Goal: Information Seeking & Learning: Compare options

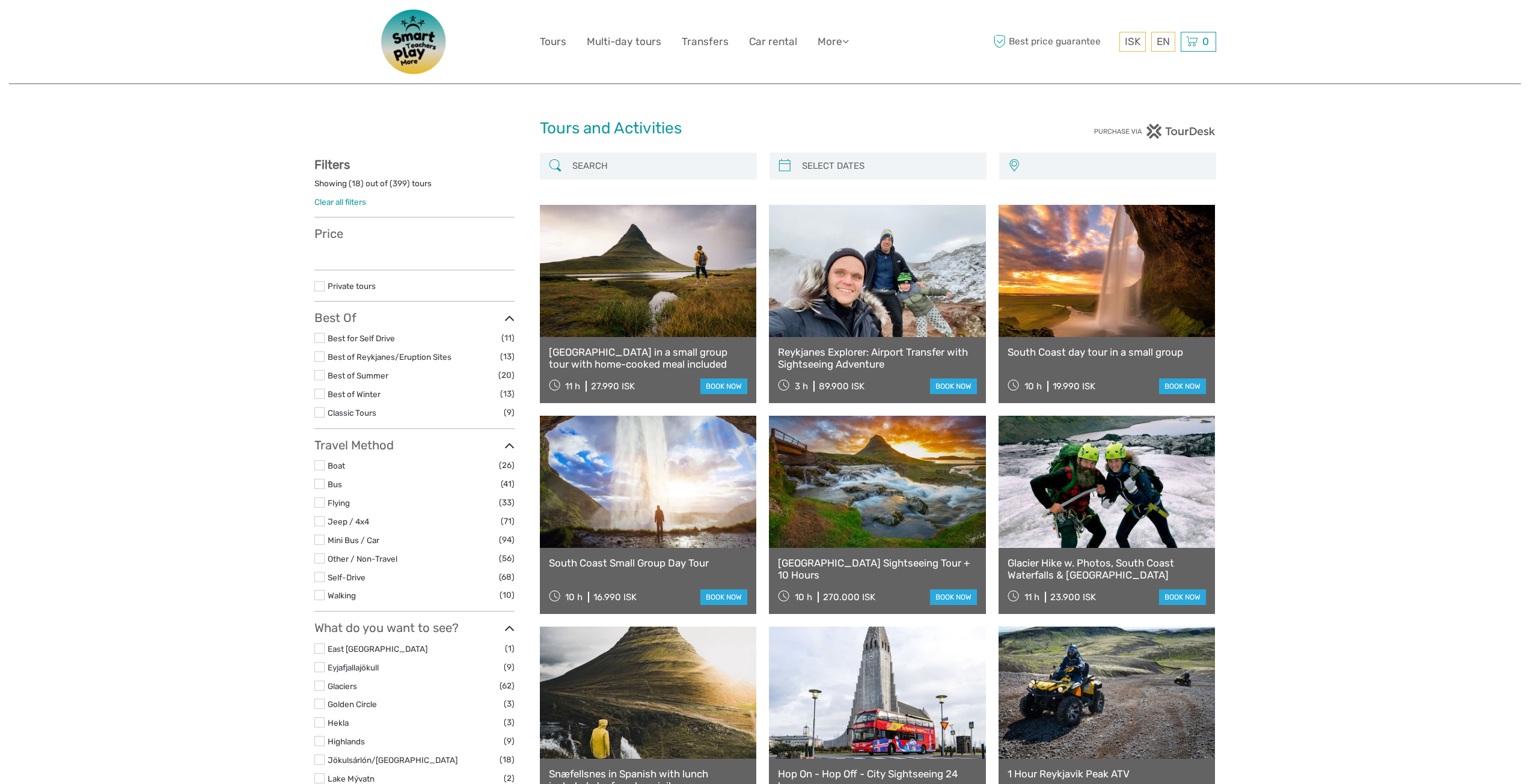
select select
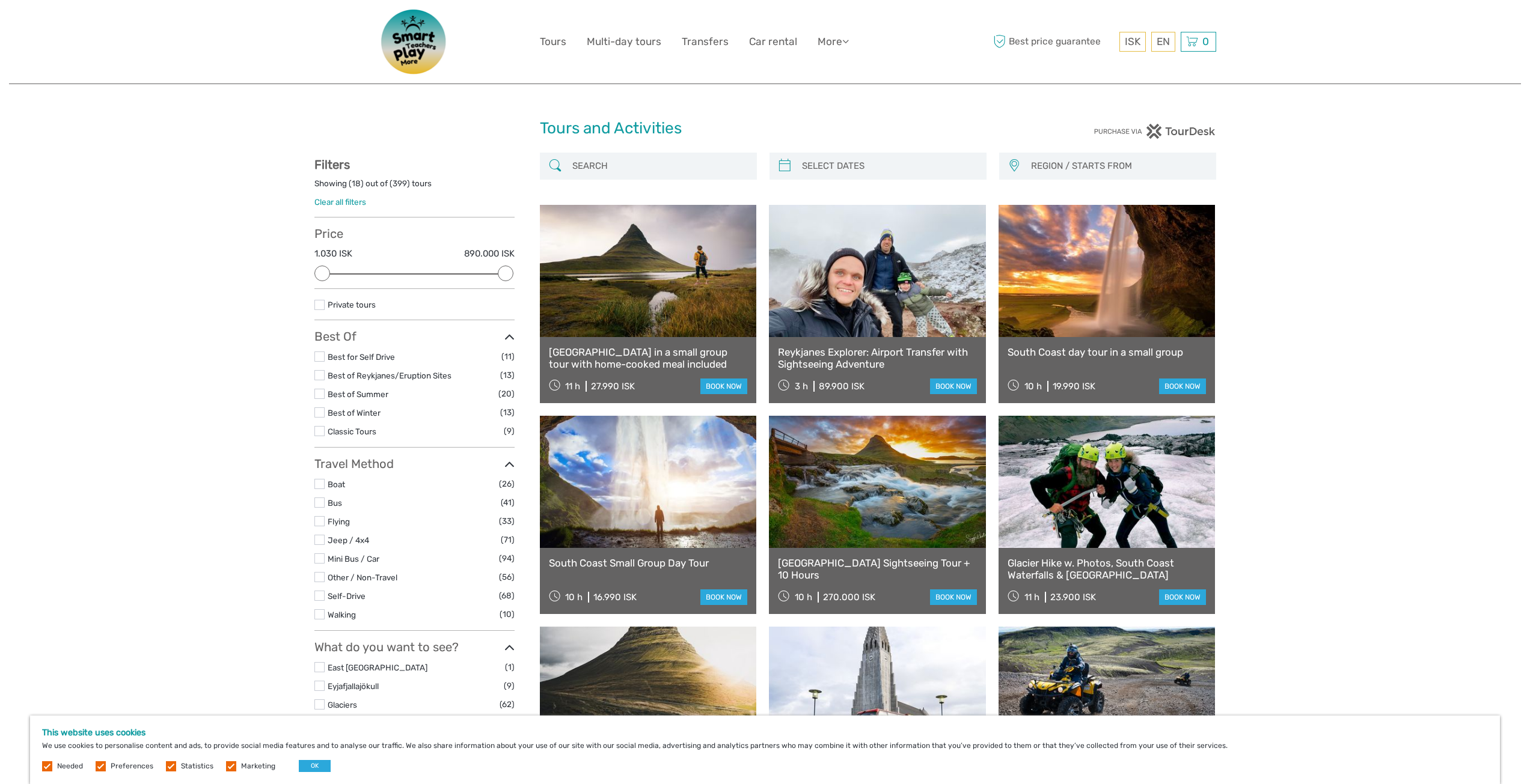
click at [1104, 302] on link at bounding box center [1107, 271] width 217 height 132
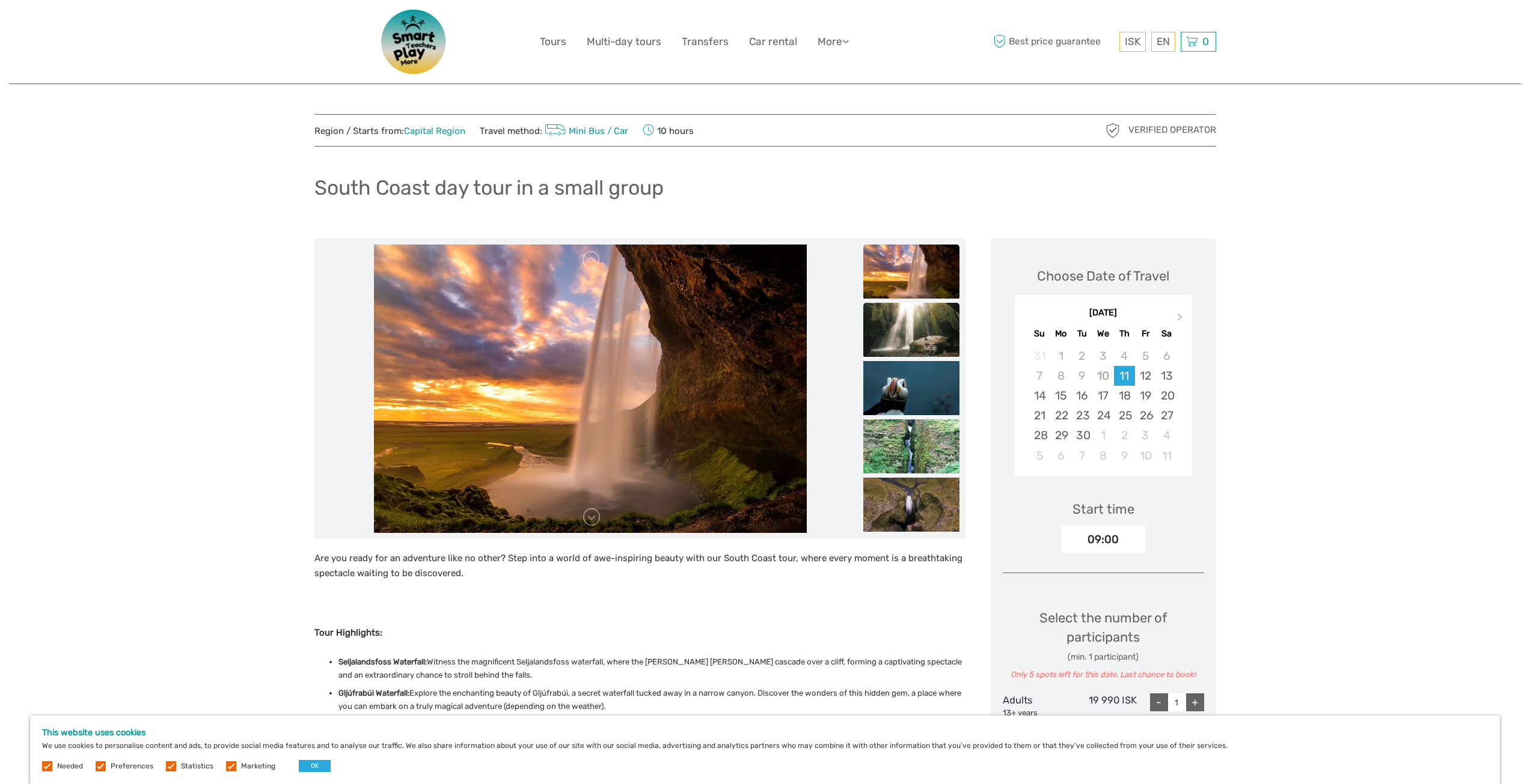
click at [898, 320] on img at bounding box center [911, 330] width 96 height 54
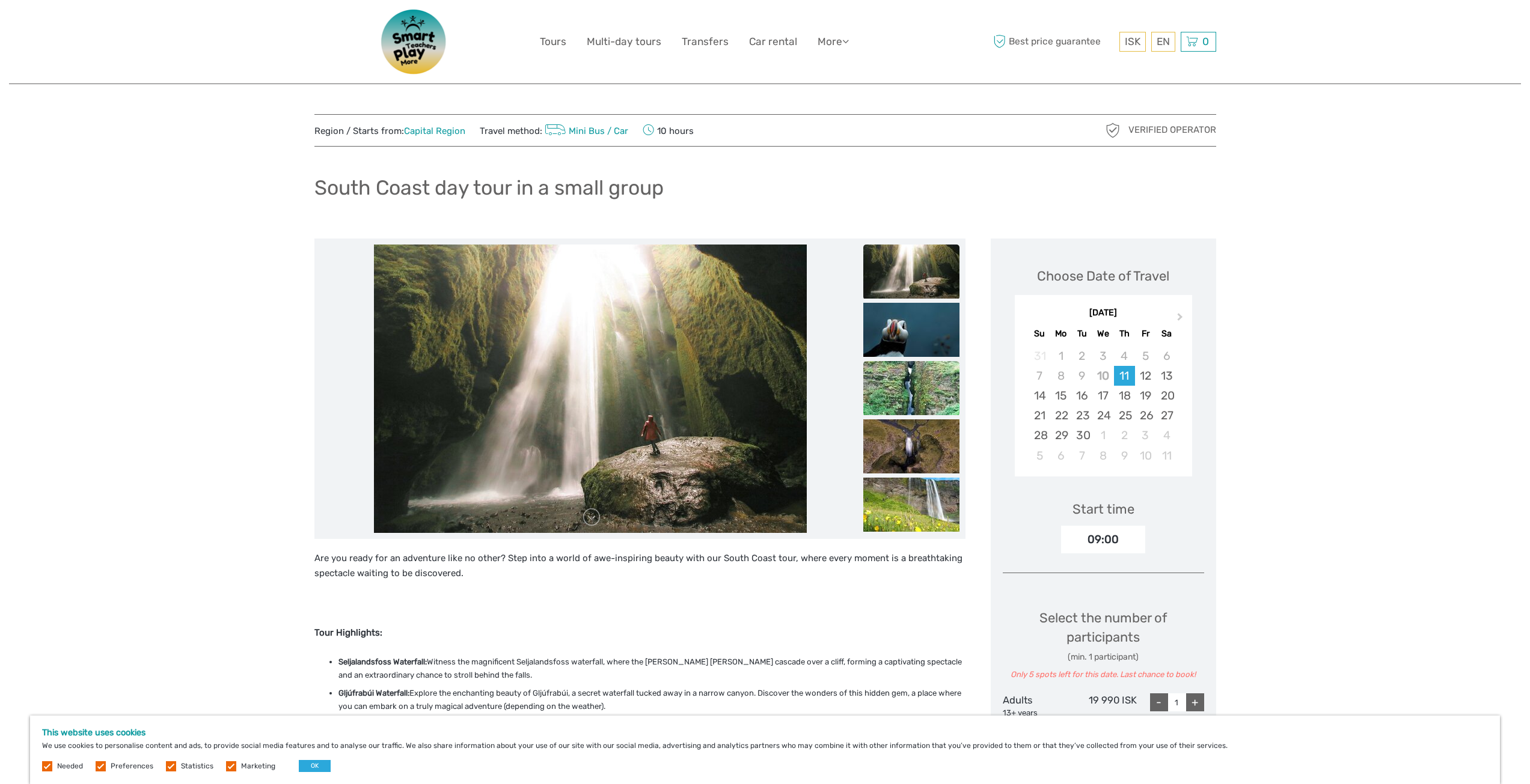
click at [894, 373] on img at bounding box center [911, 388] width 96 height 54
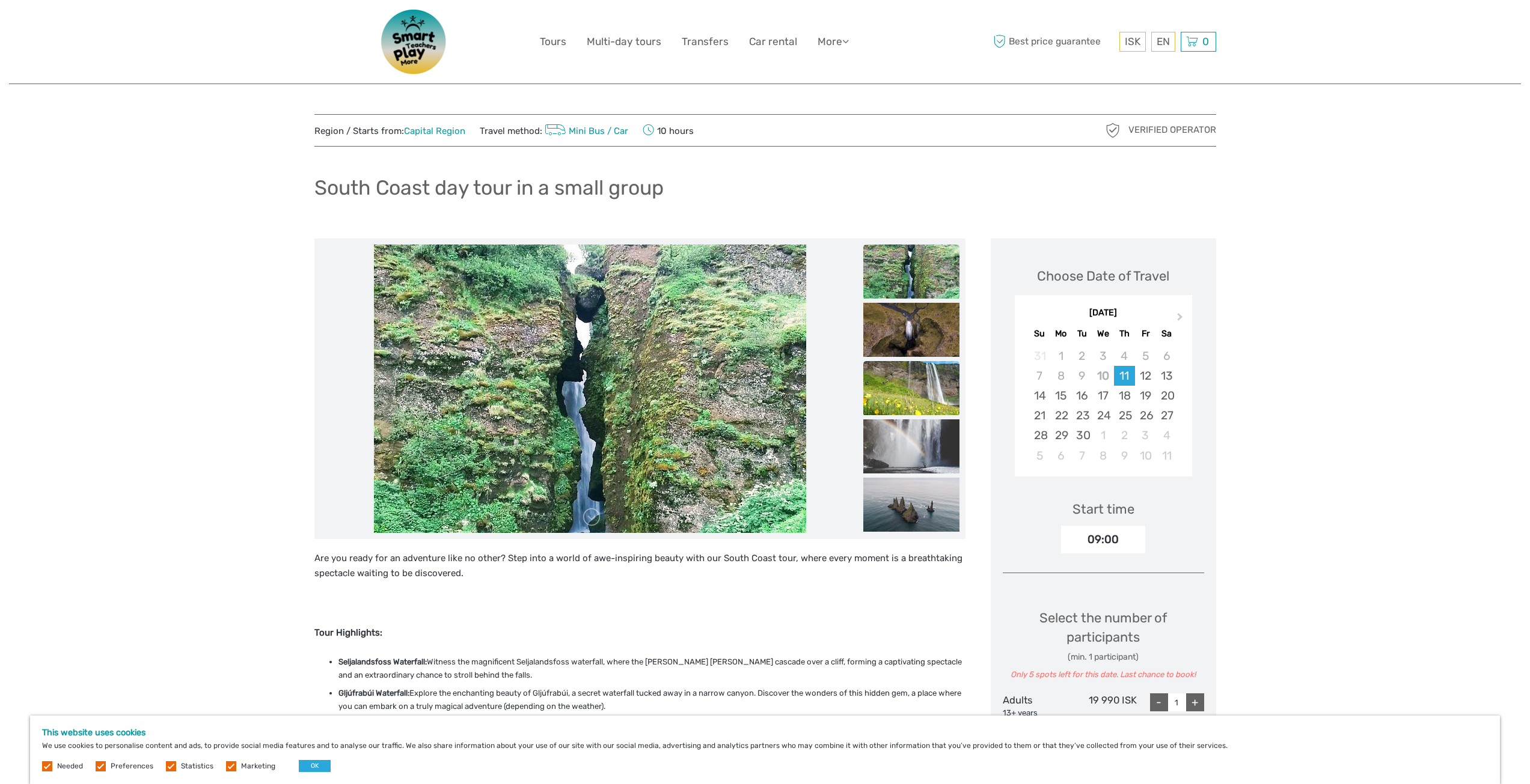
click at [894, 388] on img at bounding box center [911, 388] width 96 height 54
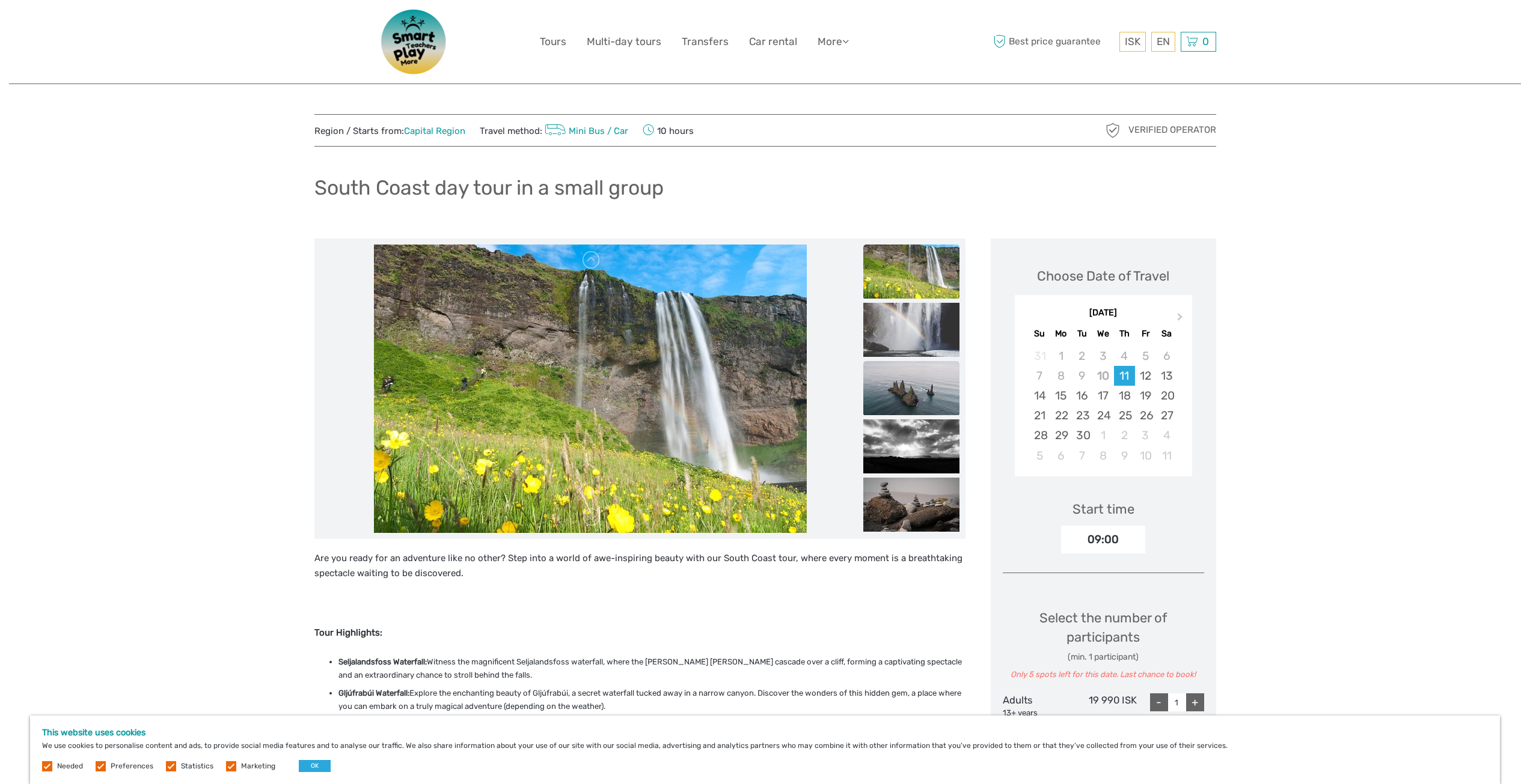
click at [898, 385] on img at bounding box center [911, 388] width 96 height 54
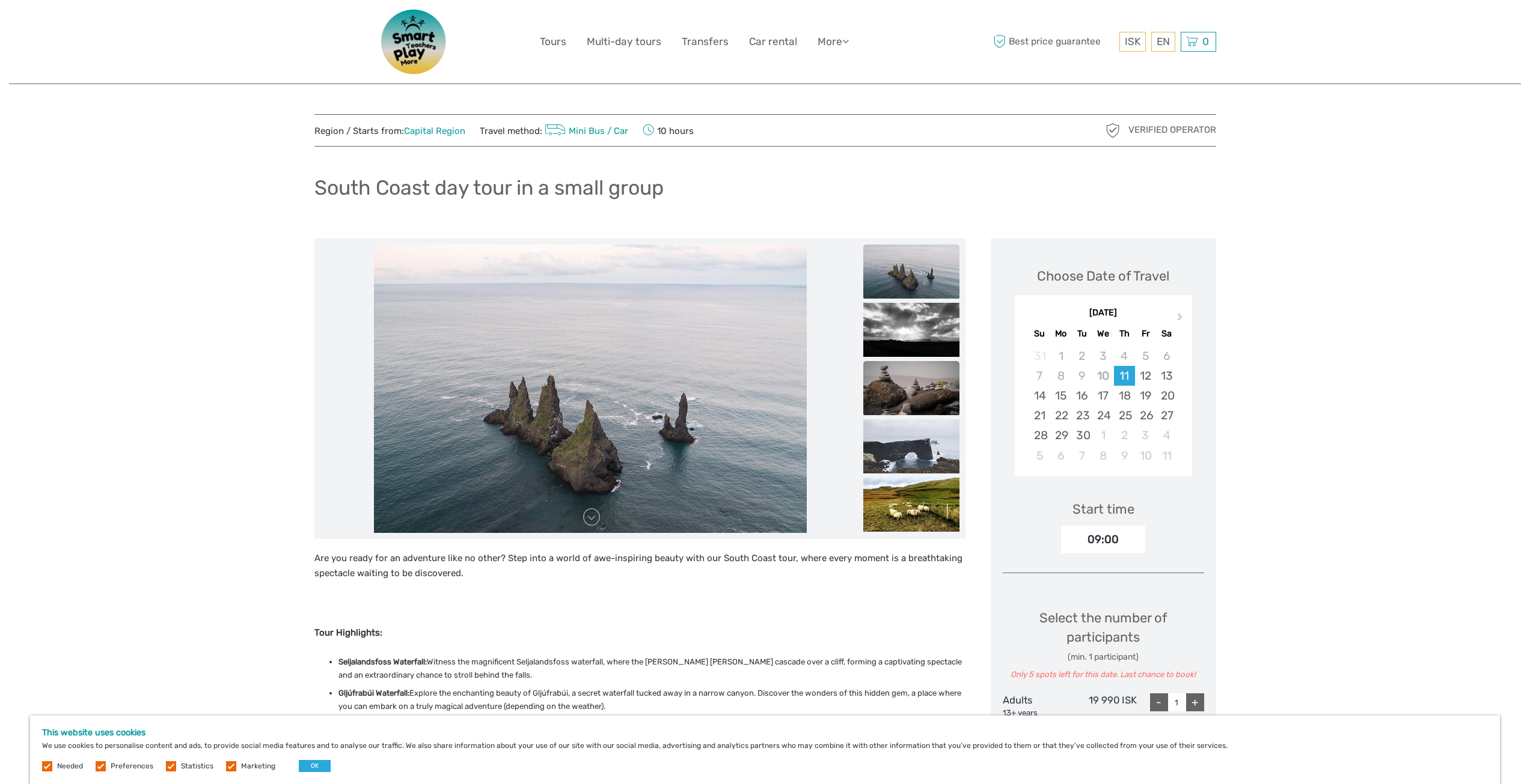
click at [901, 380] on img at bounding box center [911, 388] width 96 height 54
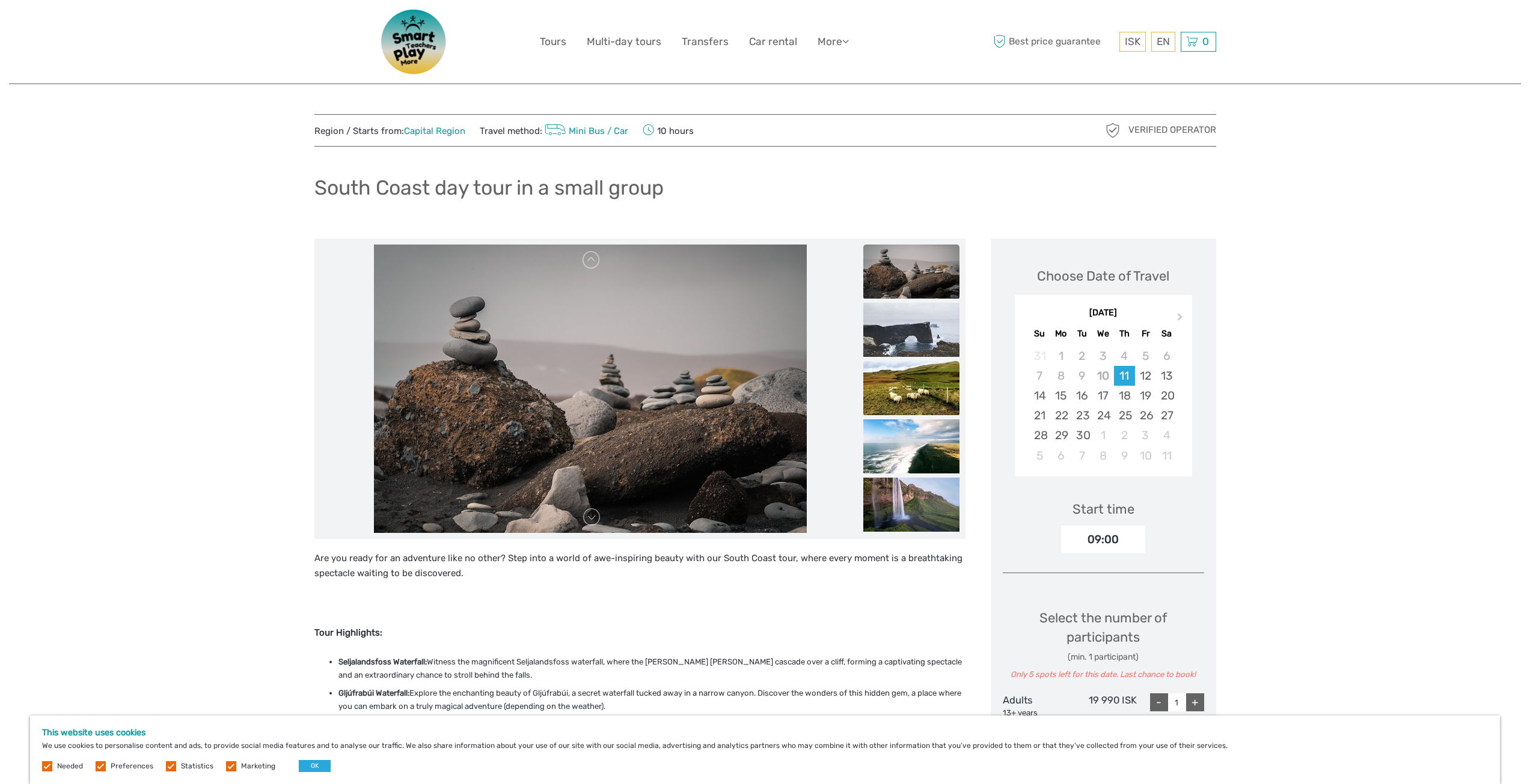
click at [902, 382] on img at bounding box center [911, 388] width 96 height 54
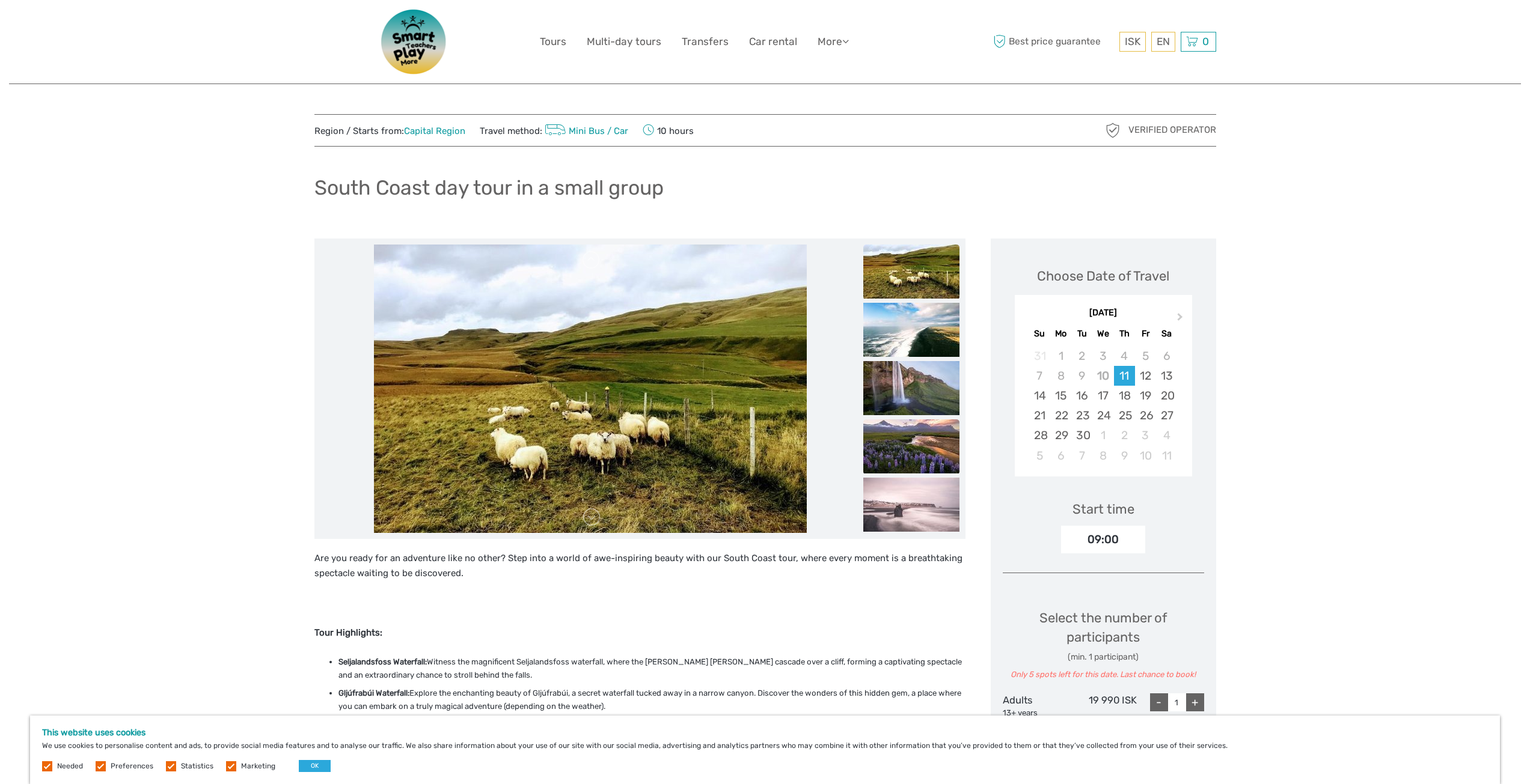
click at [909, 427] on img at bounding box center [911, 446] width 96 height 54
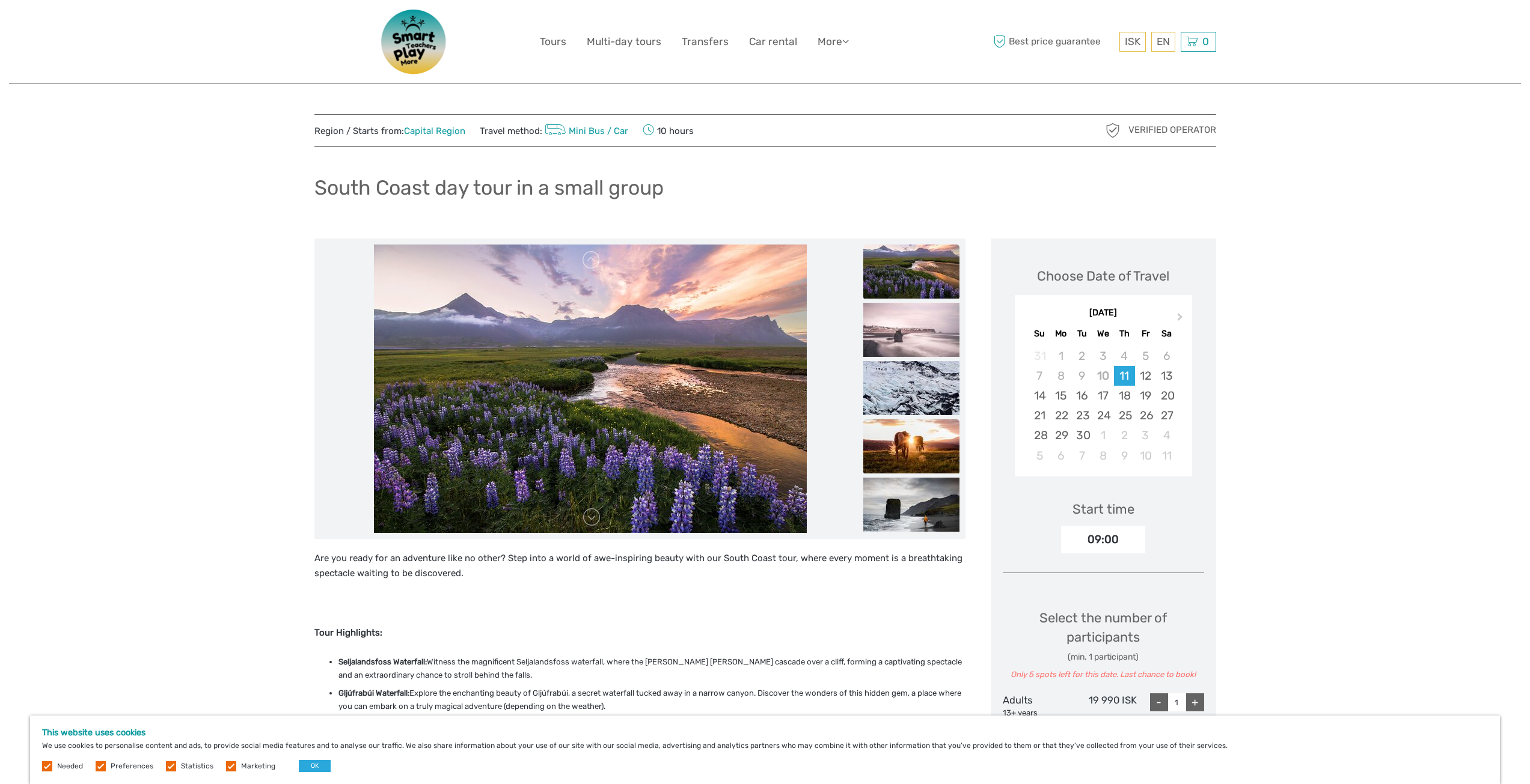
click at [909, 423] on img at bounding box center [911, 446] width 96 height 54
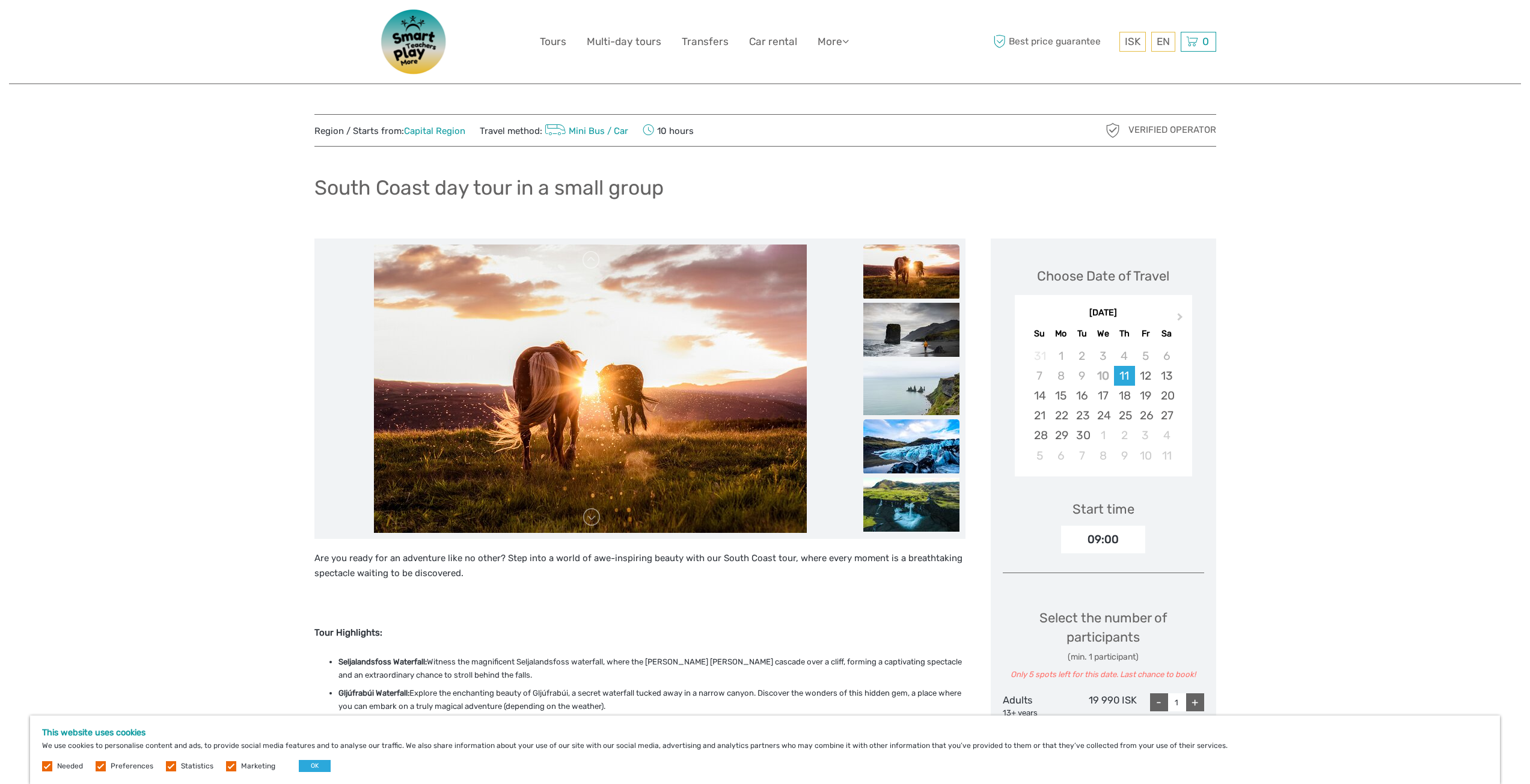
click at [909, 422] on img at bounding box center [911, 446] width 96 height 54
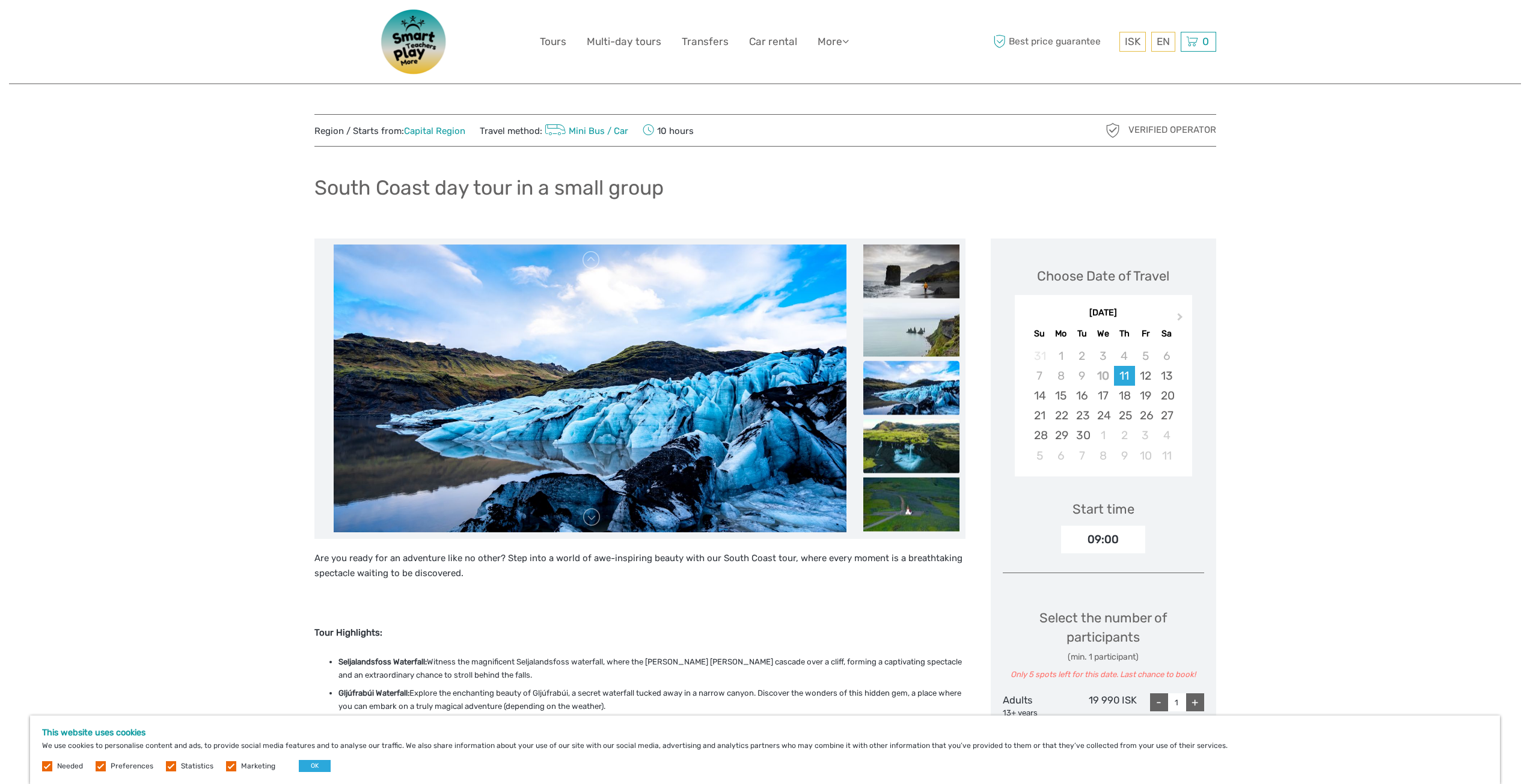
click at [908, 430] on img at bounding box center [911, 446] width 96 height 54
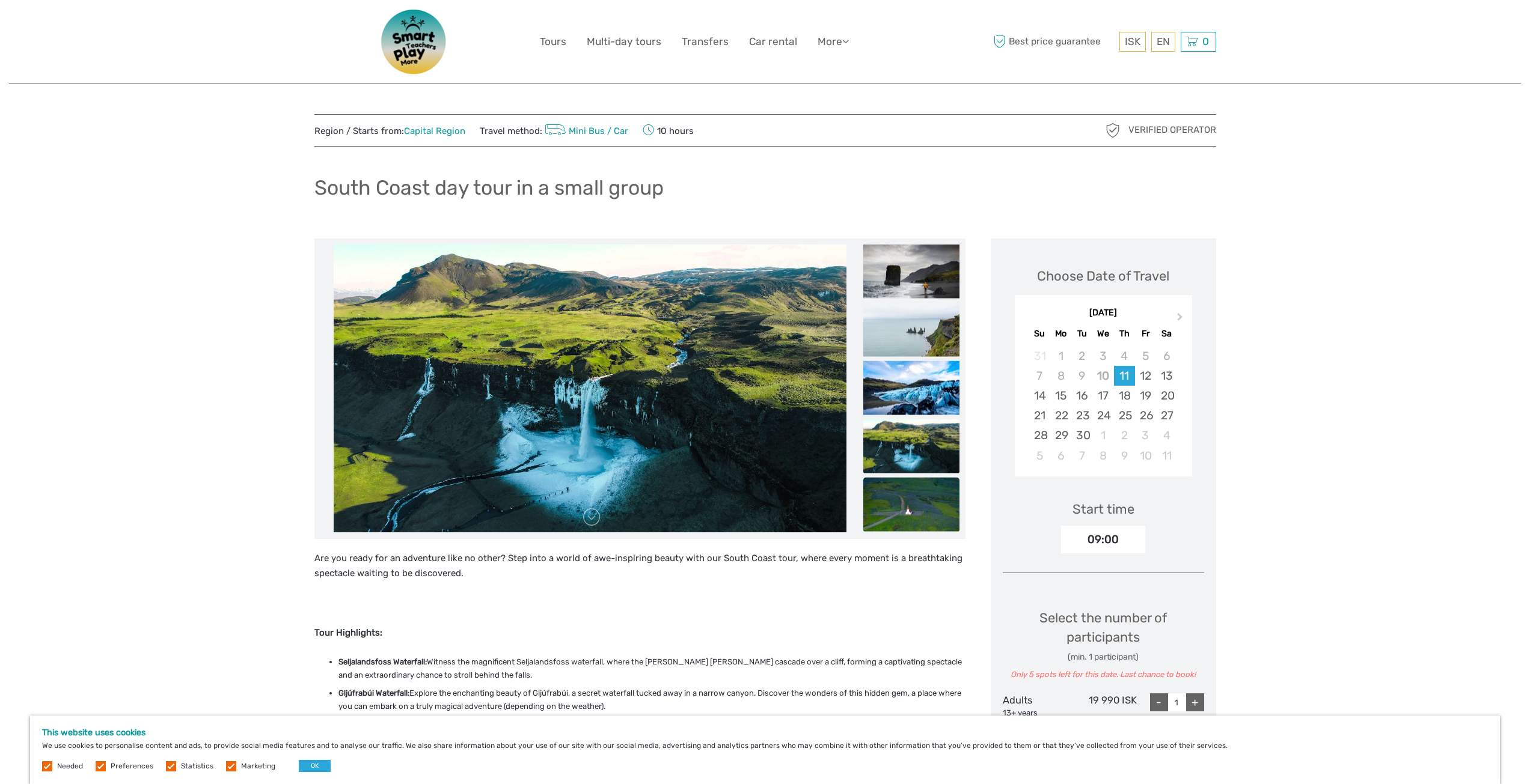
click at [899, 485] on img at bounding box center [911, 504] width 96 height 54
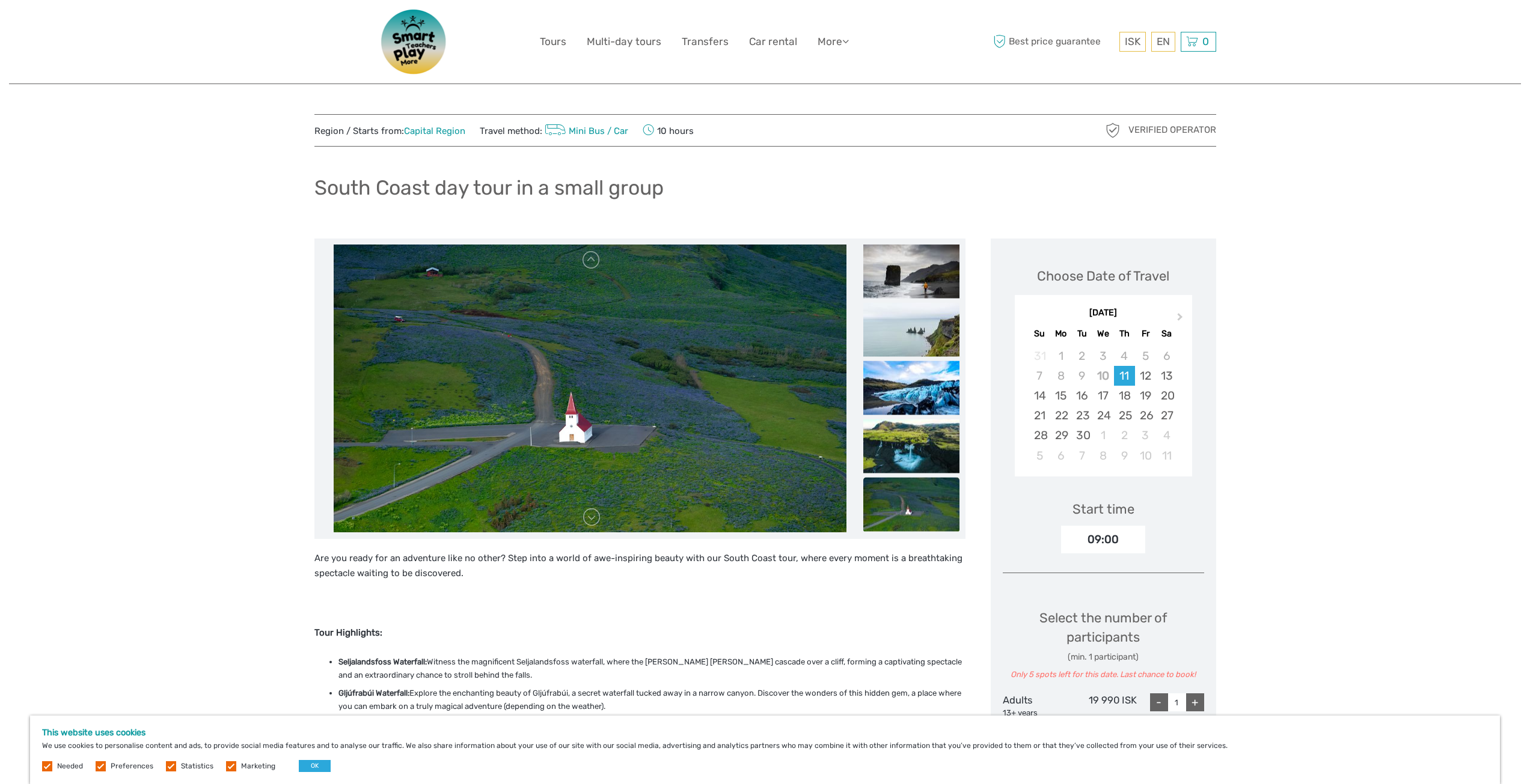
click at [903, 495] on img at bounding box center [911, 504] width 96 height 54
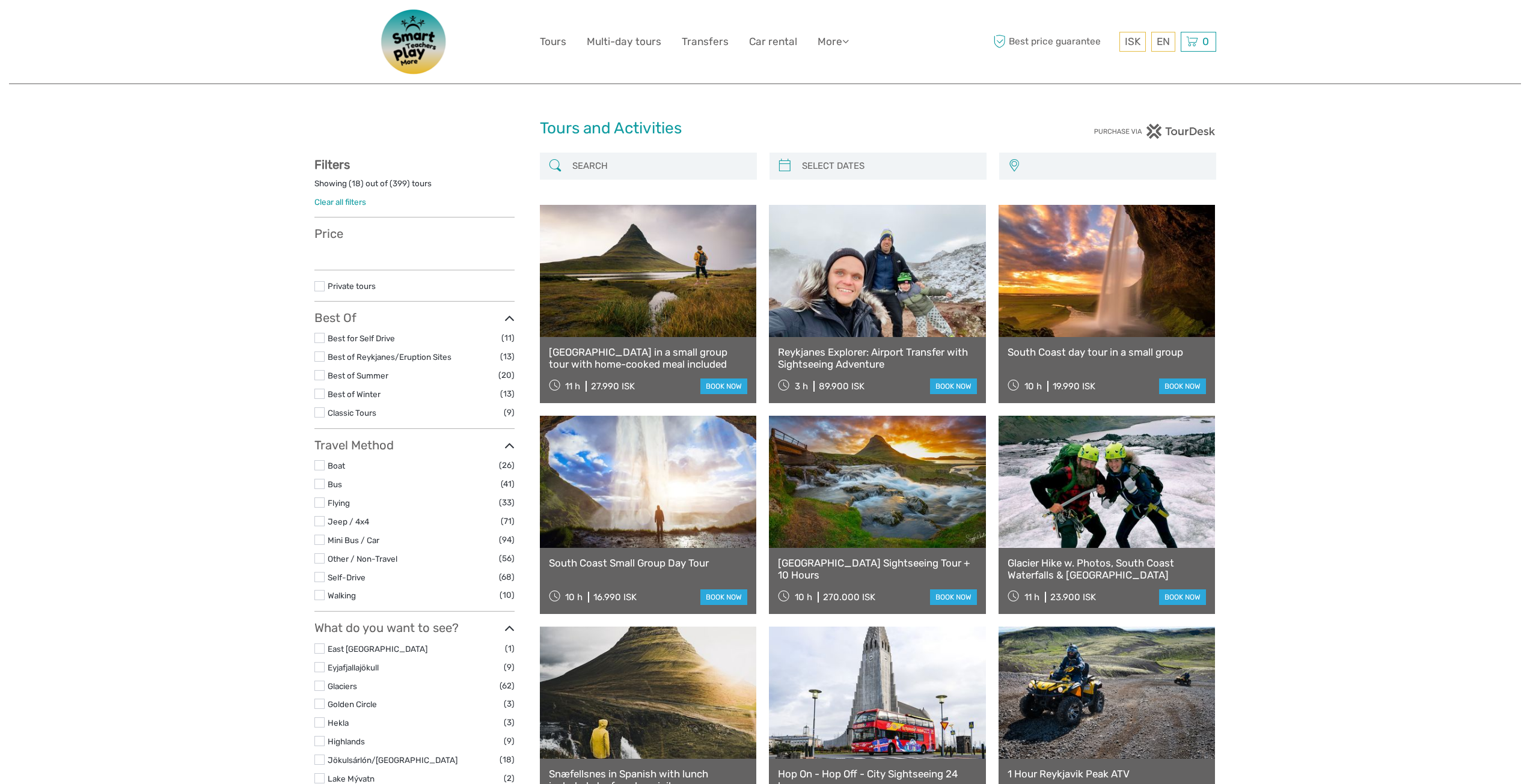
select select
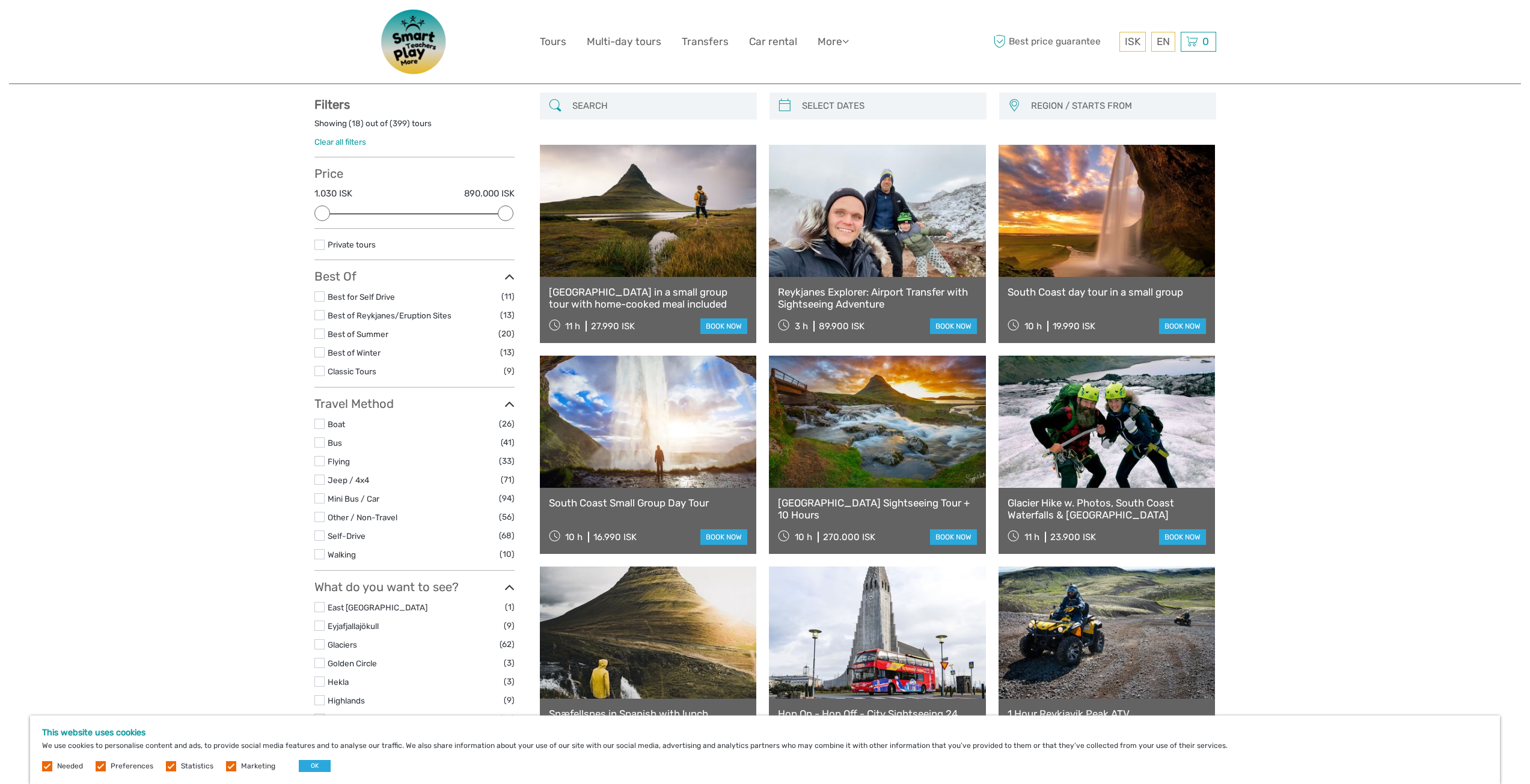
scroll to position [120, 0]
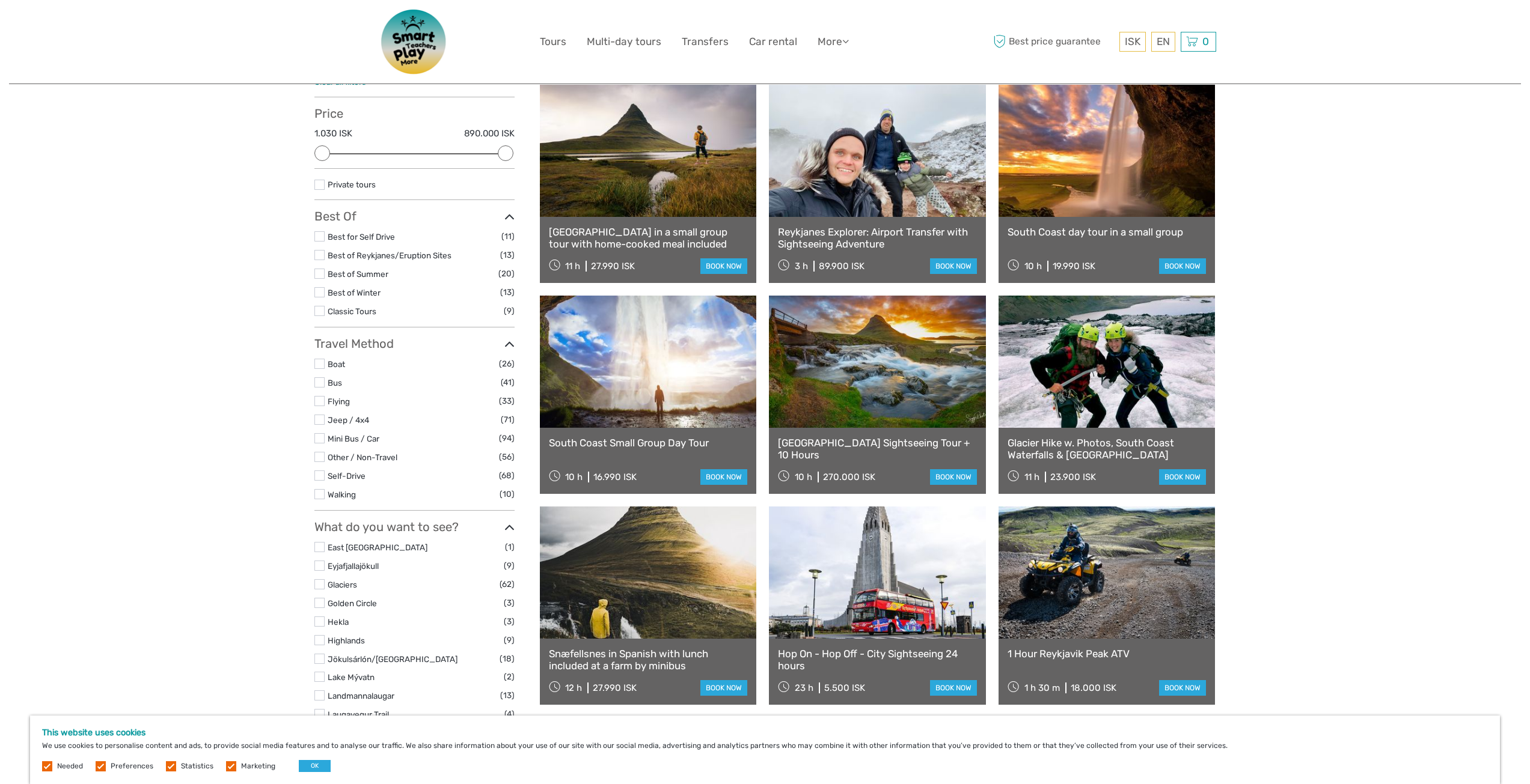
click at [665, 372] on link at bounding box center [648, 362] width 217 height 132
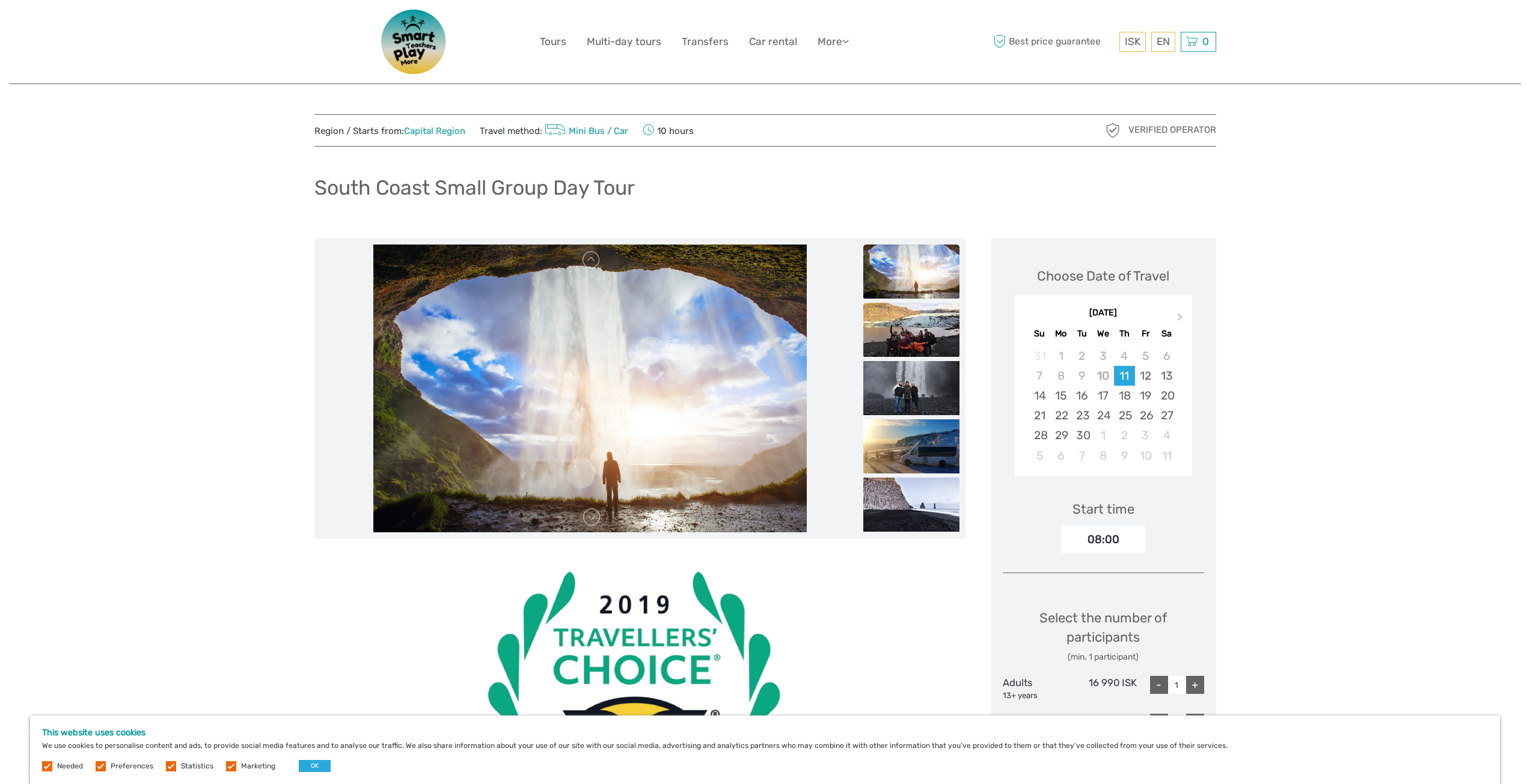
click at [913, 326] on img at bounding box center [911, 330] width 96 height 54
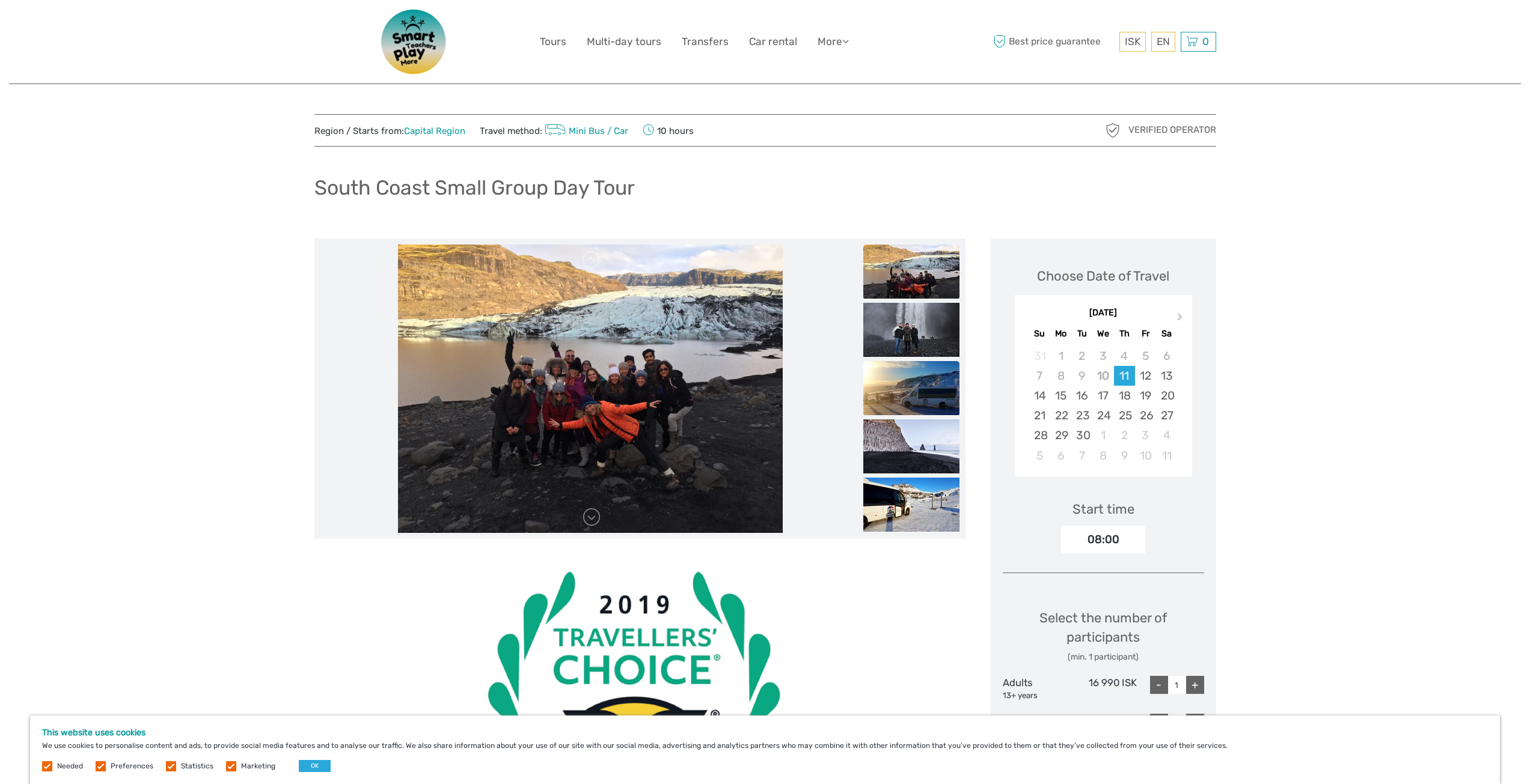
click at [908, 373] on img at bounding box center [911, 388] width 96 height 54
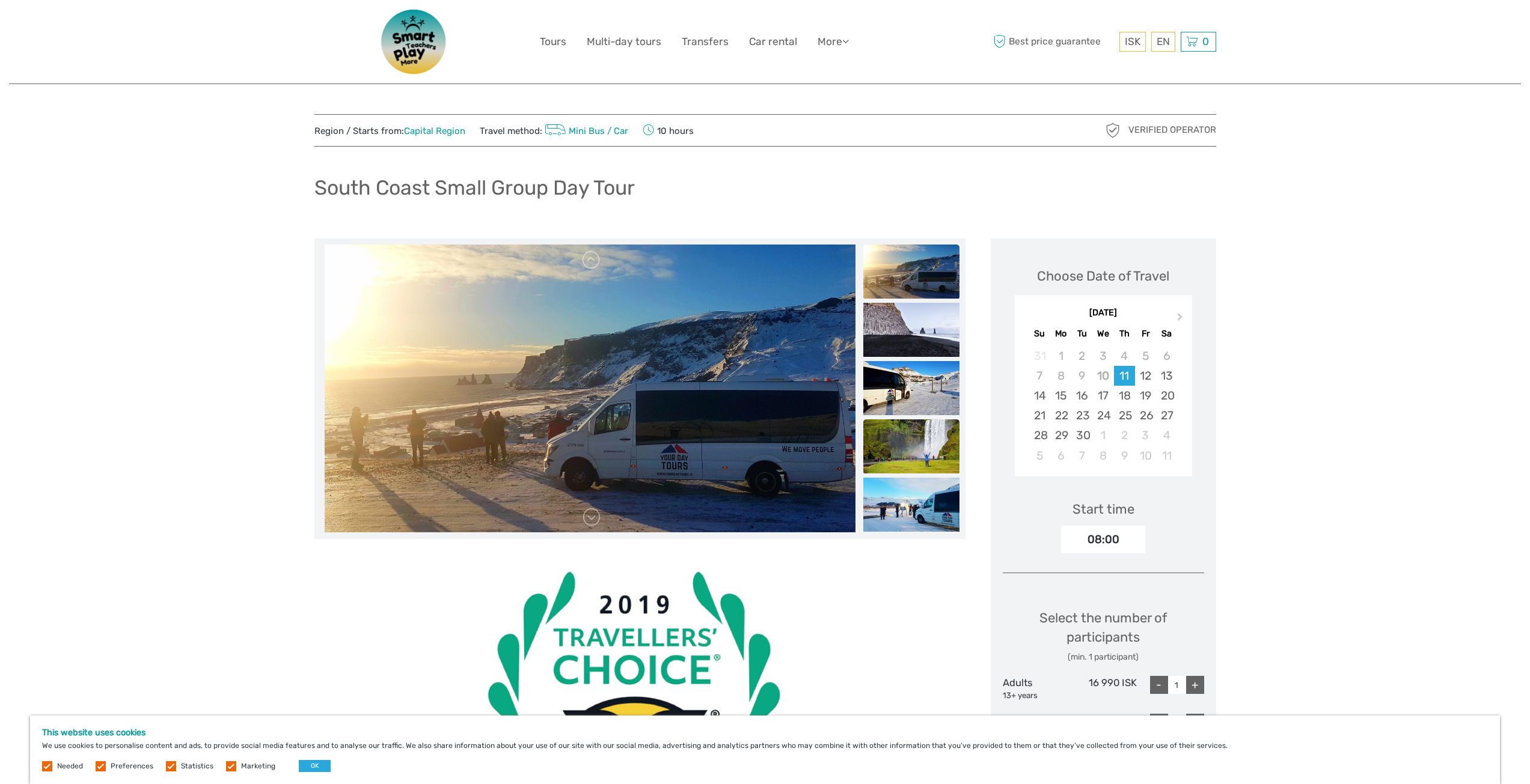
click at [897, 426] on img at bounding box center [911, 446] width 96 height 54
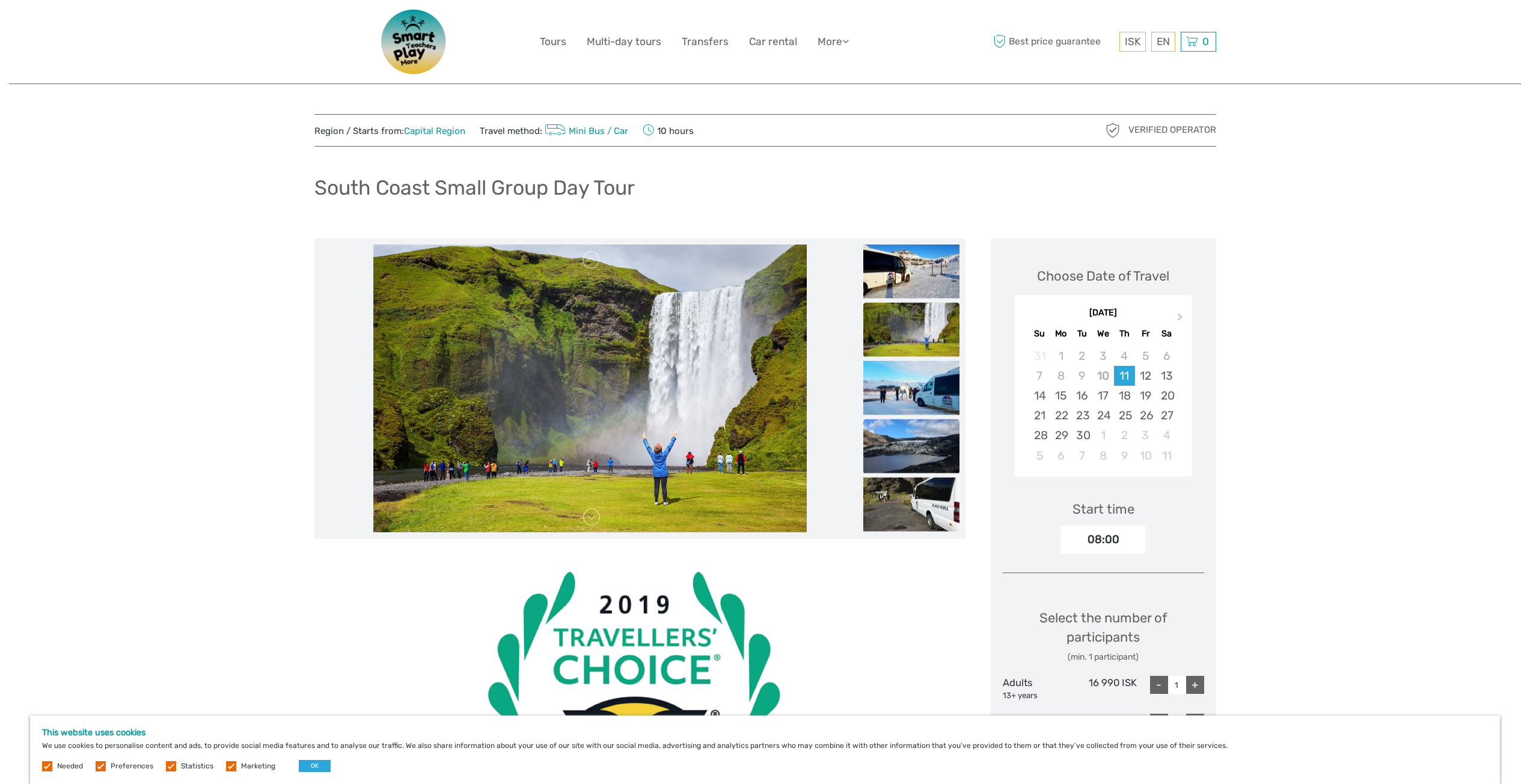
click at [911, 449] on img at bounding box center [911, 446] width 96 height 54
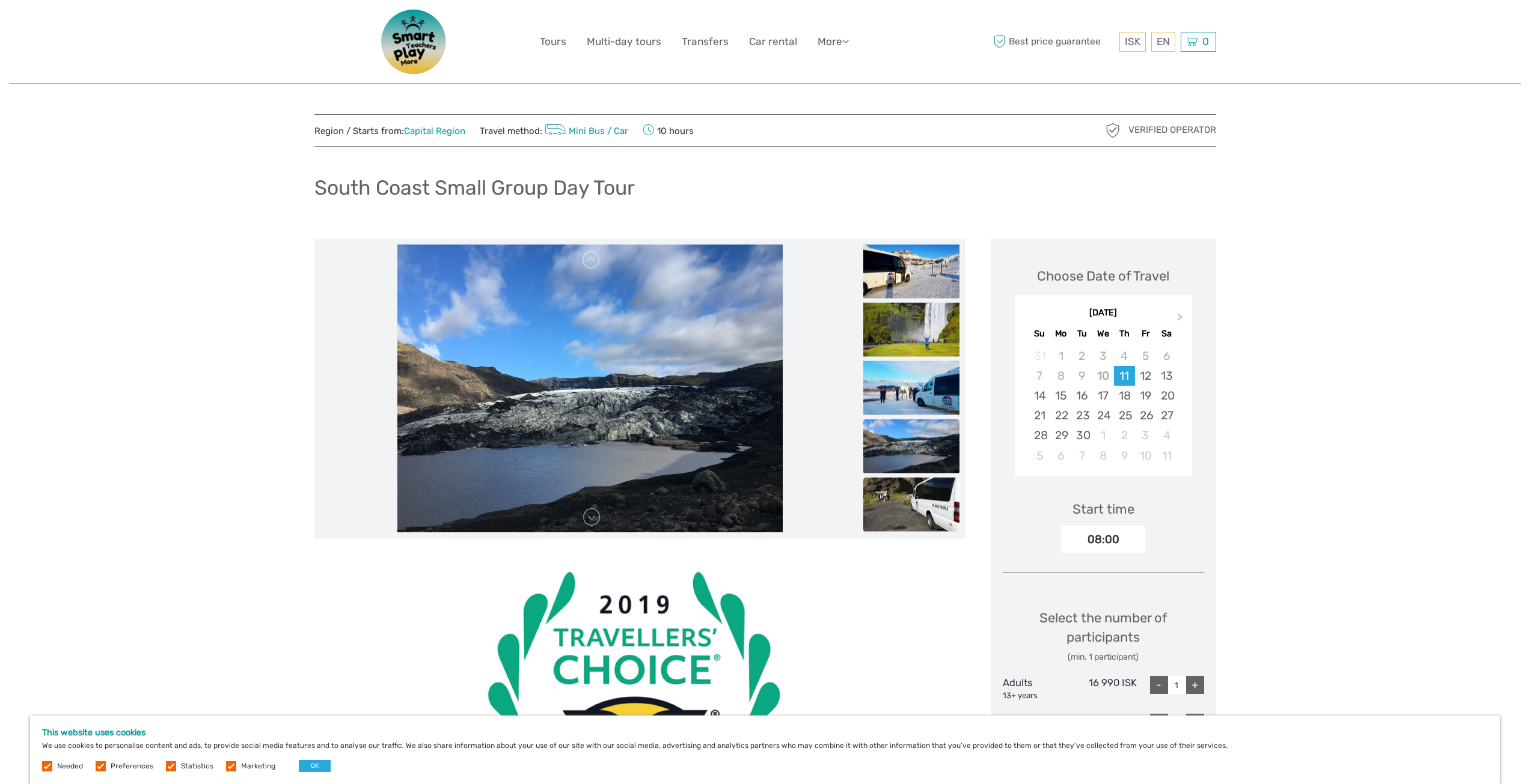
click at [909, 488] on img at bounding box center [911, 504] width 96 height 54
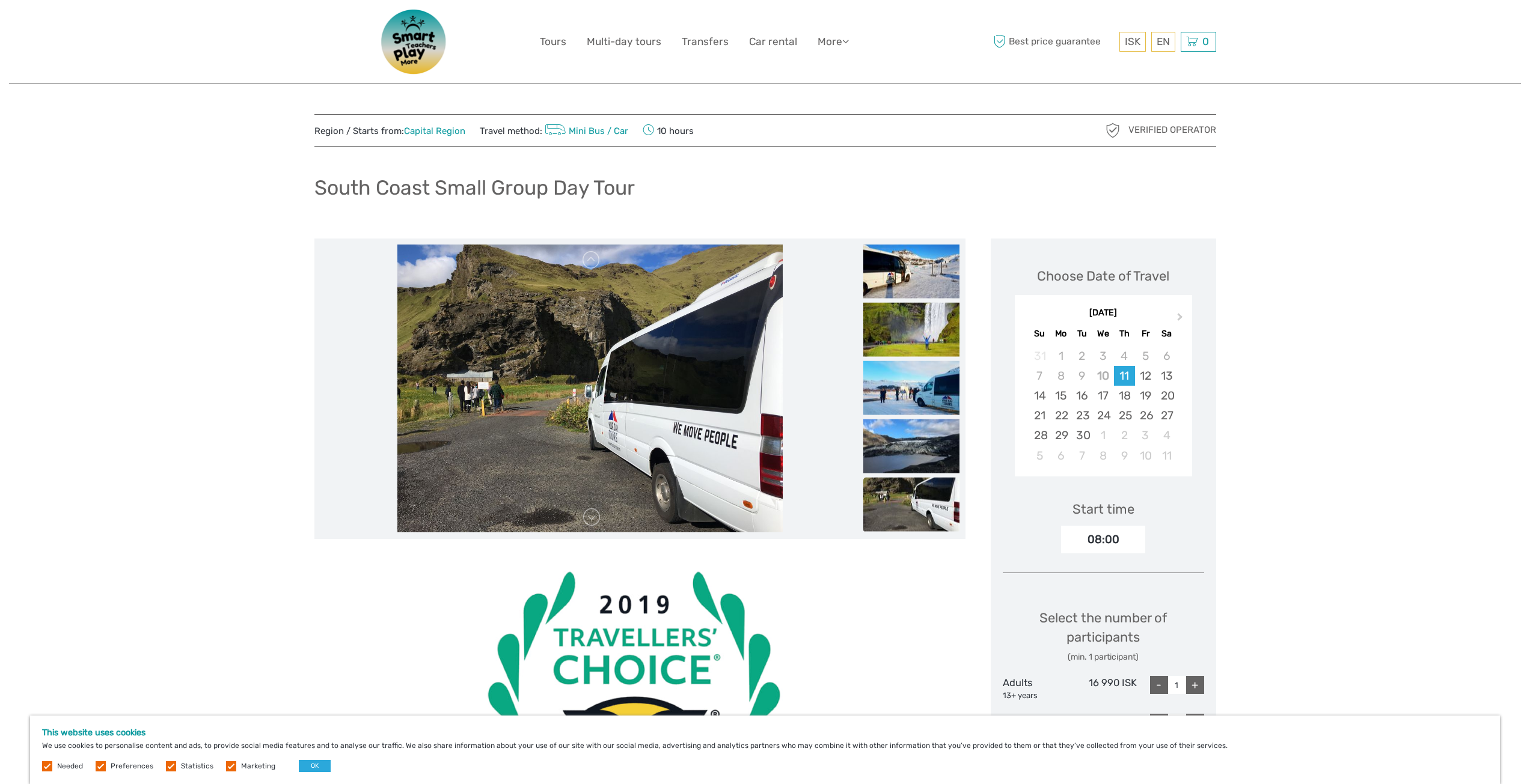
scroll to position [120, 0]
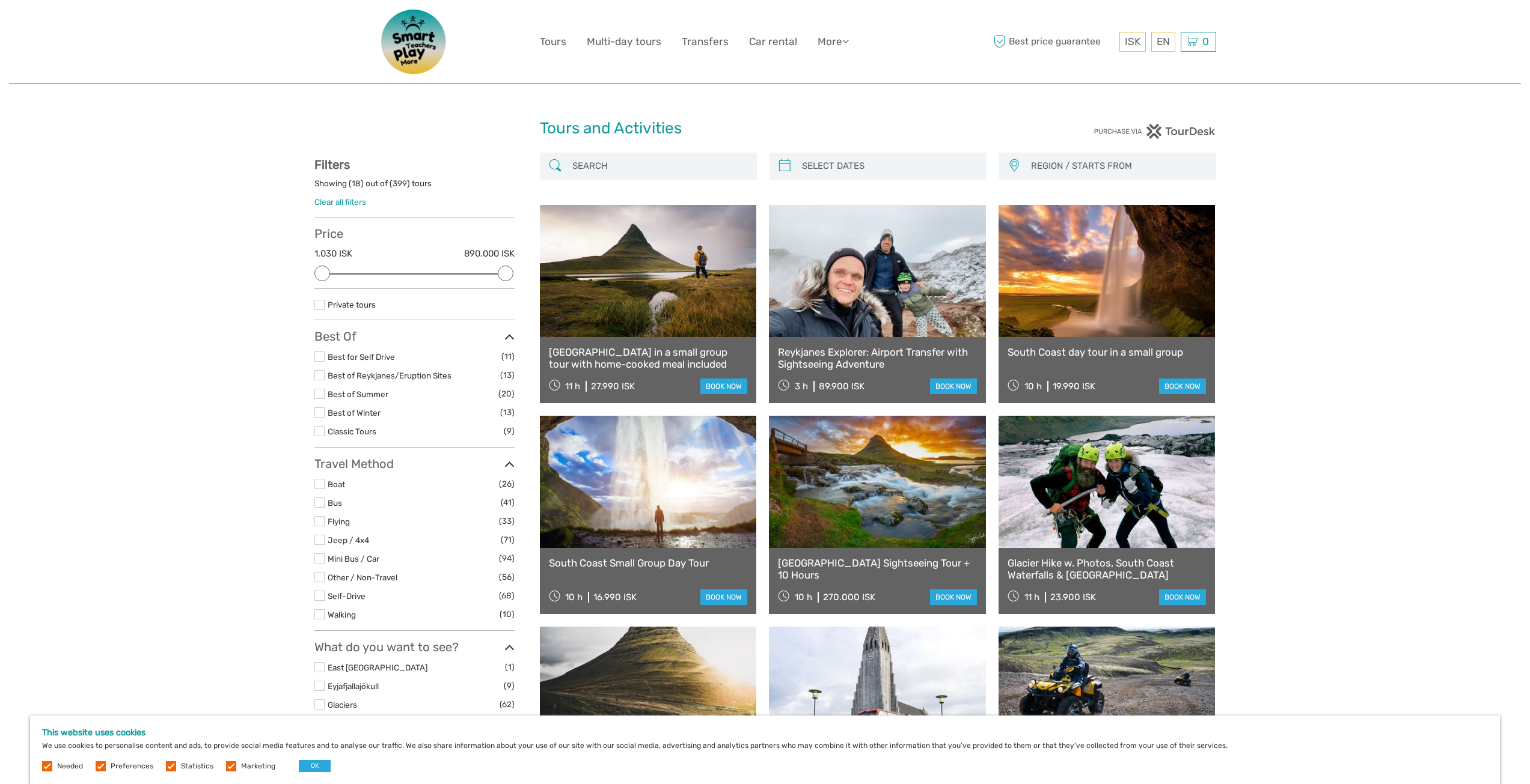
select select
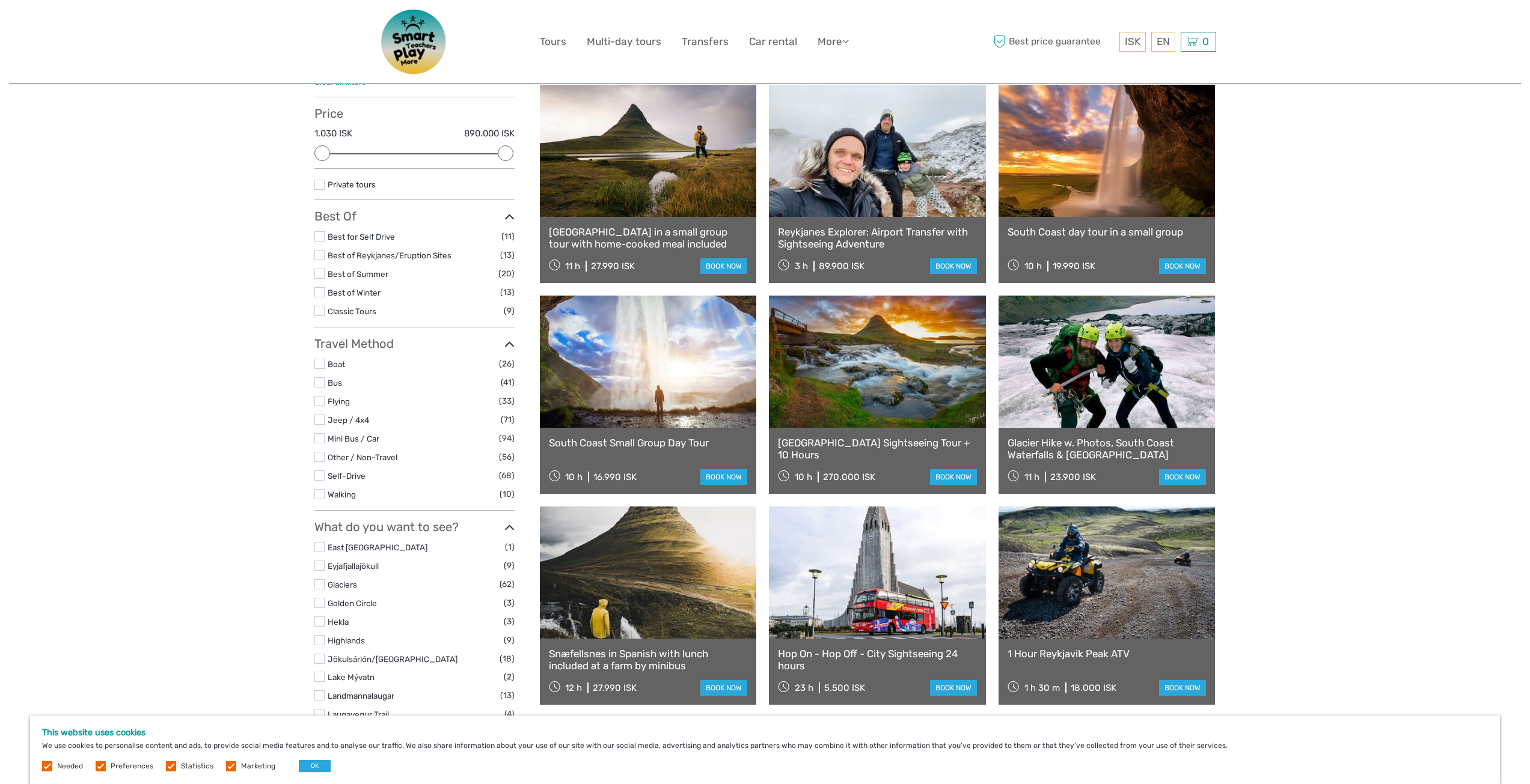
click at [943, 364] on link at bounding box center [877, 362] width 217 height 132
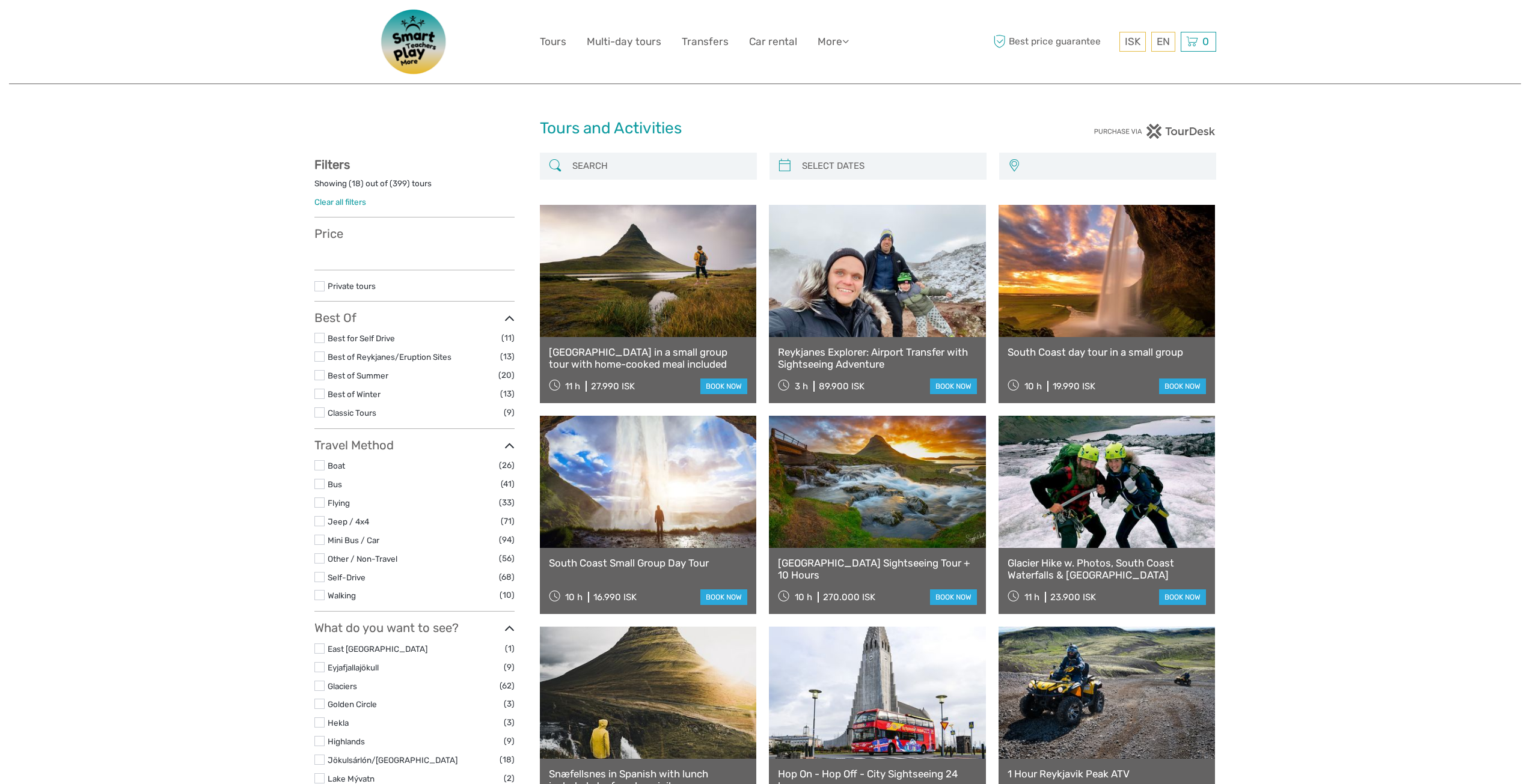
select select
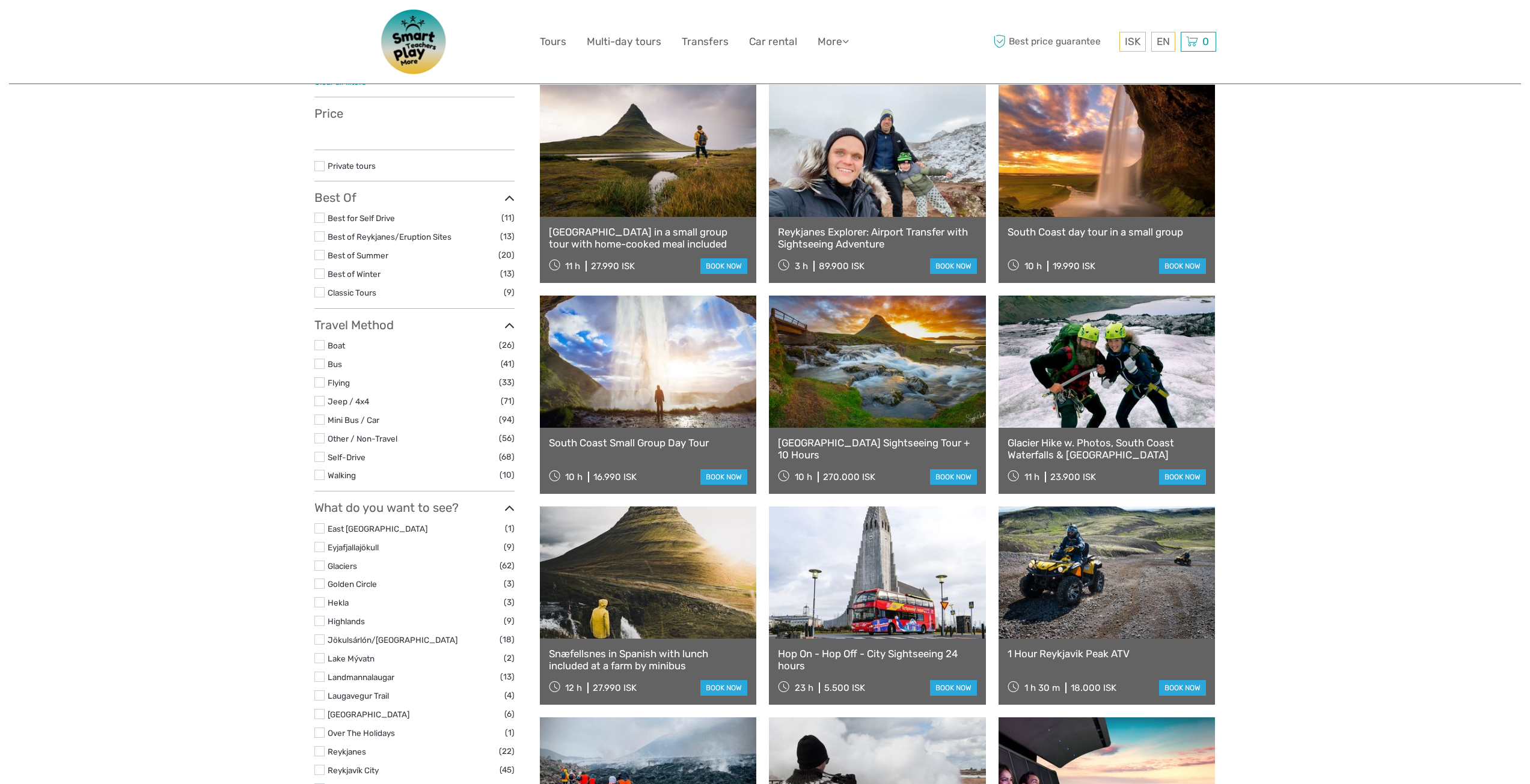
select select
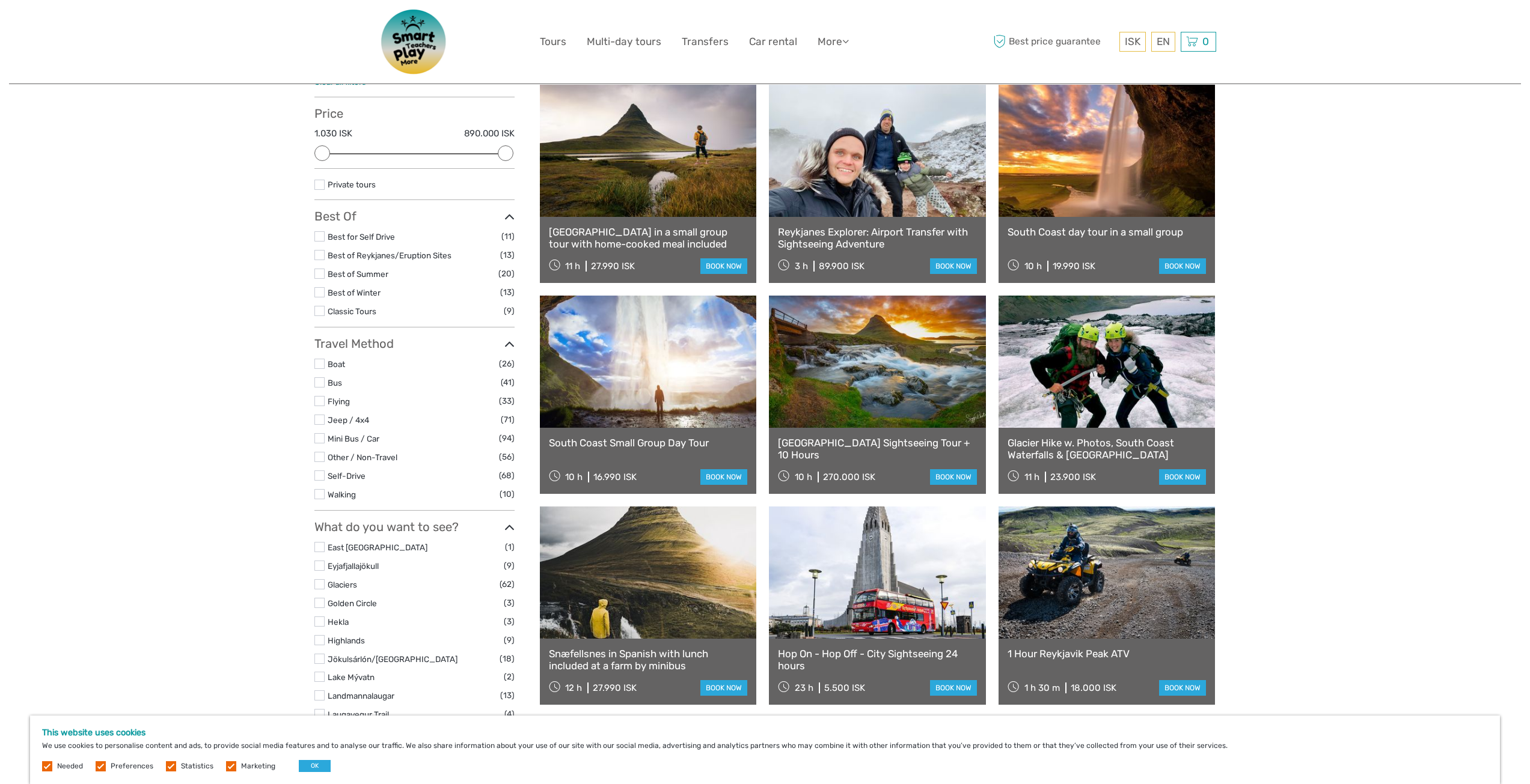
scroll to position [0, 0]
click at [657, 195] on link at bounding box center [648, 151] width 217 height 132
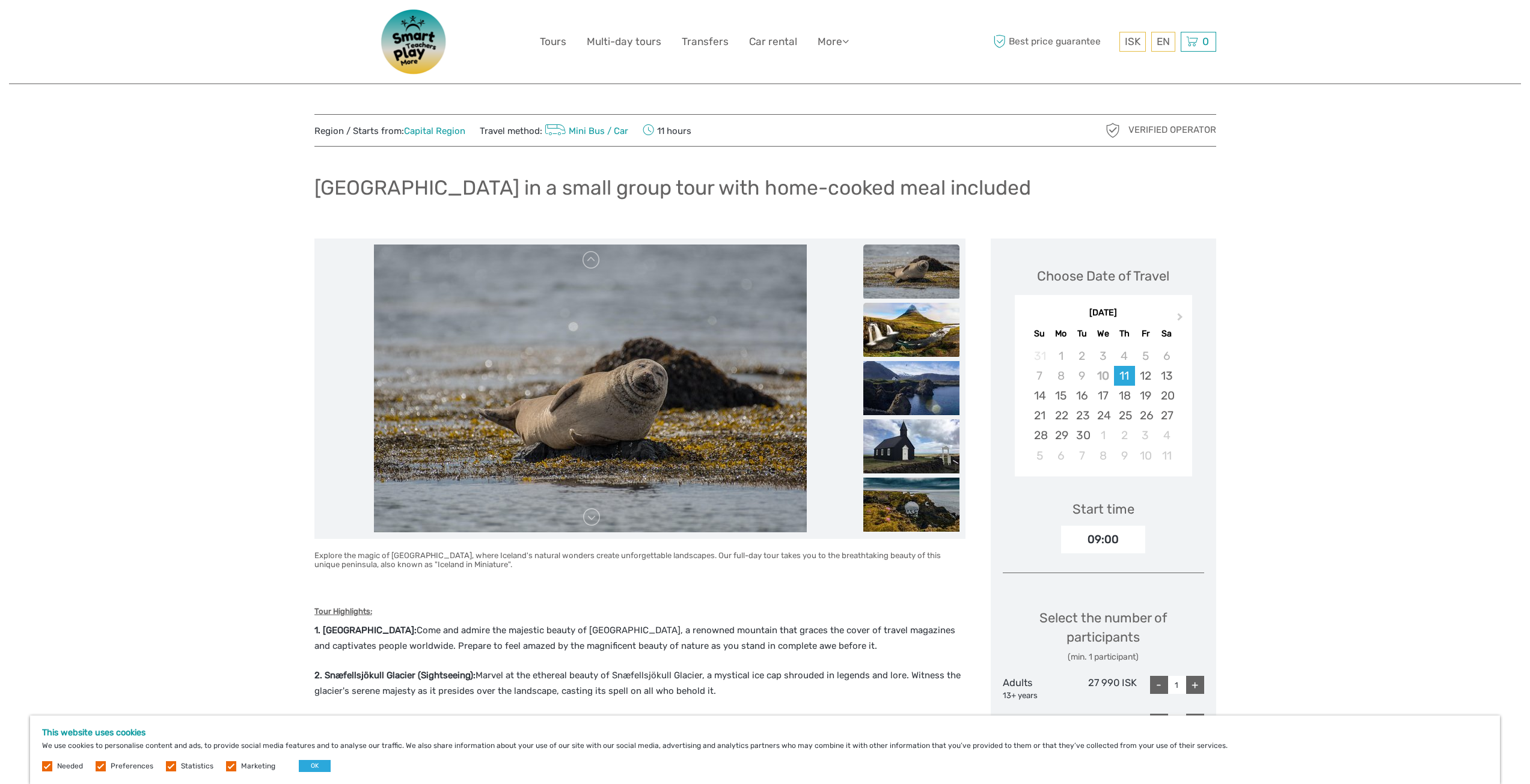
click at [899, 334] on img at bounding box center [911, 330] width 96 height 54
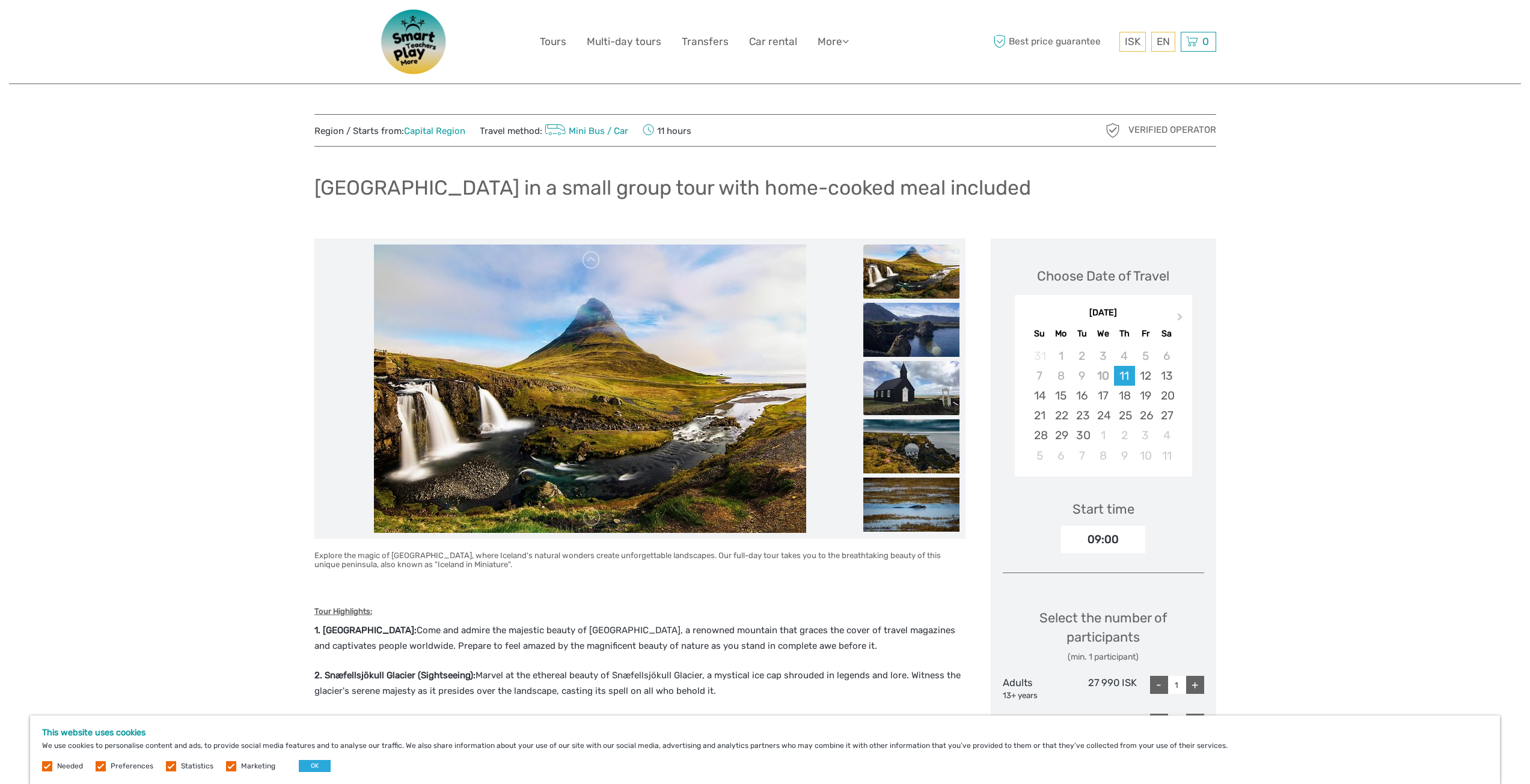
click at [905, 381] on img at bounding box center [911, 388] width 96 height 54
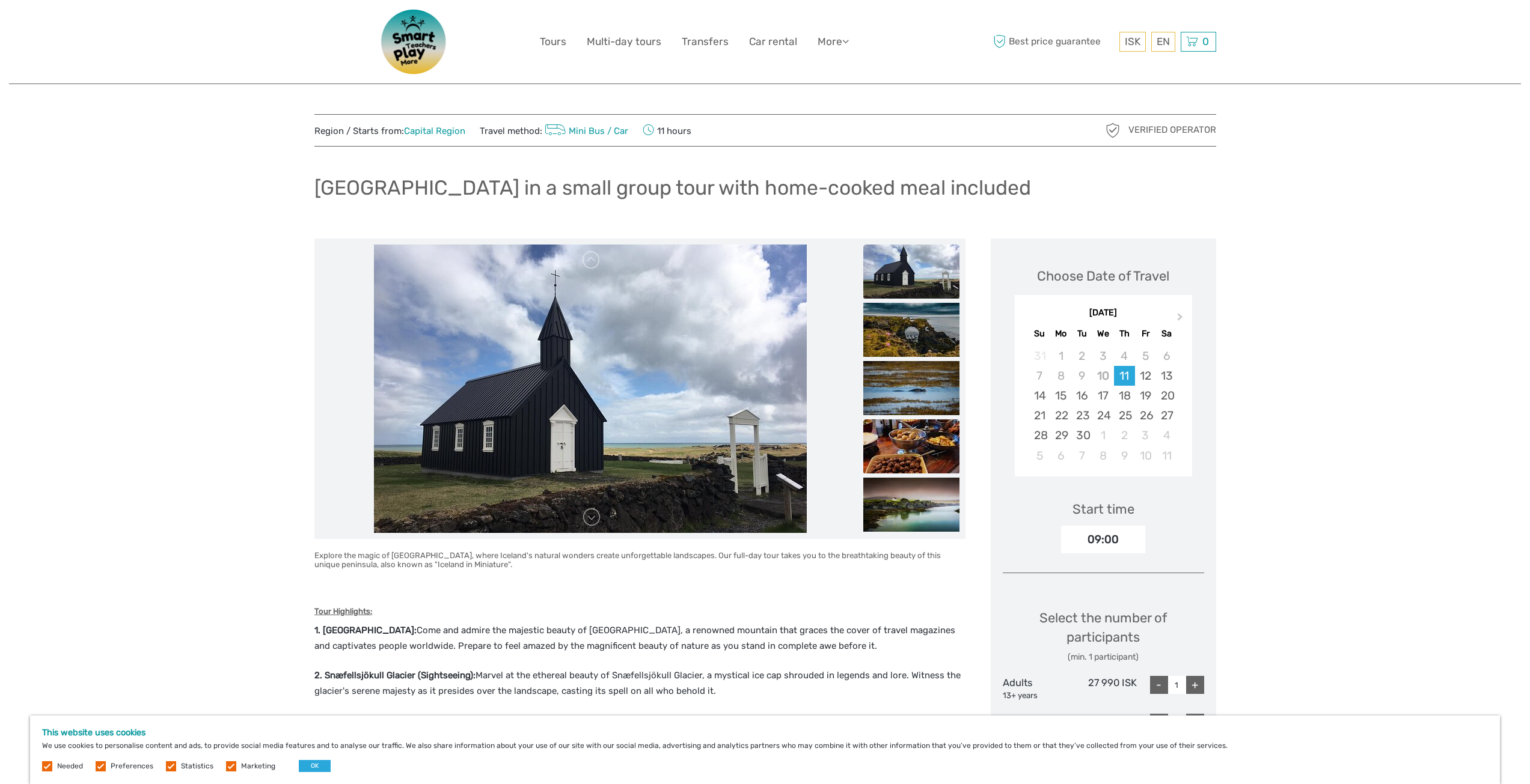
click at [915, 442] on img at bounding box center [911, 446] width 96 height 54
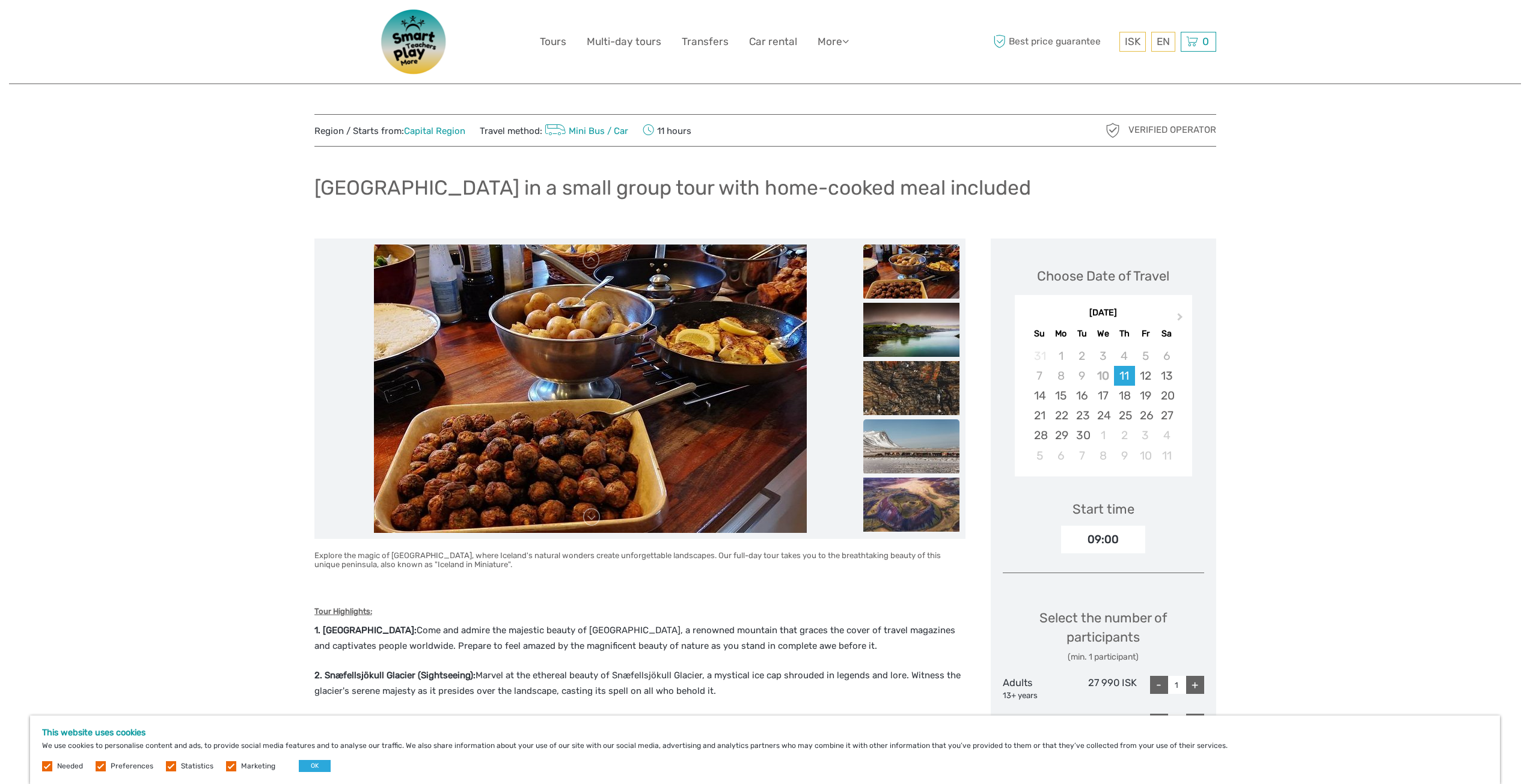
click at [915, 437] on img at bounding box center [911, 446] width 96 height 54
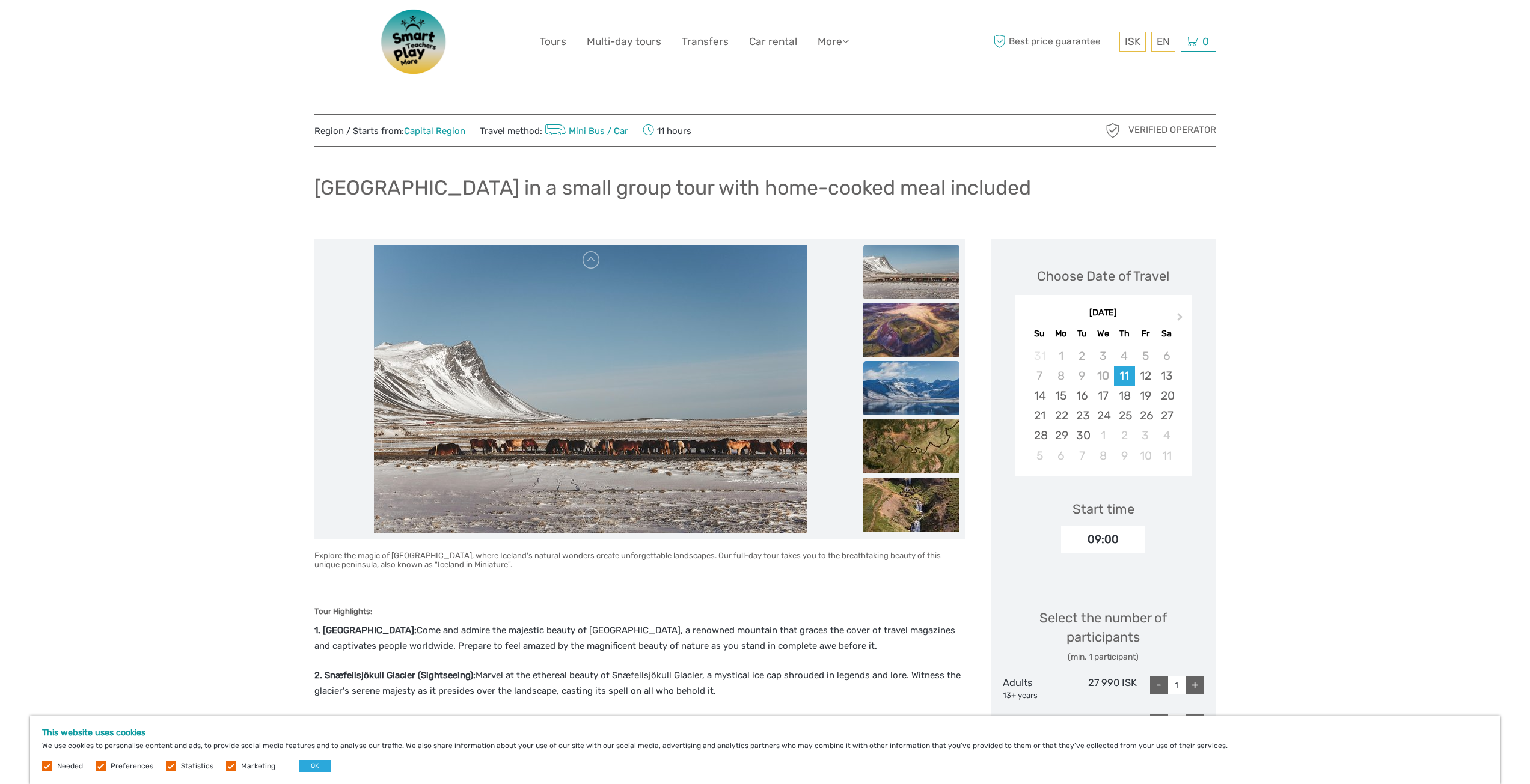
click at [908, 394] on img at bounding box center [911, 388] width 96 height 54
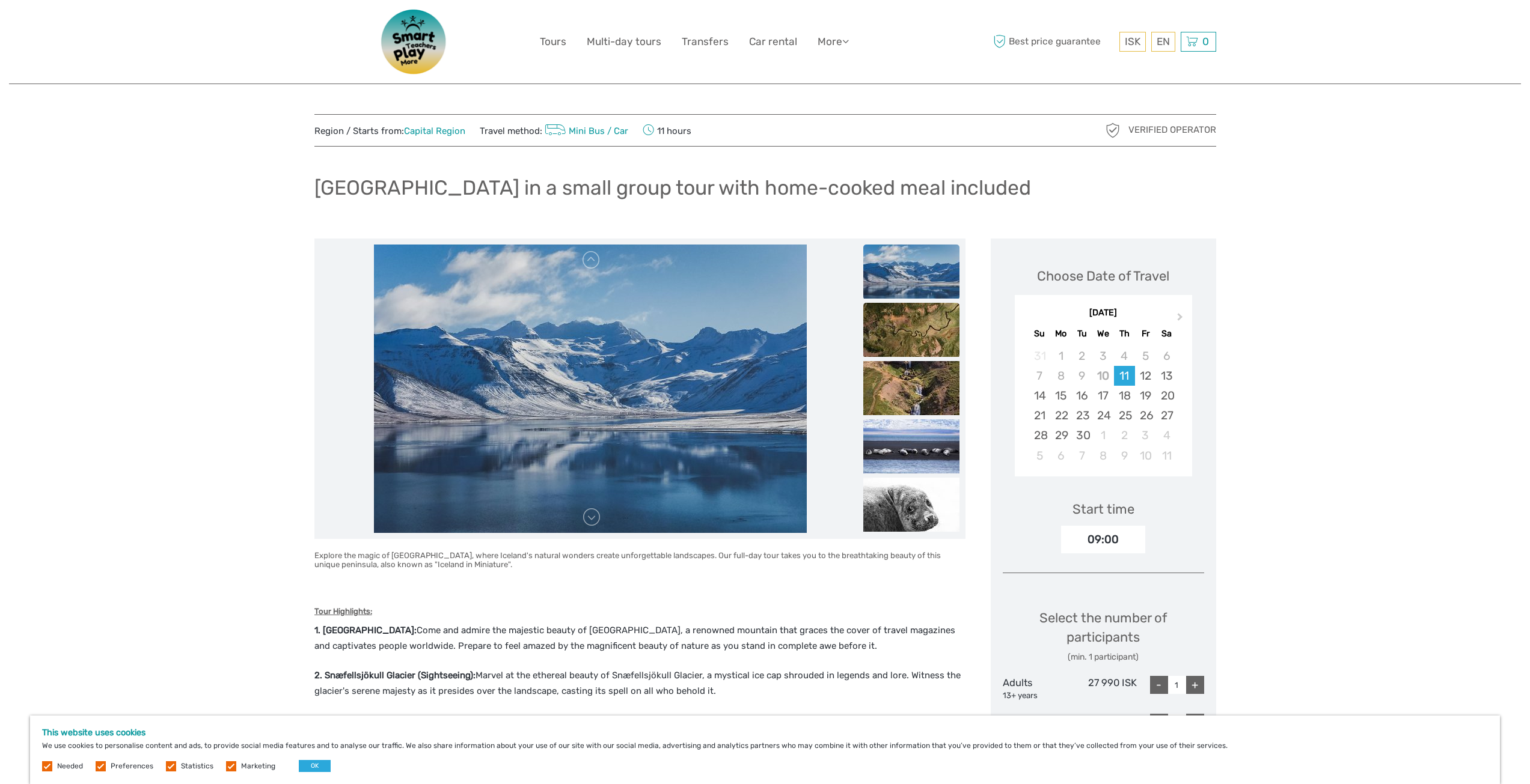
click at [911, 341] on img at bounding box center [911, 330] width 96 height 54
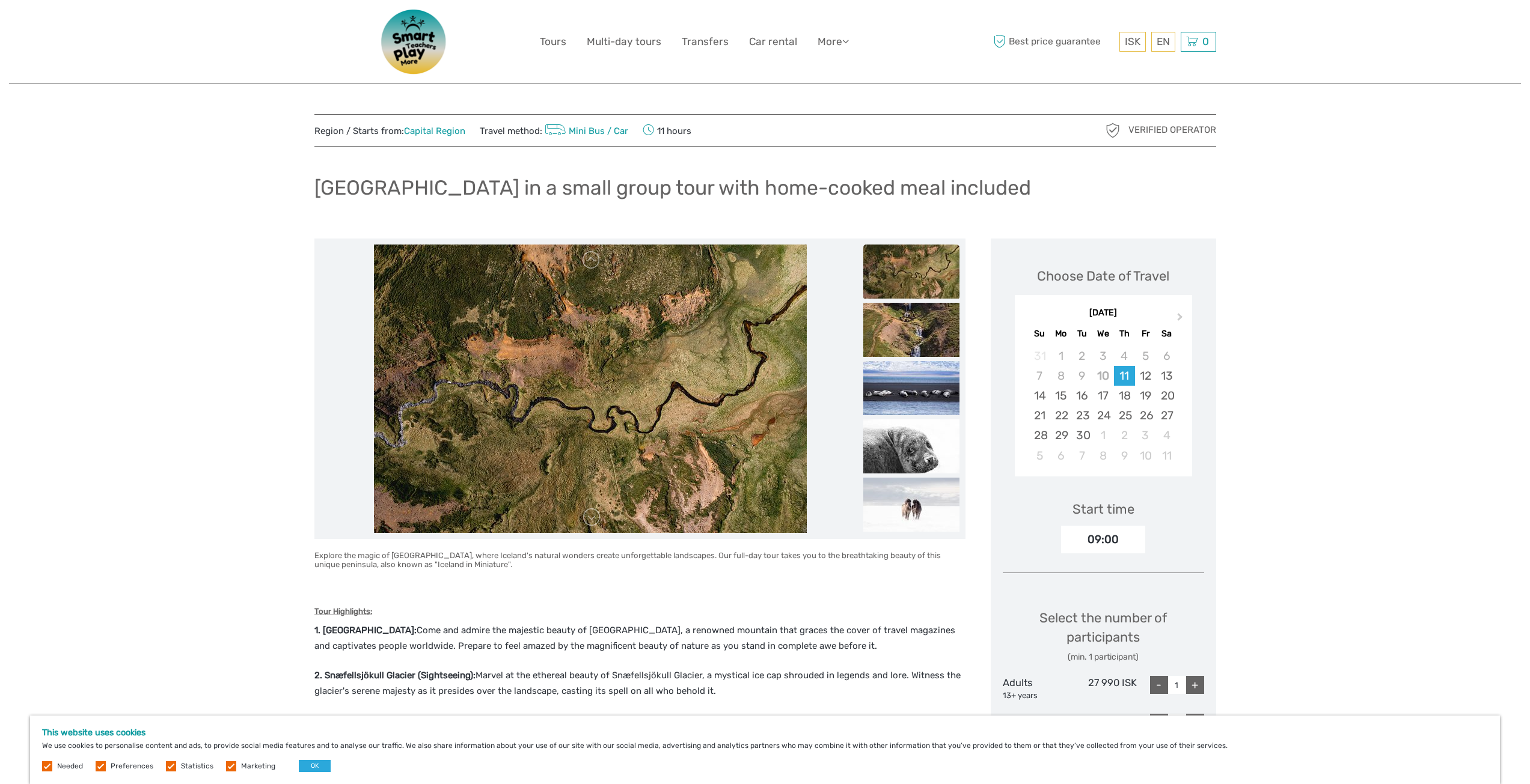
click at [911, 341] on img at bounding box center [911, 330] width 96 height 54
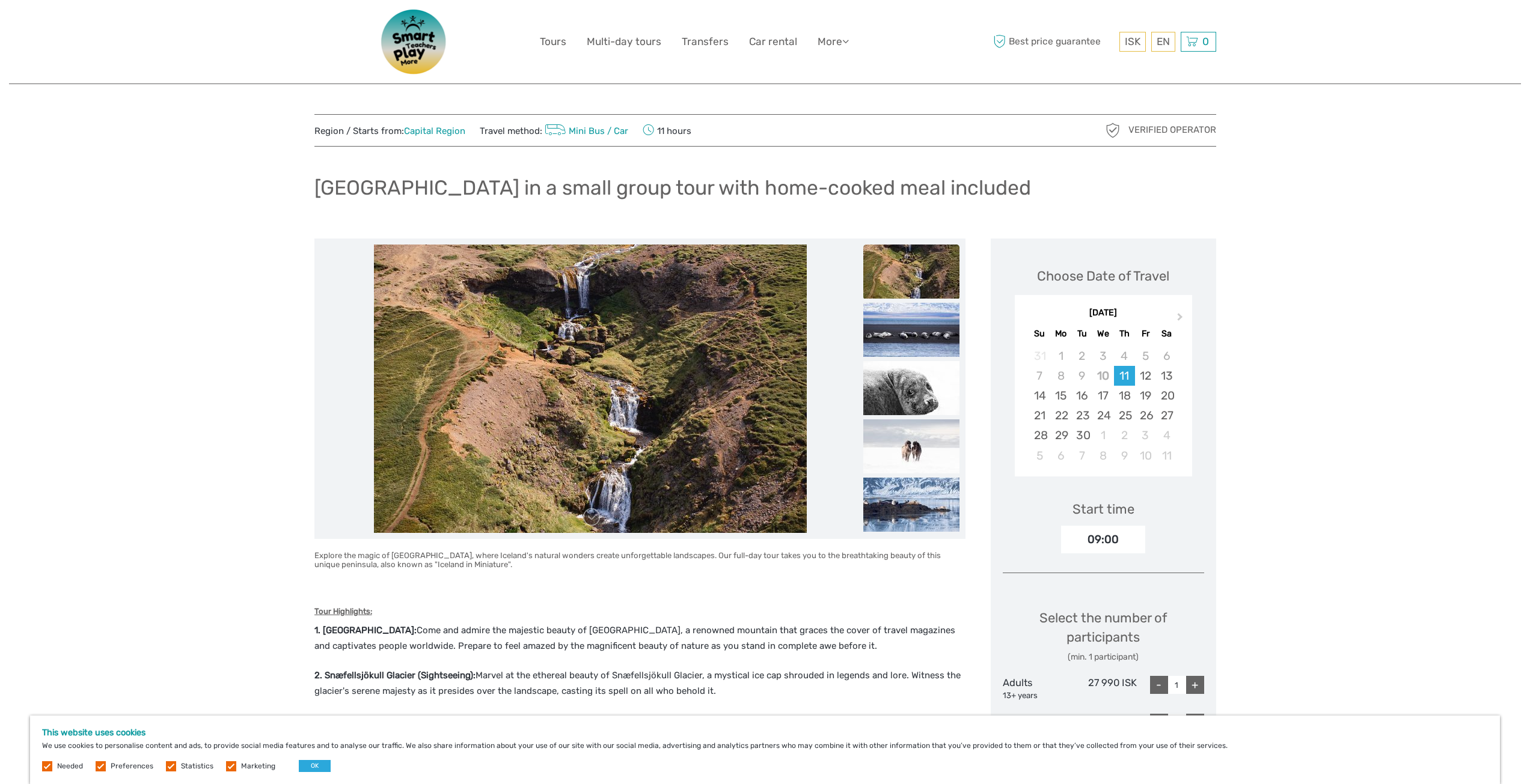
click at [911, 342] on img at bounding box center [911, 330] width 96 height 54
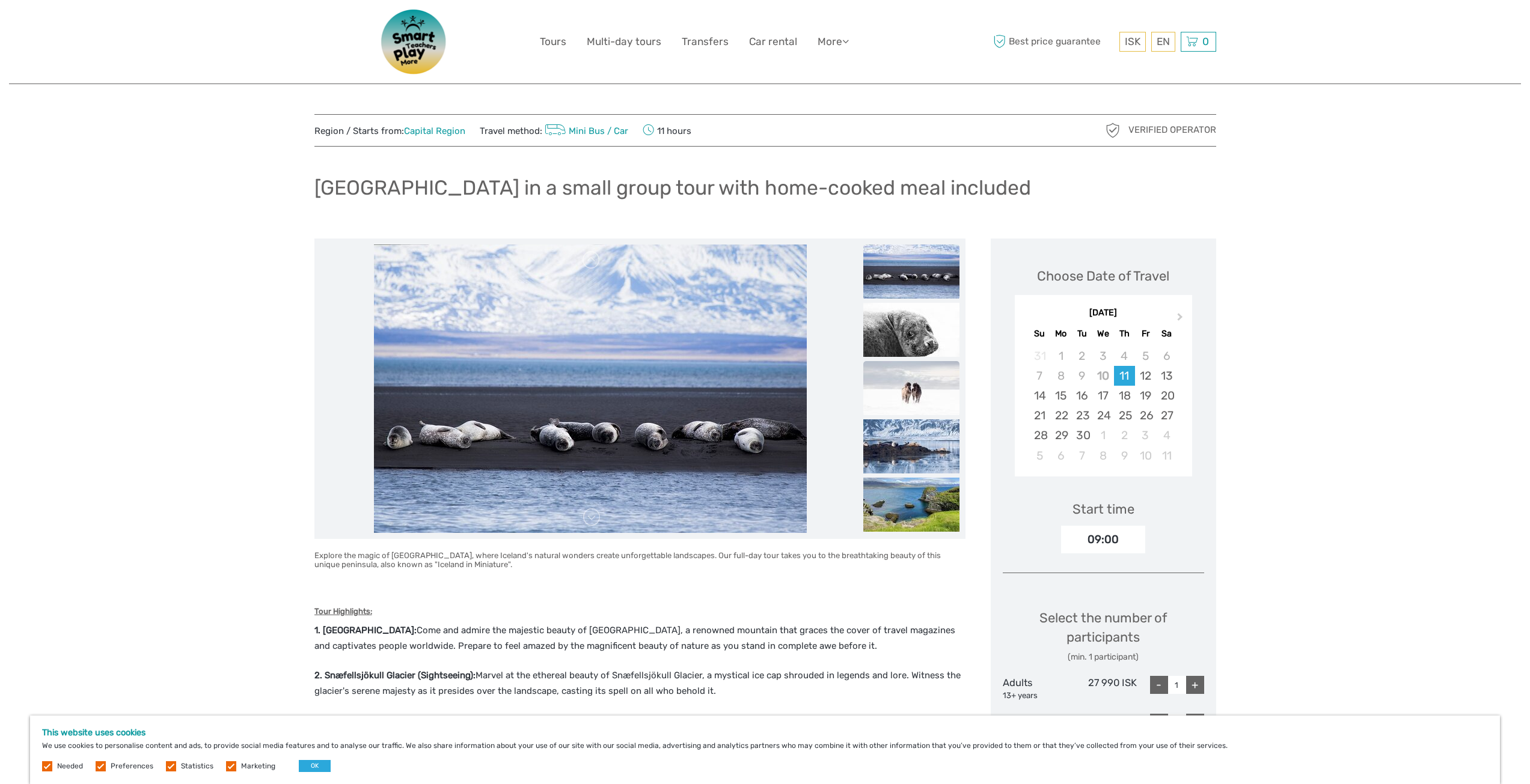
click at [917, 384] on img at bounding box center [911, 388] width 96 height 54
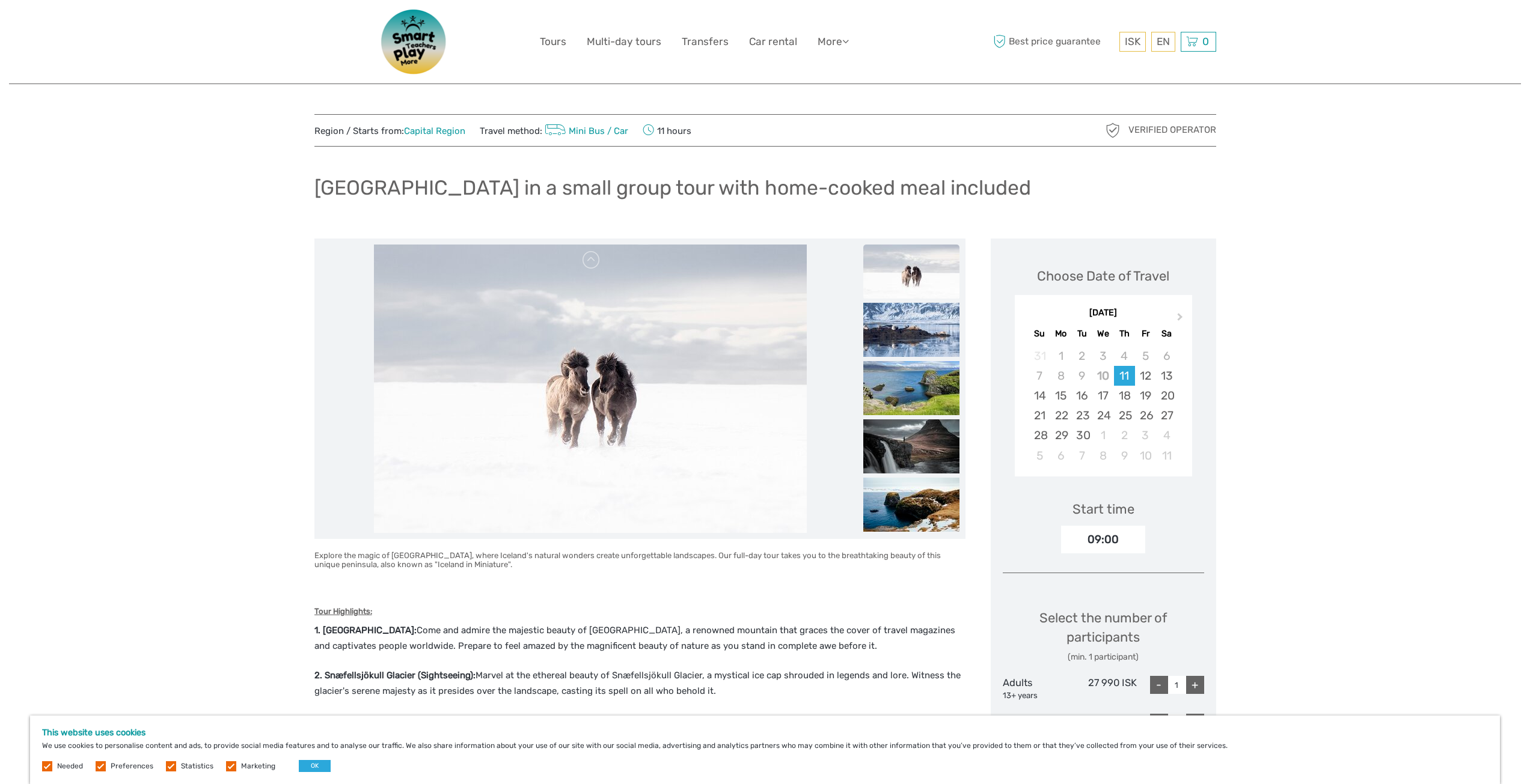
click at [917, 384] on img at bounding box center [911, 388] width 96 height 54
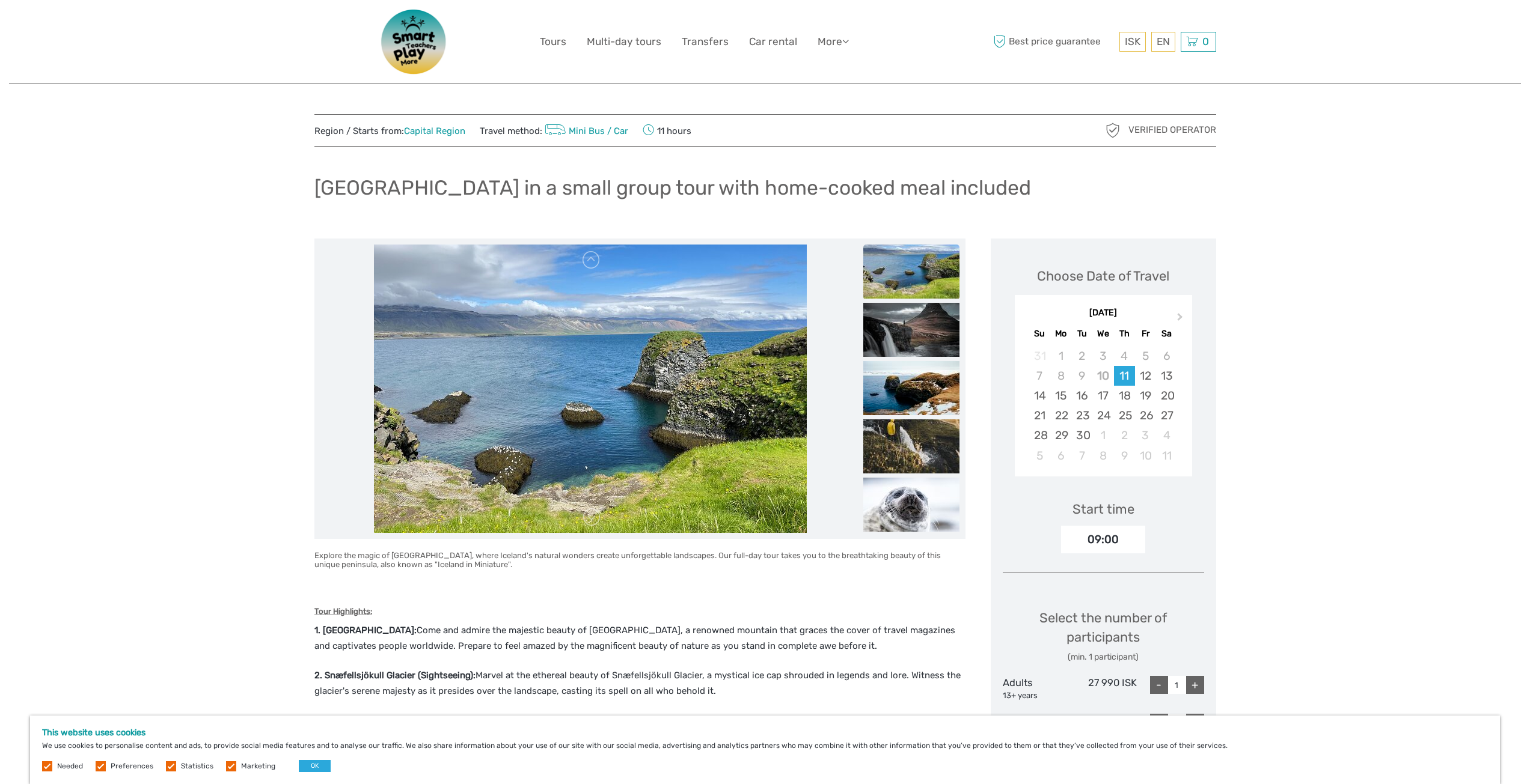
click at [917, 384] on img at bounding box center [911, 388] width 96 height 54
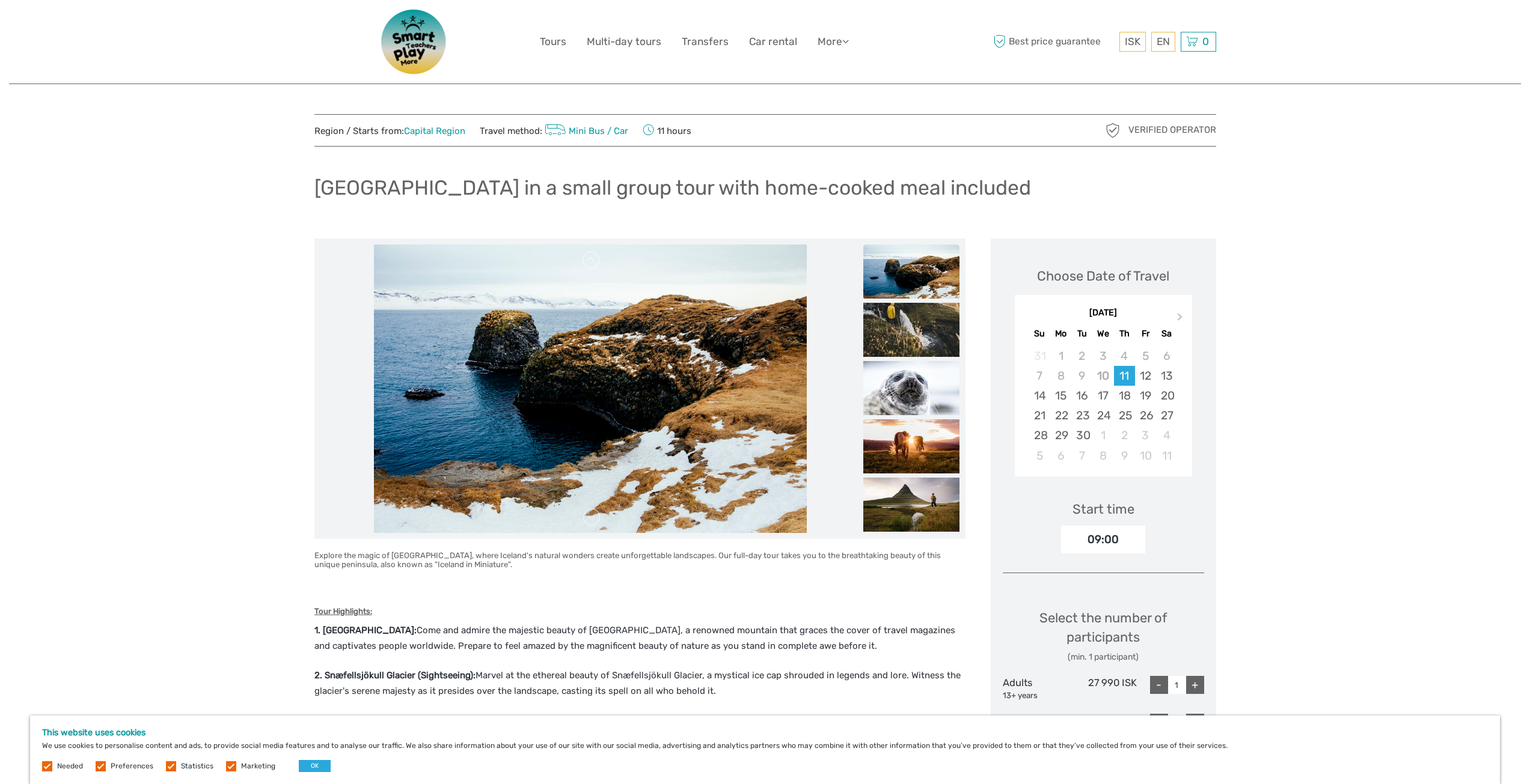
click at [917, 384] on img at bounding box center [911, 388] width 96 height 54
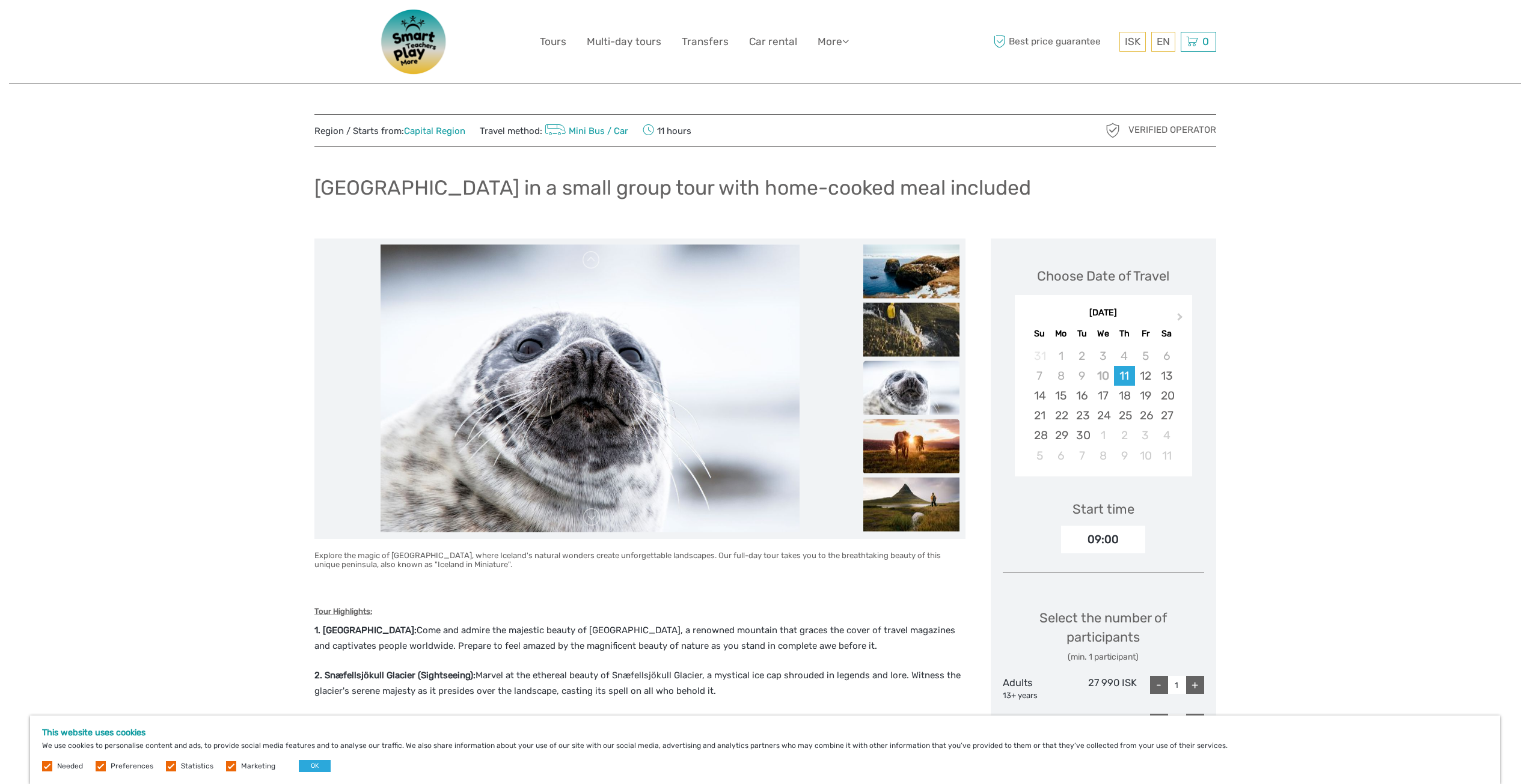
click at [916, 431] on img at bounding box center [911, 446] width 96 height 54
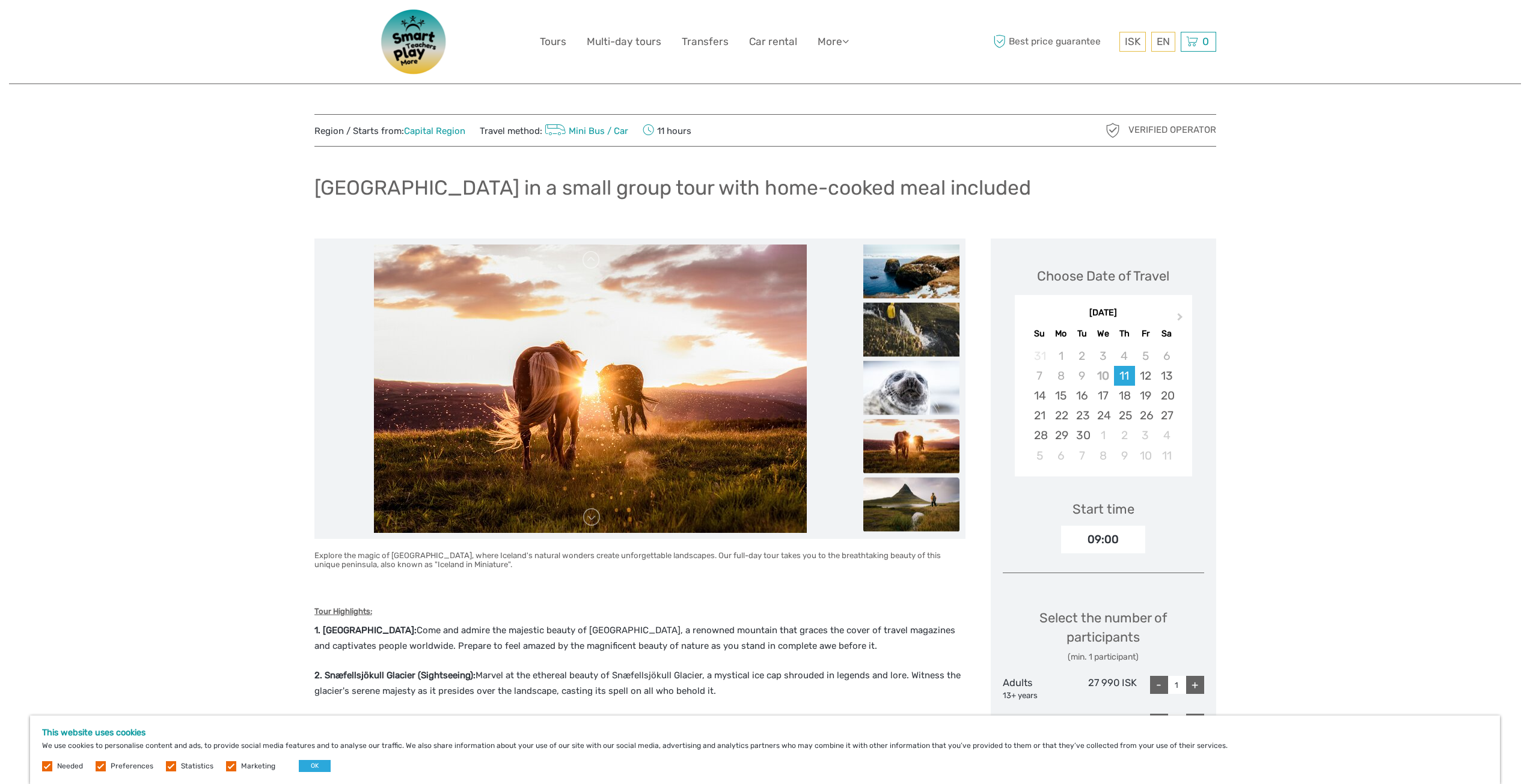
click at [919, 493] on img at bounding box center [911, 504] width 96 height 54
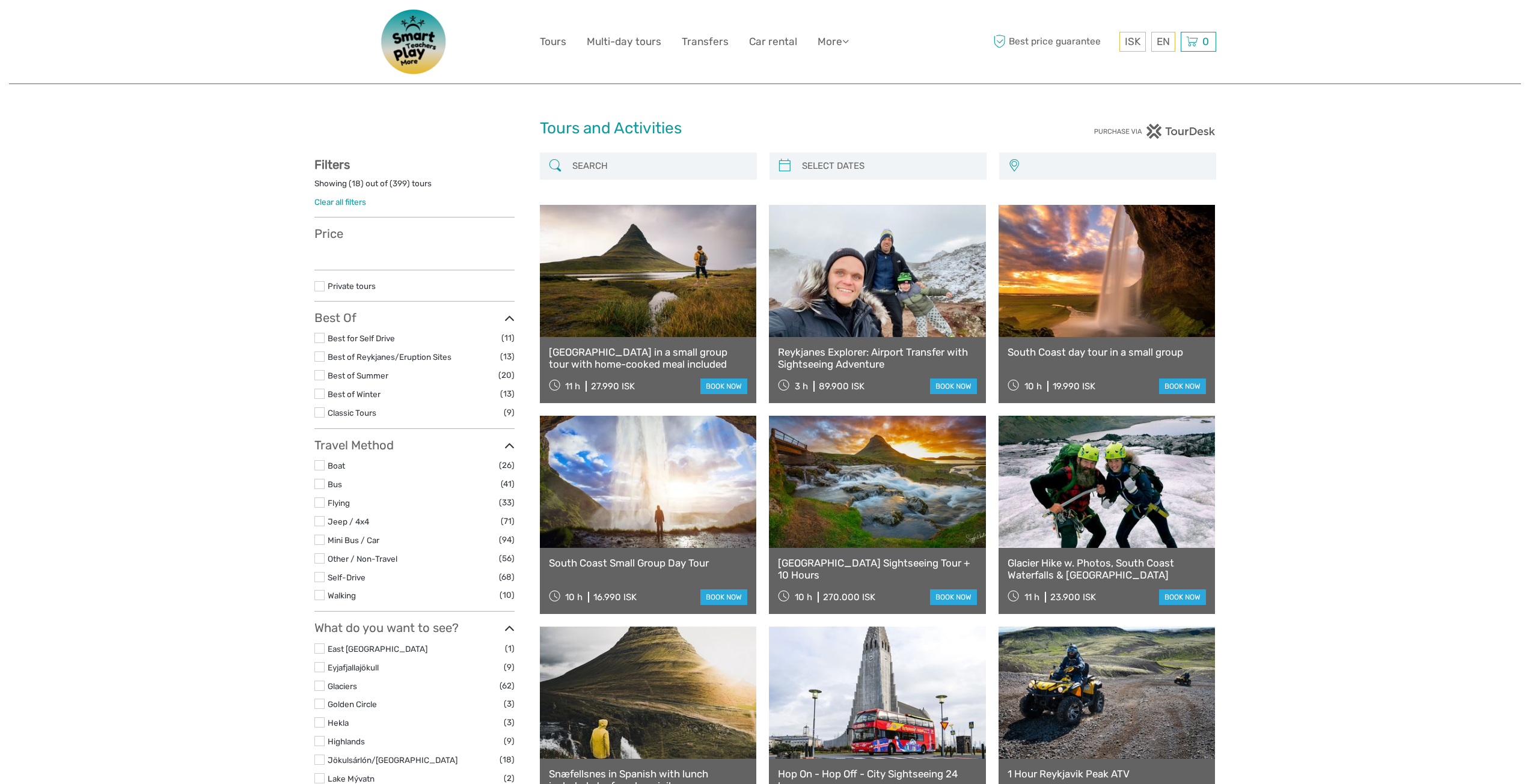
select select
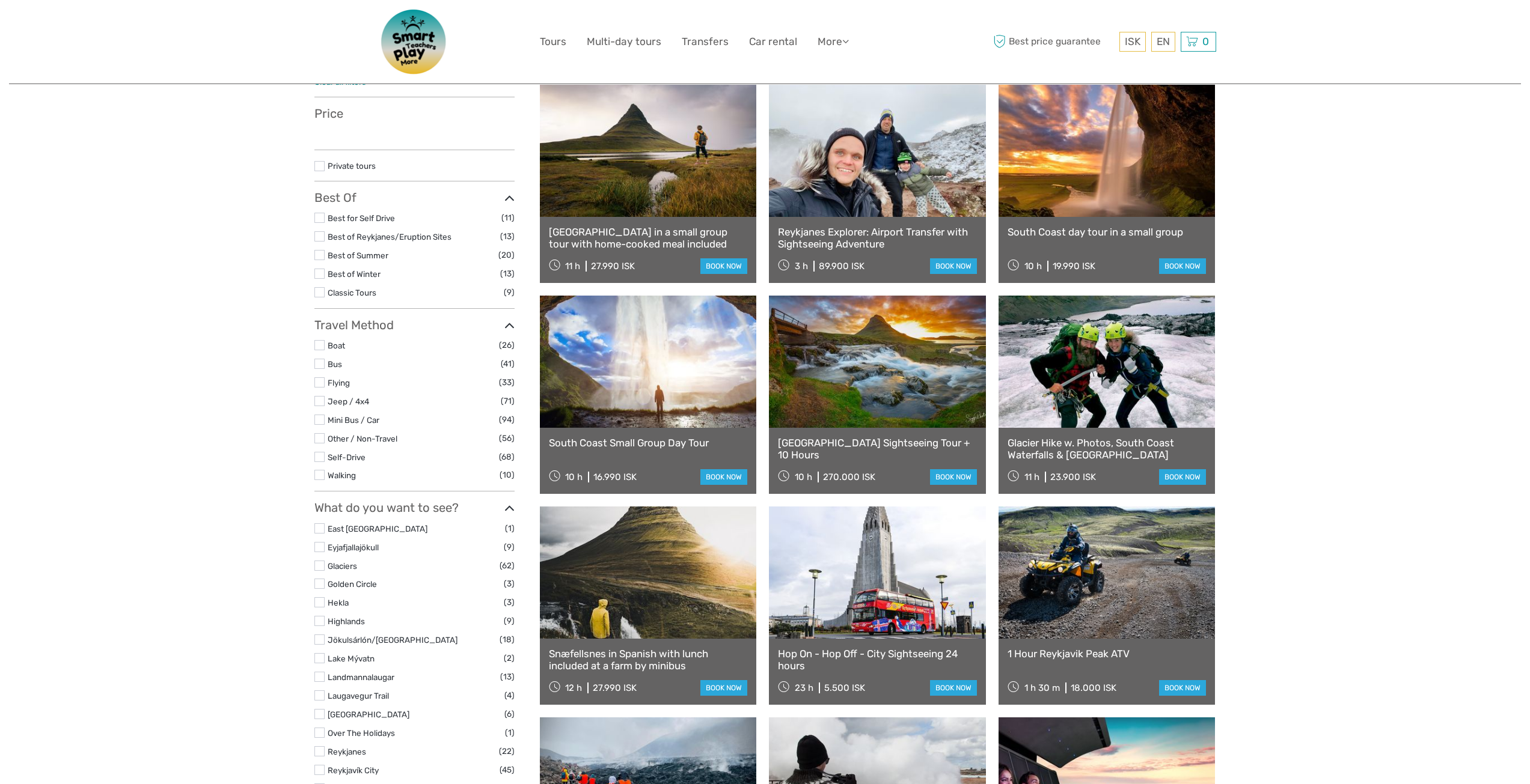
select select
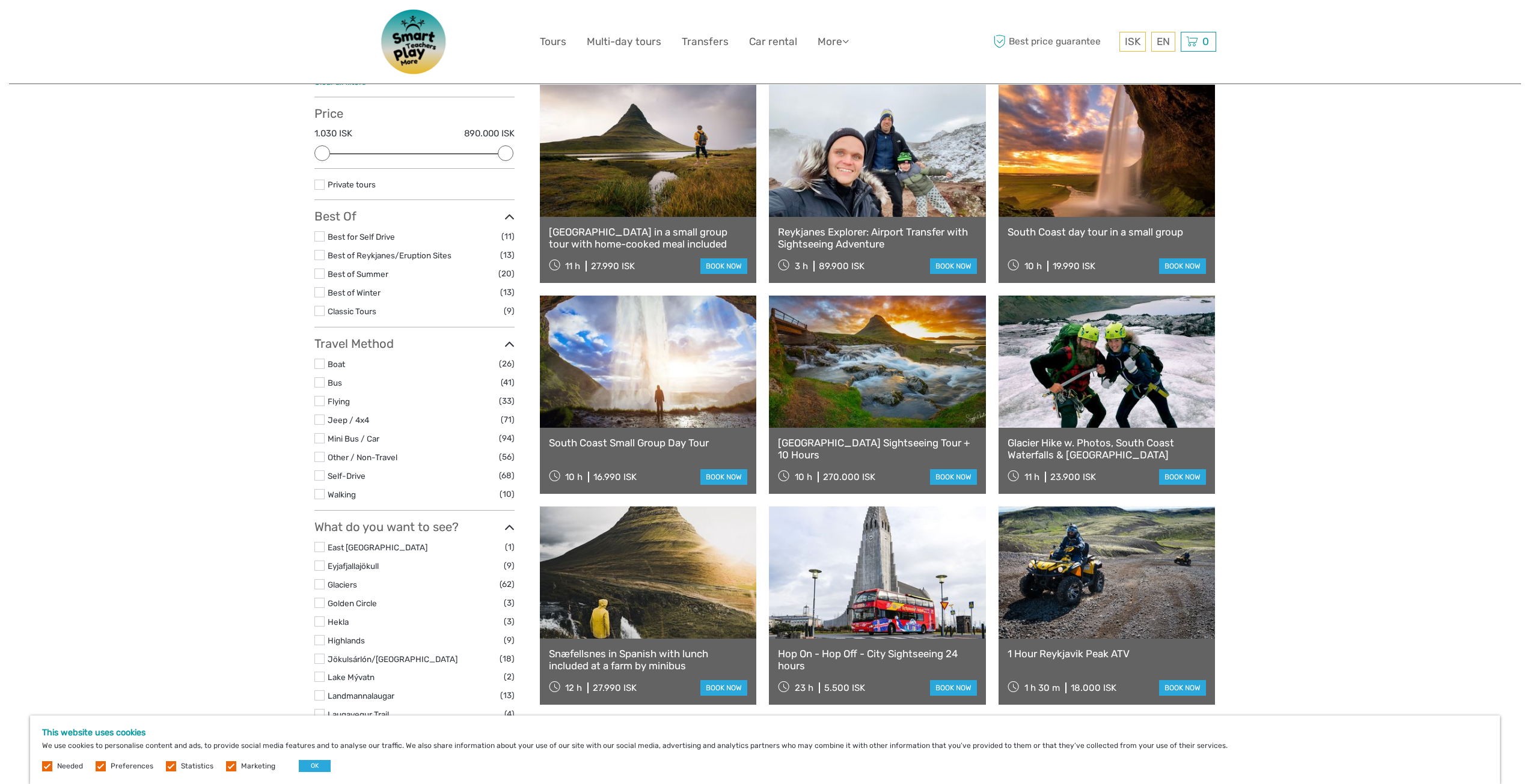
scroll to position [0, 0]
click at [1115, 198] on link at bounding box center [1107, 151] width 217 height 132
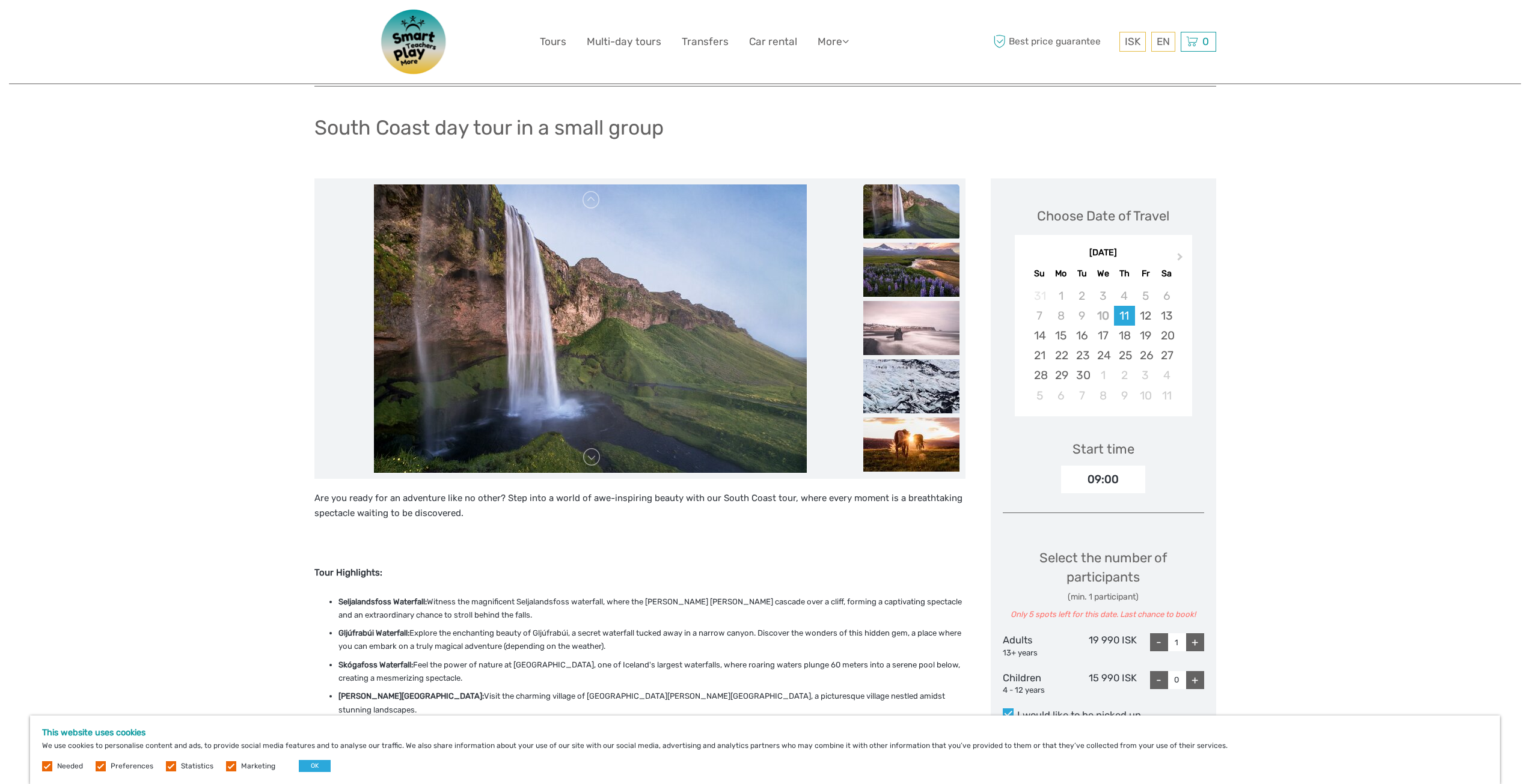
scroll to position [120, 0]
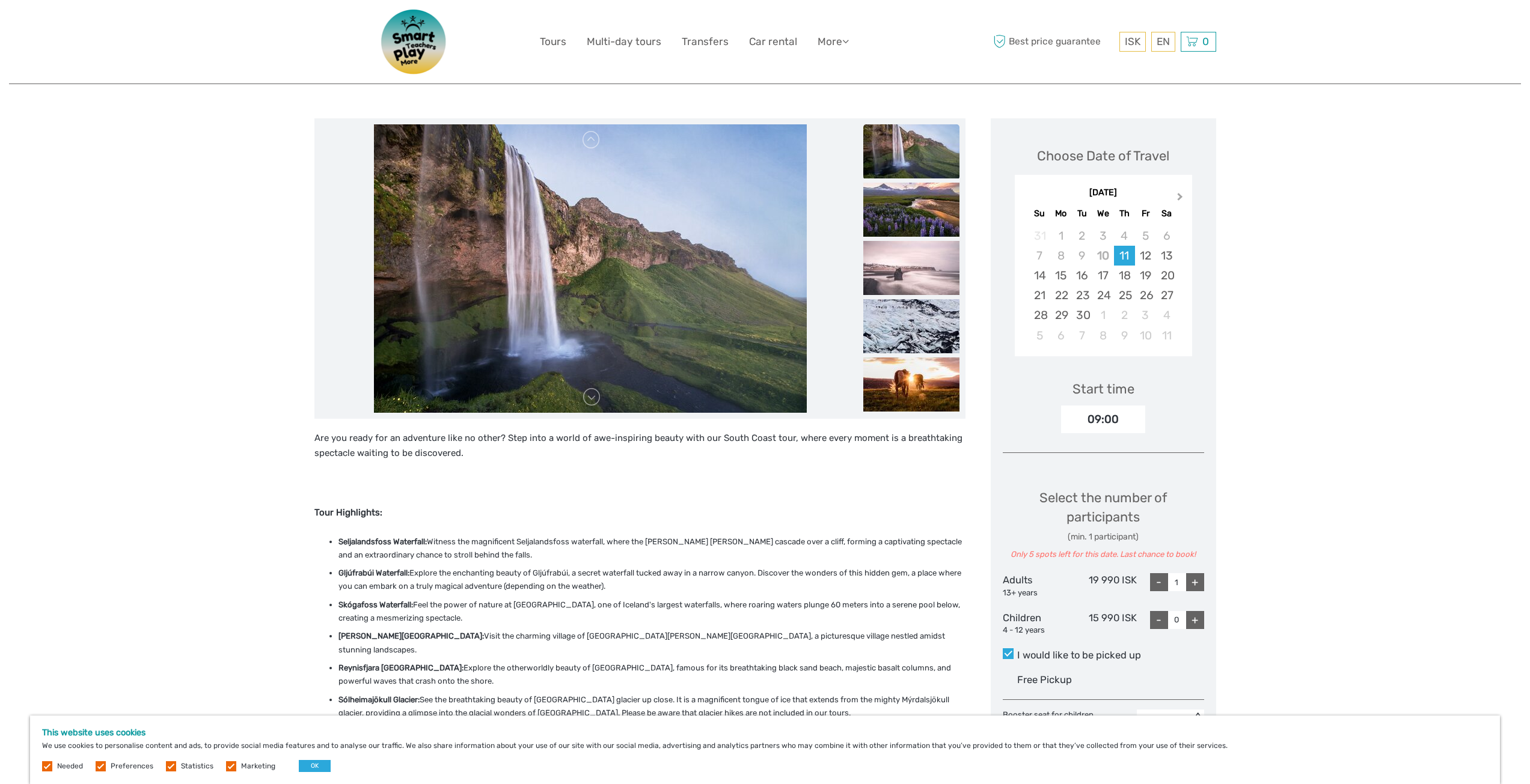
click at [1180, 198] on span "Next Month" at bounding box center [1180, 199] width 0 height 17
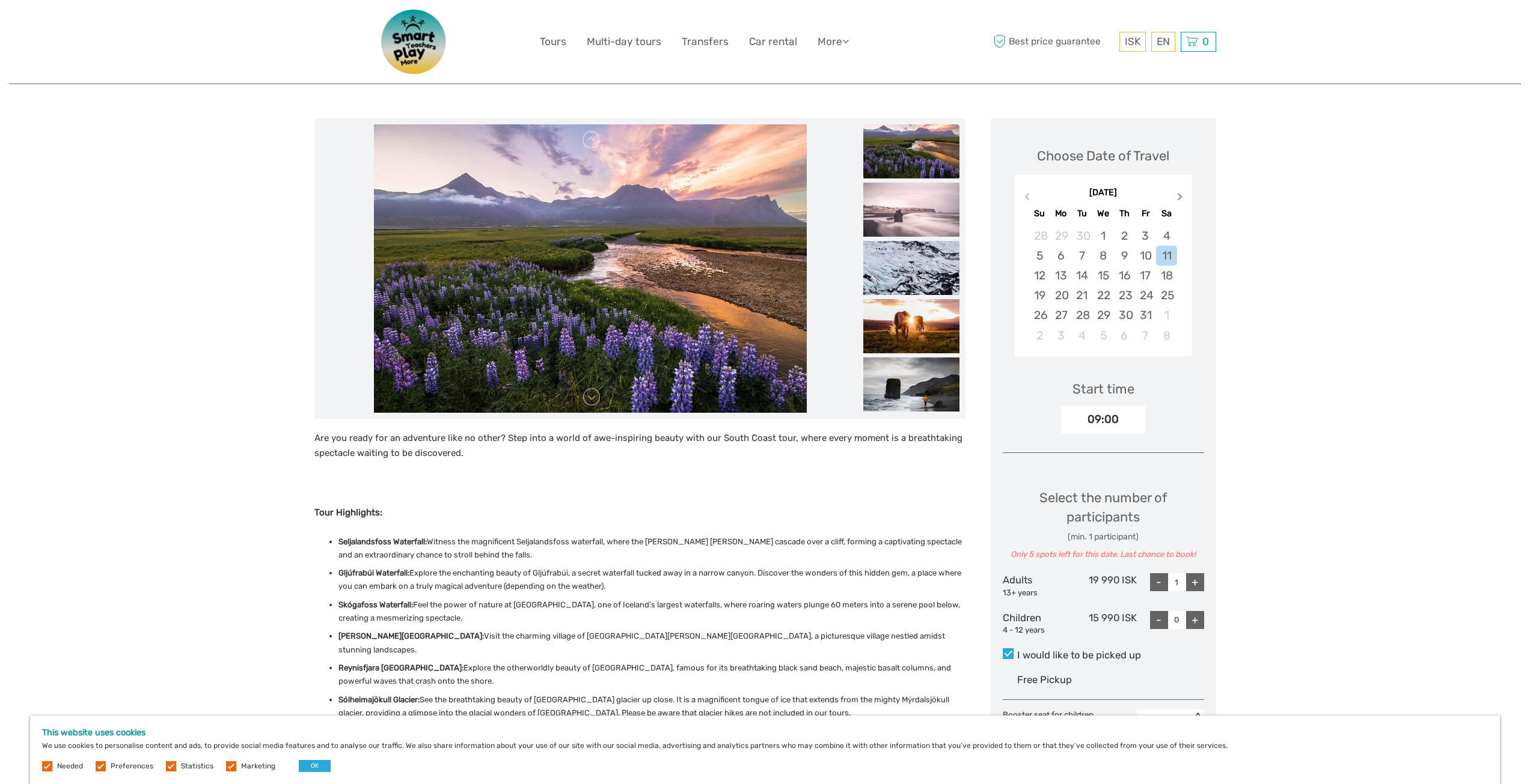
click at [1180, 198] on span "Next Month" at bounding box center [1180, 199] width 0 height 17
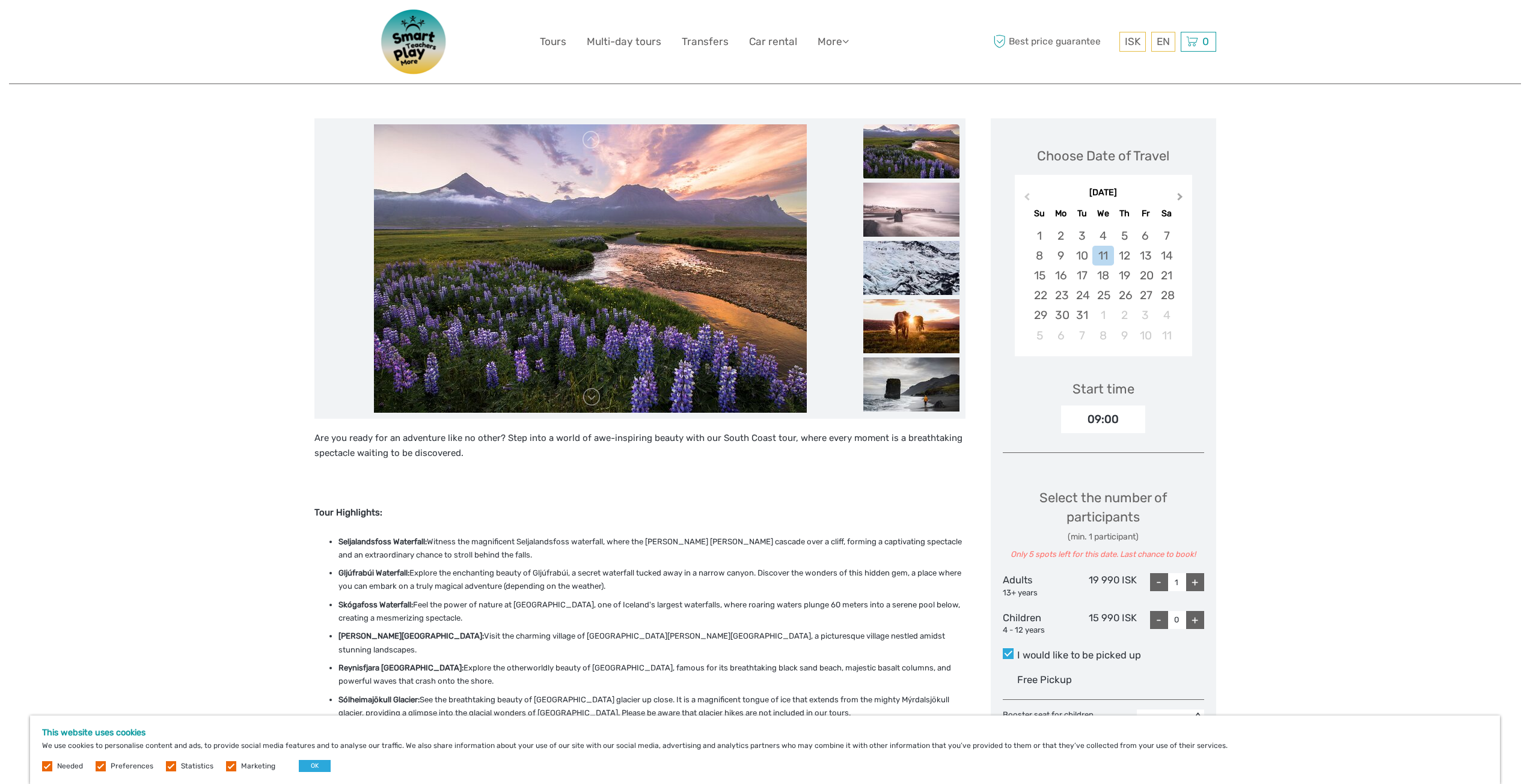
click at [1180, 198] on span "Next Month" at bounding box center [1180, 199] width 0 height 17
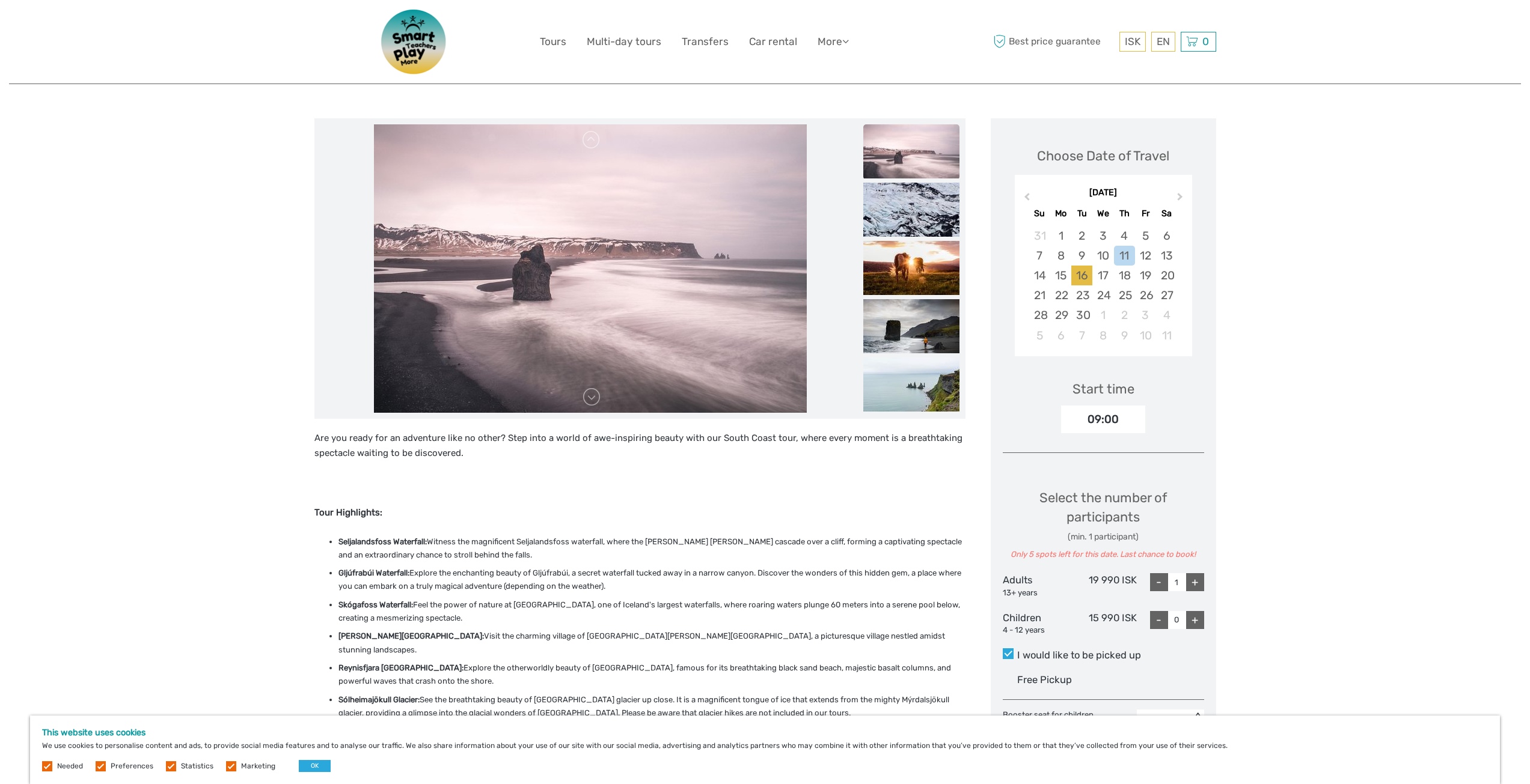
click at [1082, 274] on div "16" at bounding box center [1082, 276] width 21 height 20
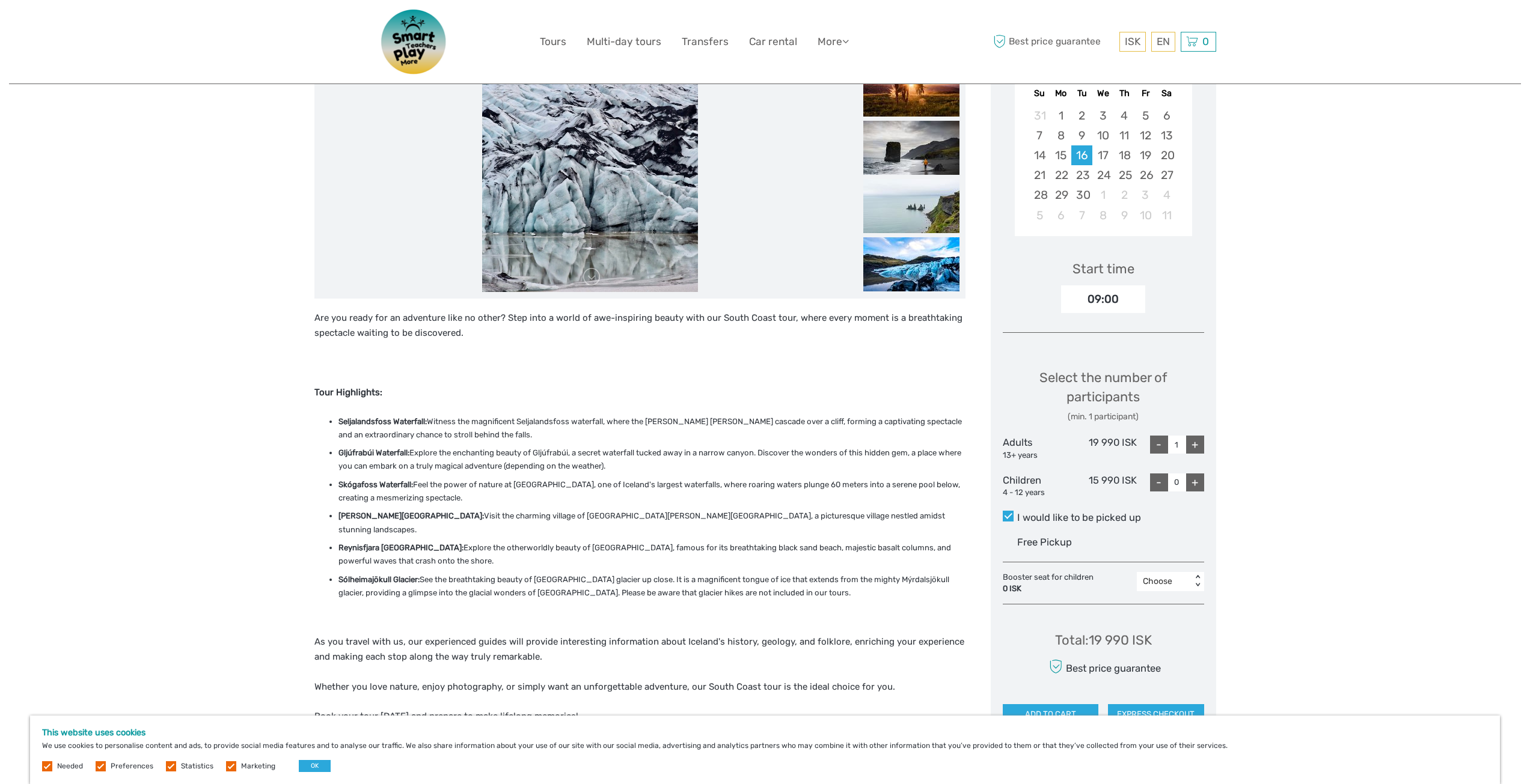
scroll to position [0, 0]
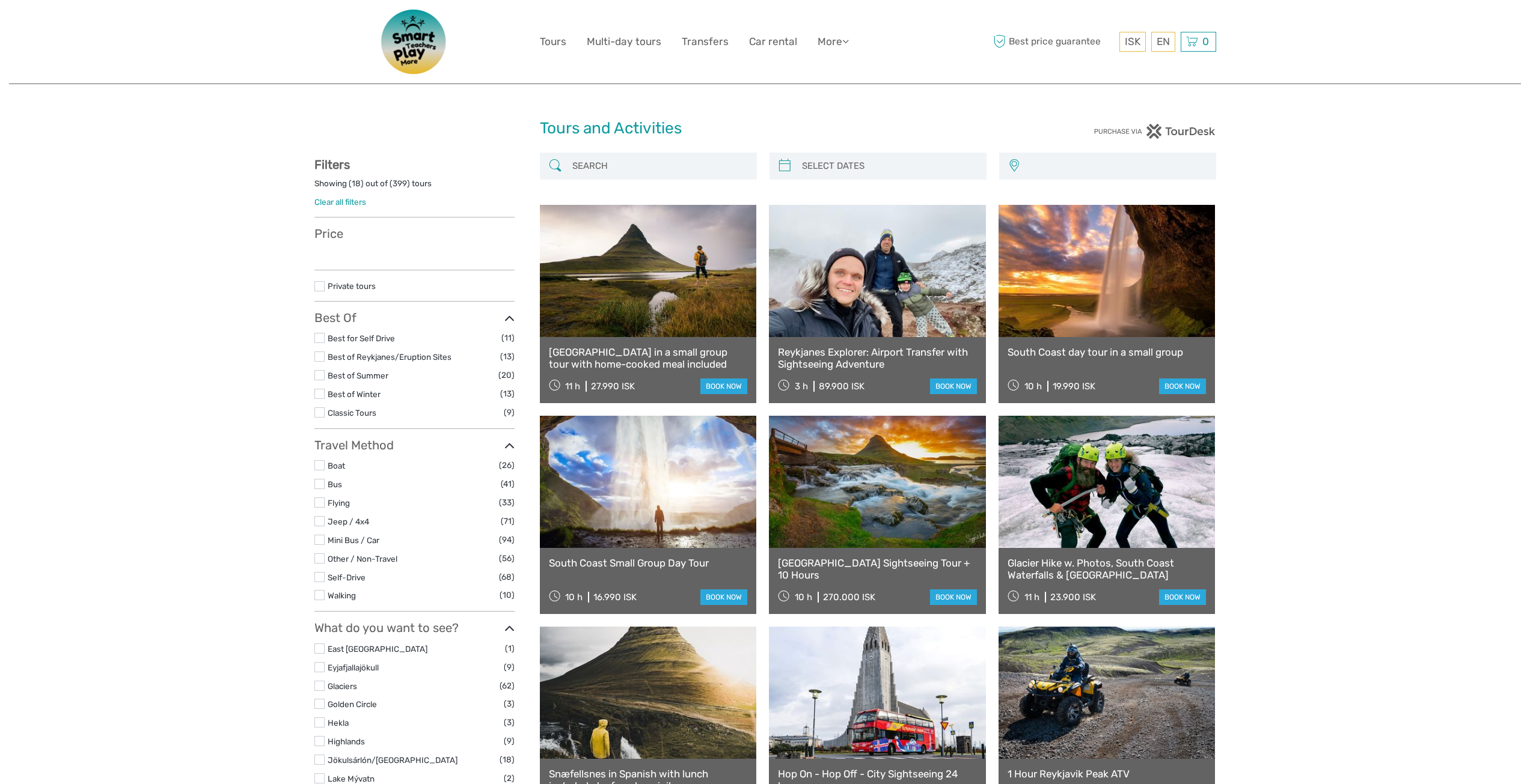
select select
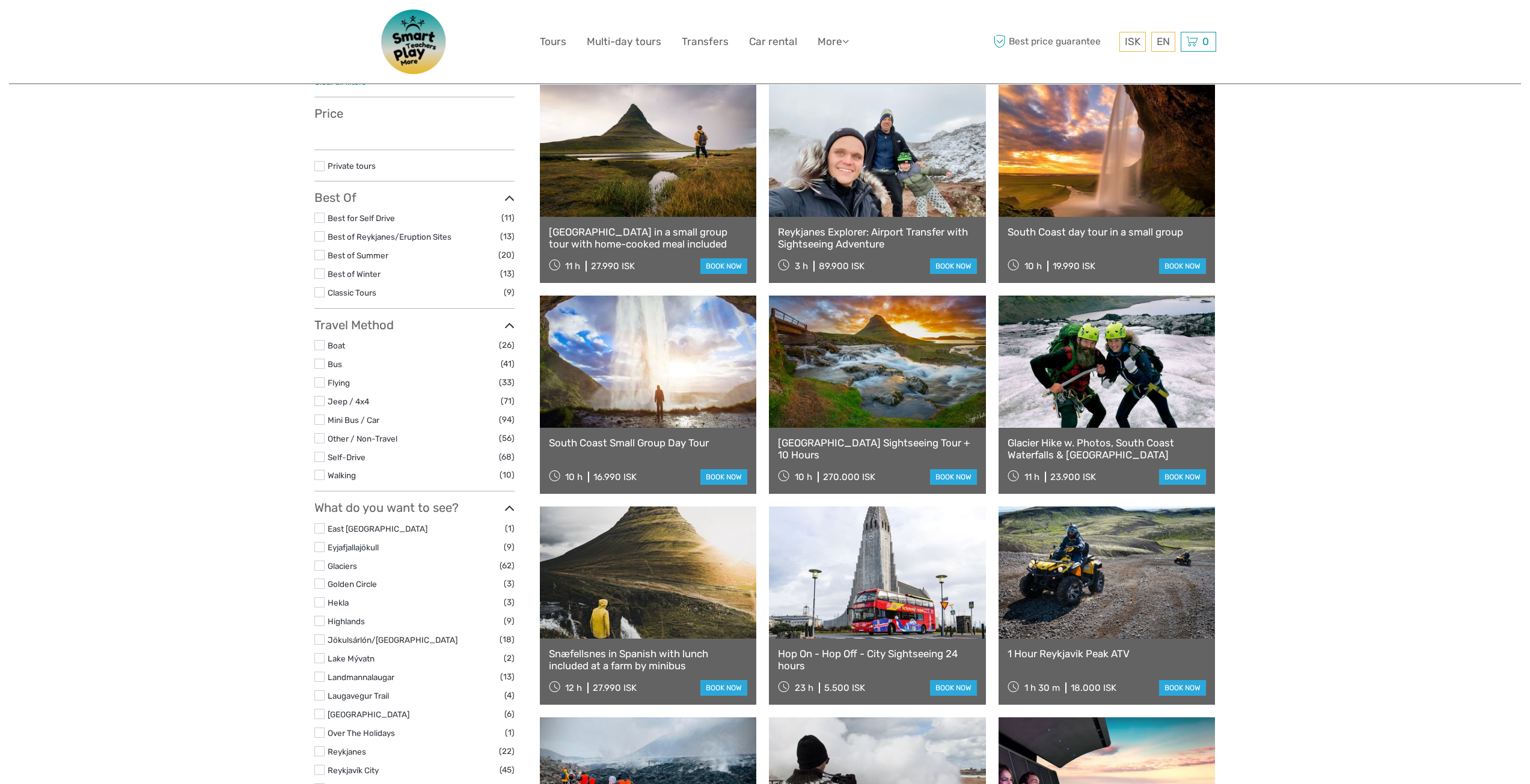
select select
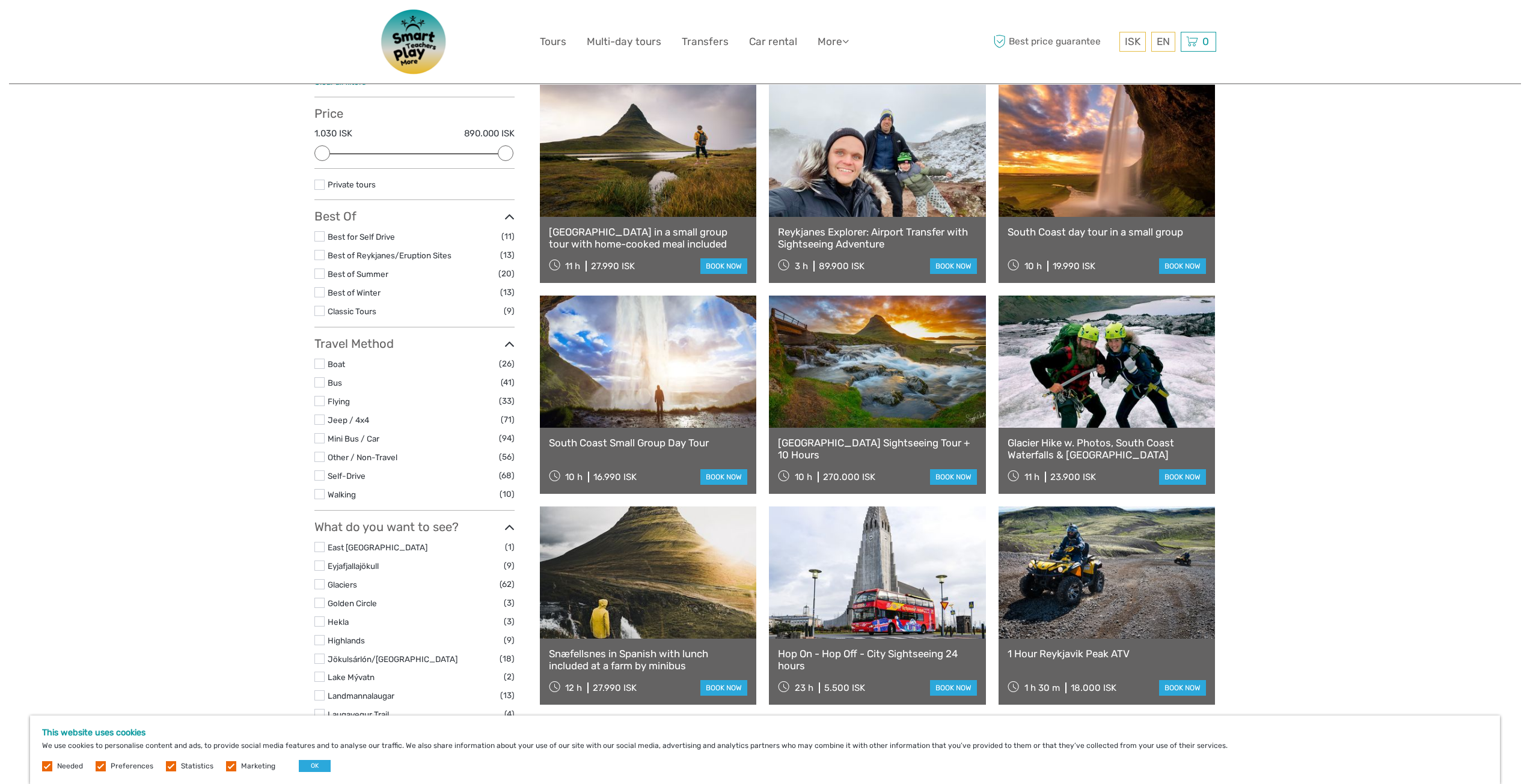
scroll to position [0, 0]
click at [860, 192] on link at bounding box center [877, 151] width 217 height 132
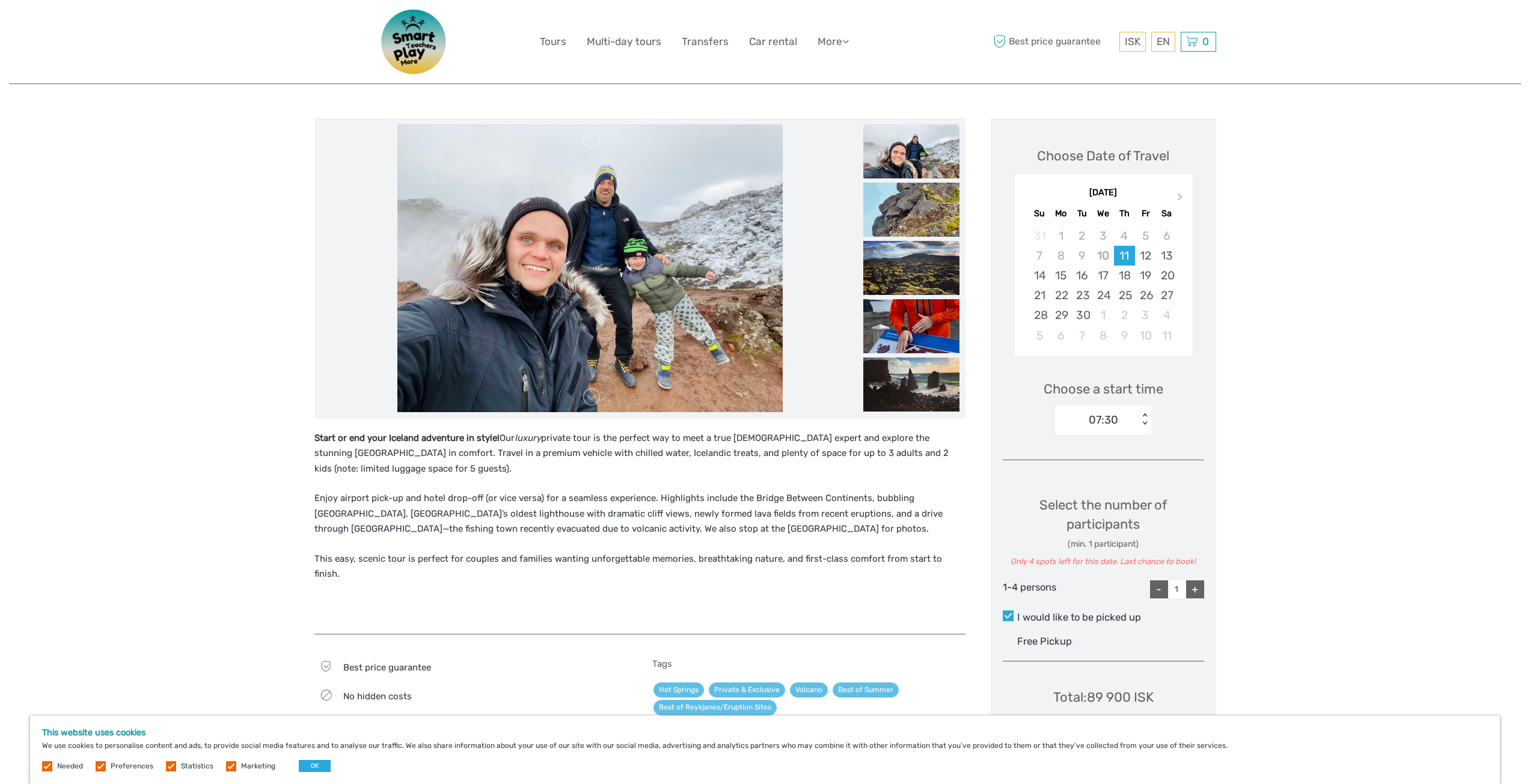
scroll to position [180, 0]
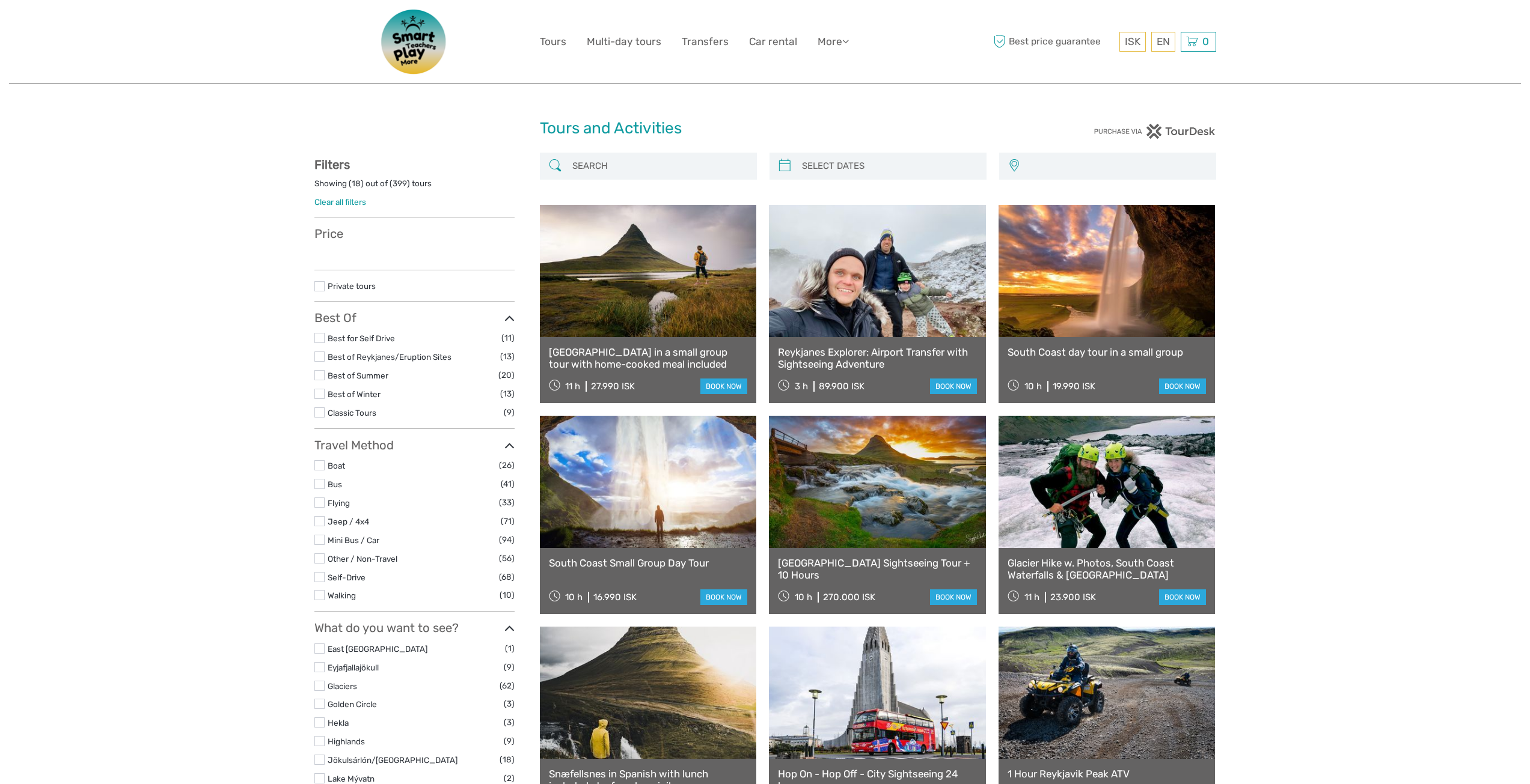
select select
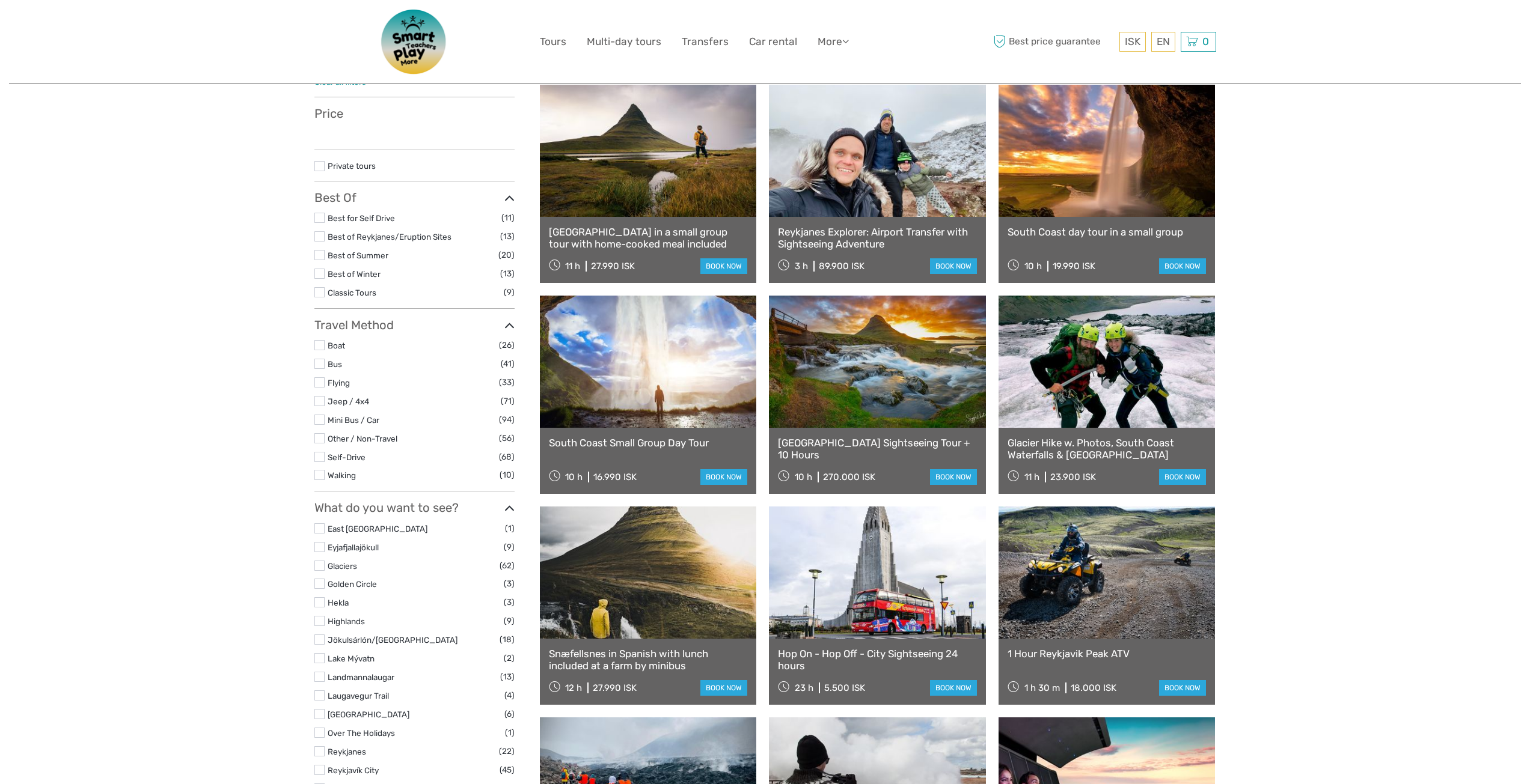
select select
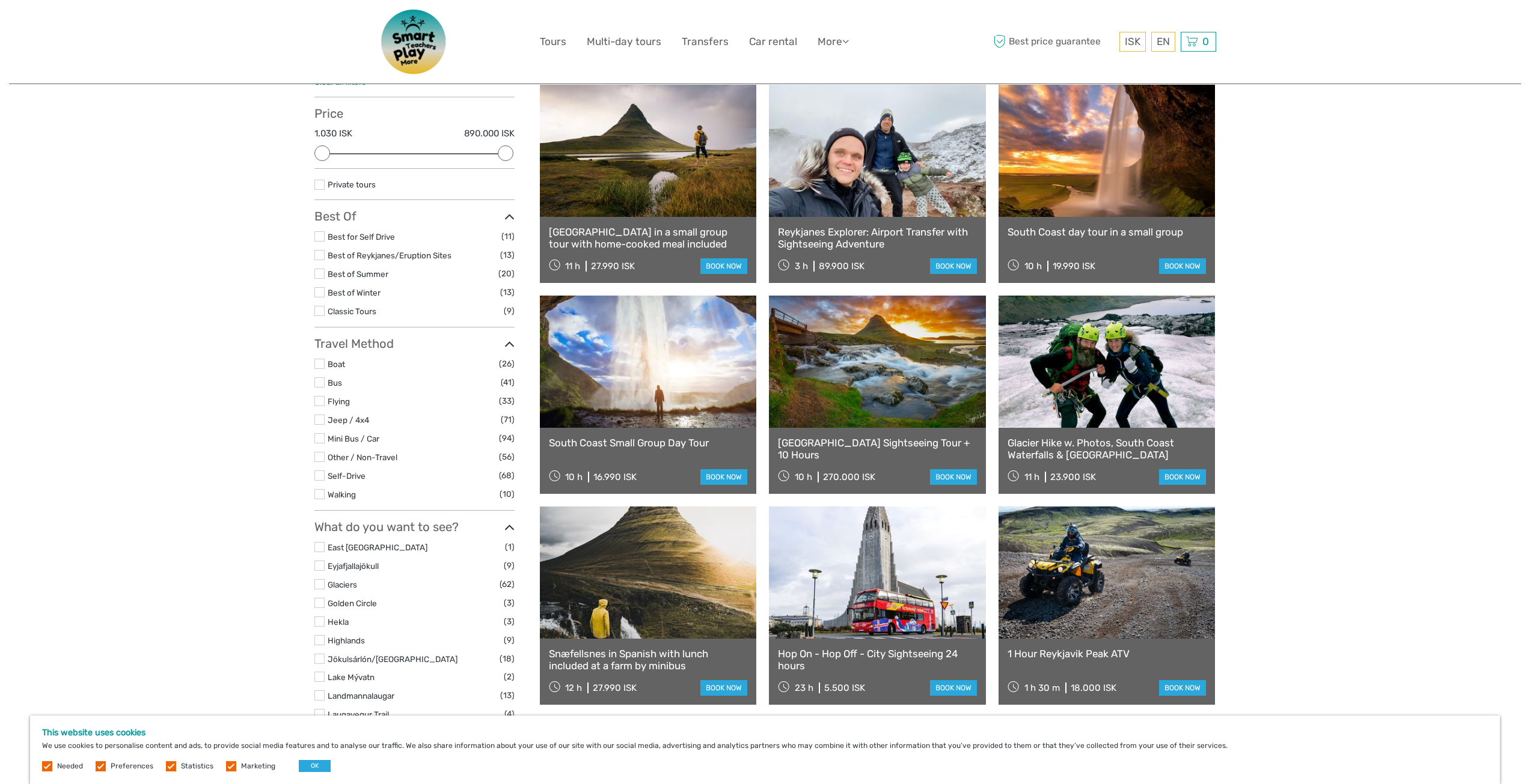
scroll to position [0, 0]
click at [1046, 380] on link at bounding box center [1107, 362] width 217 height 132
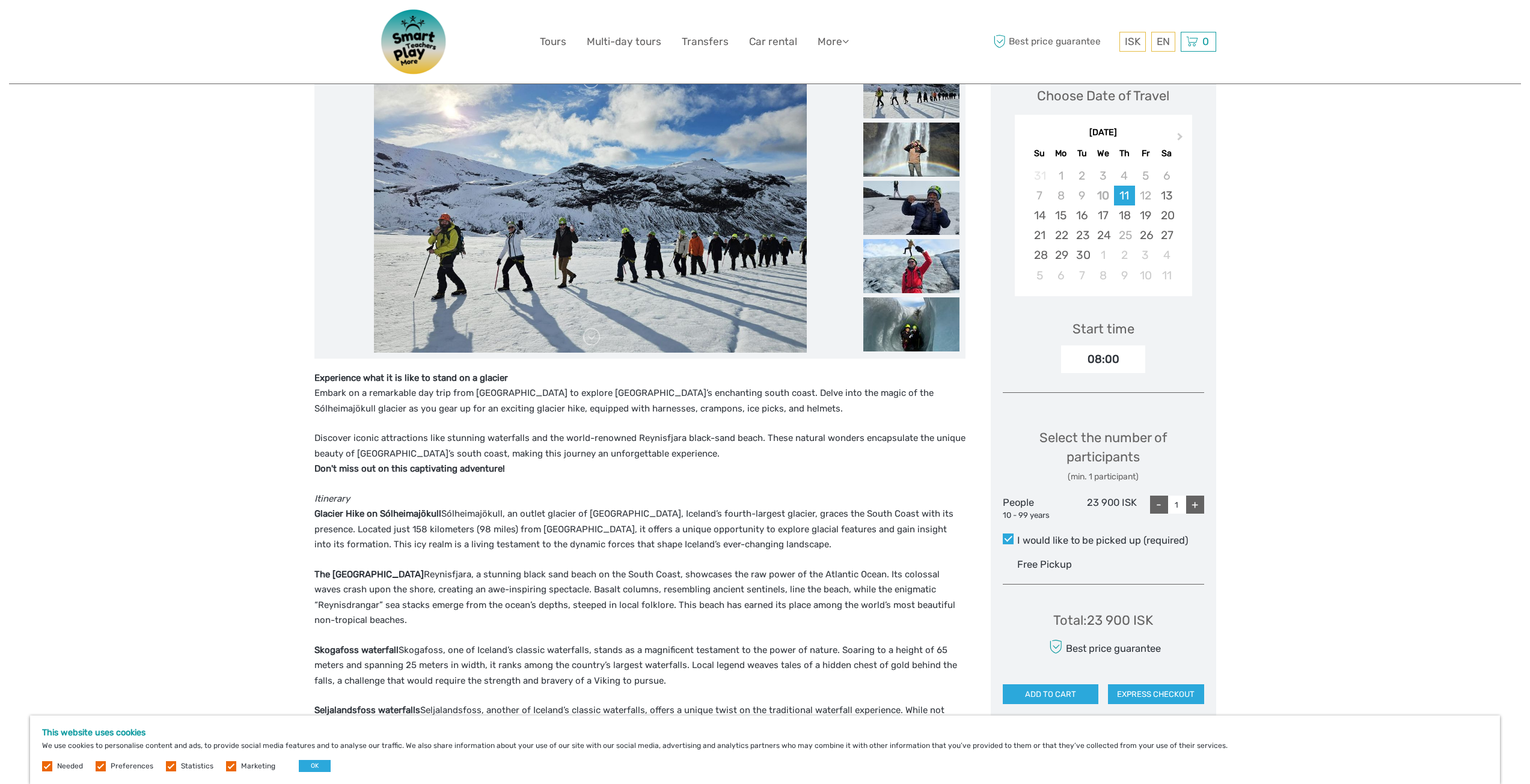
scroll to position [120, 0]
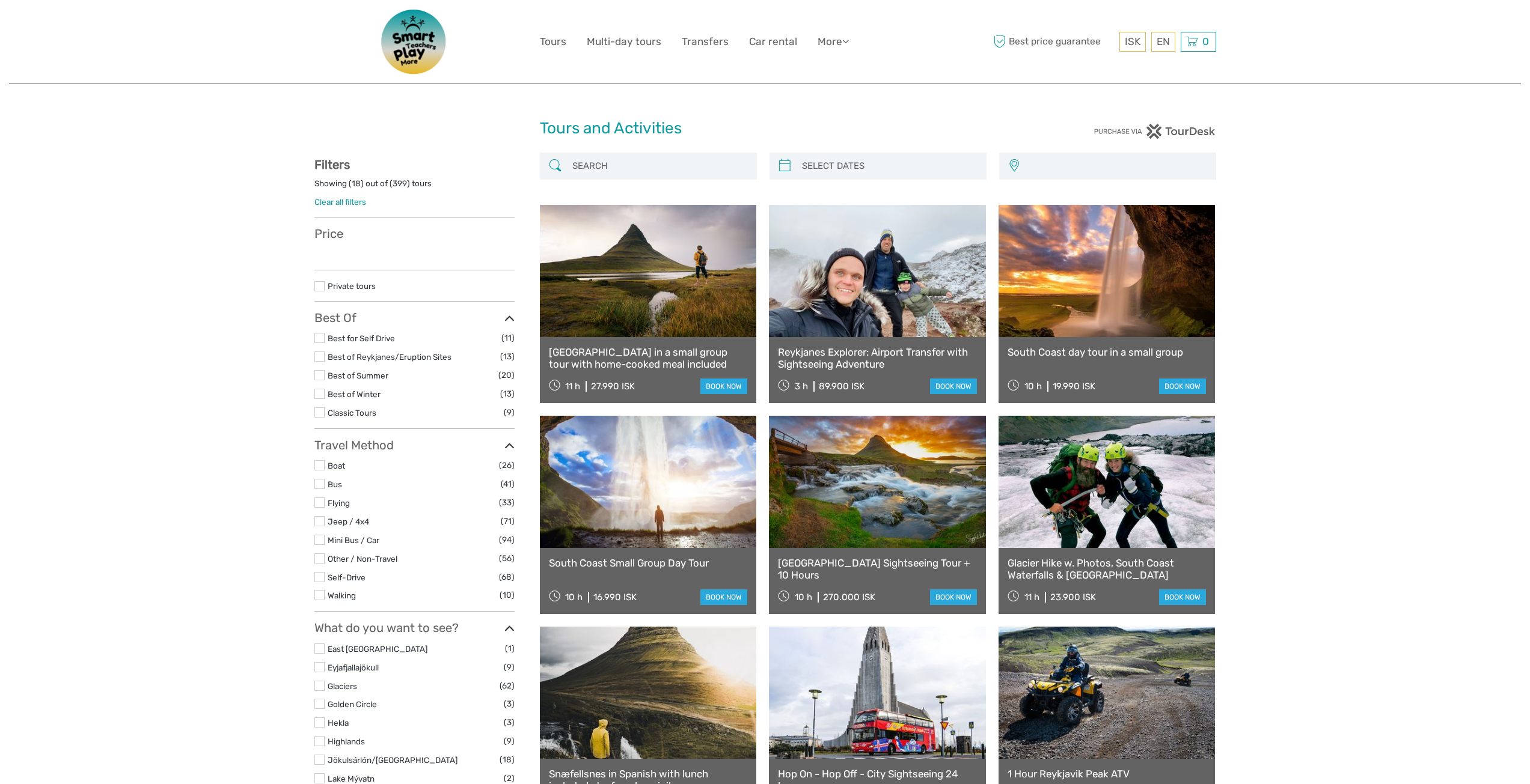
select select
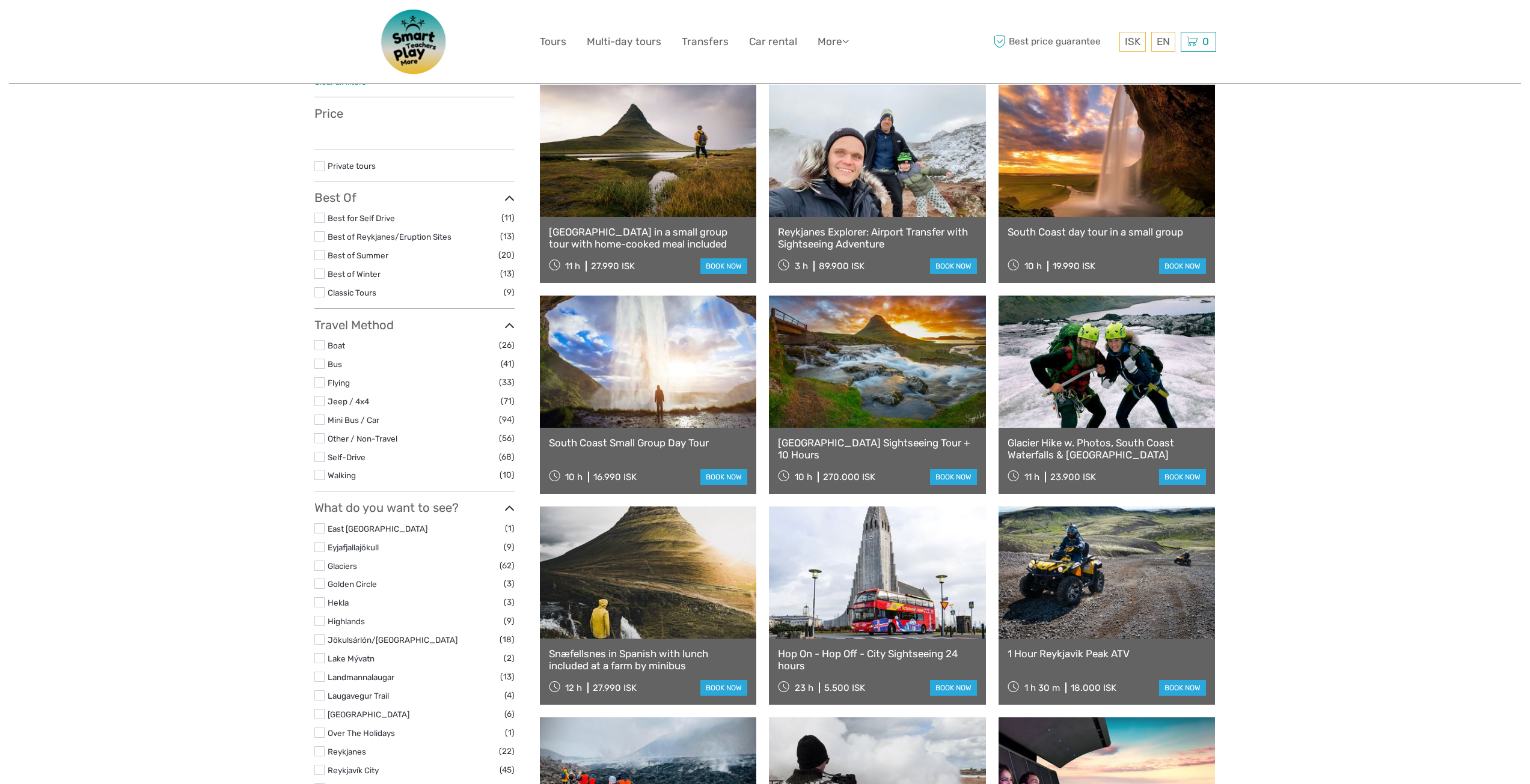
select select
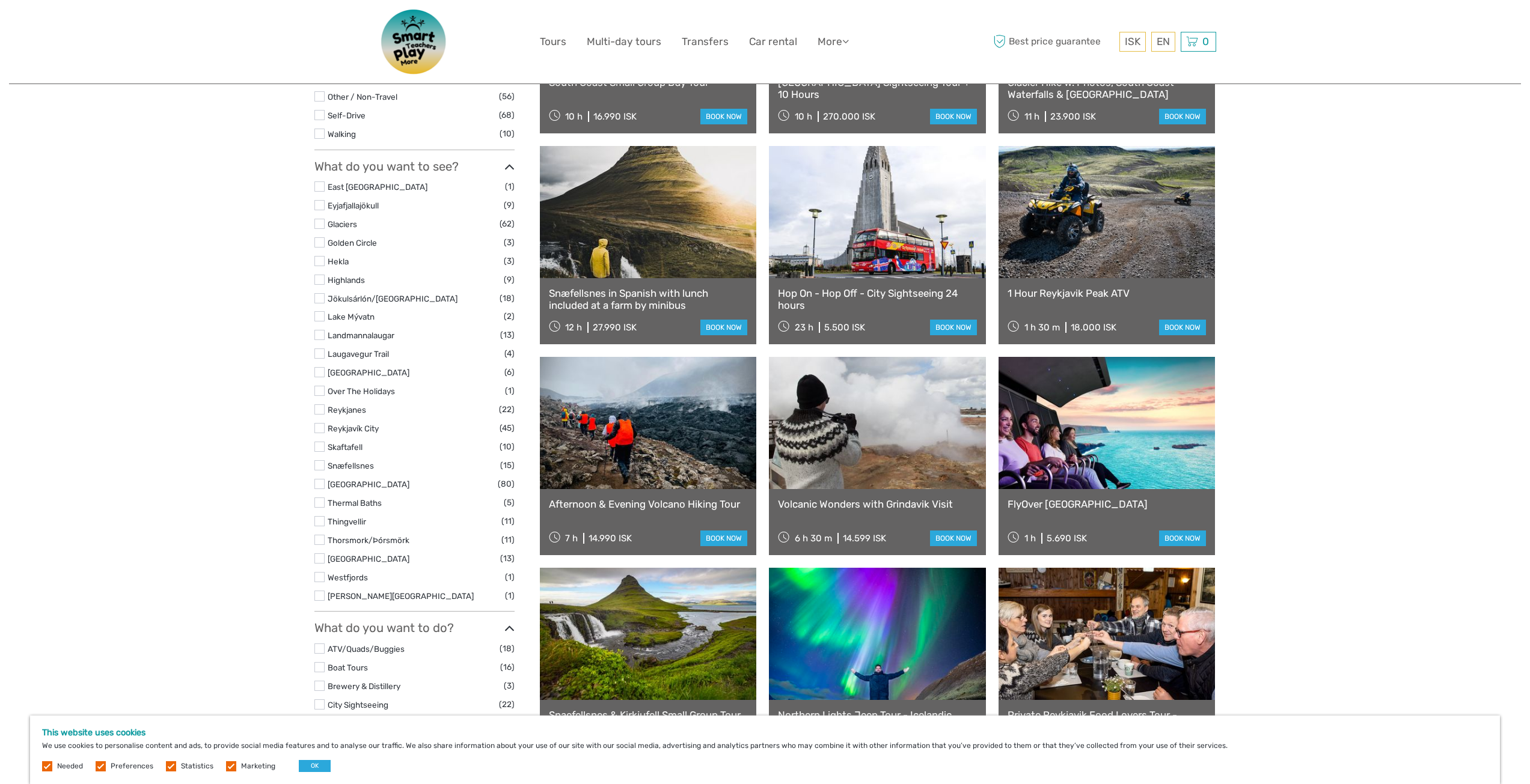
scroll to position [541, 0]
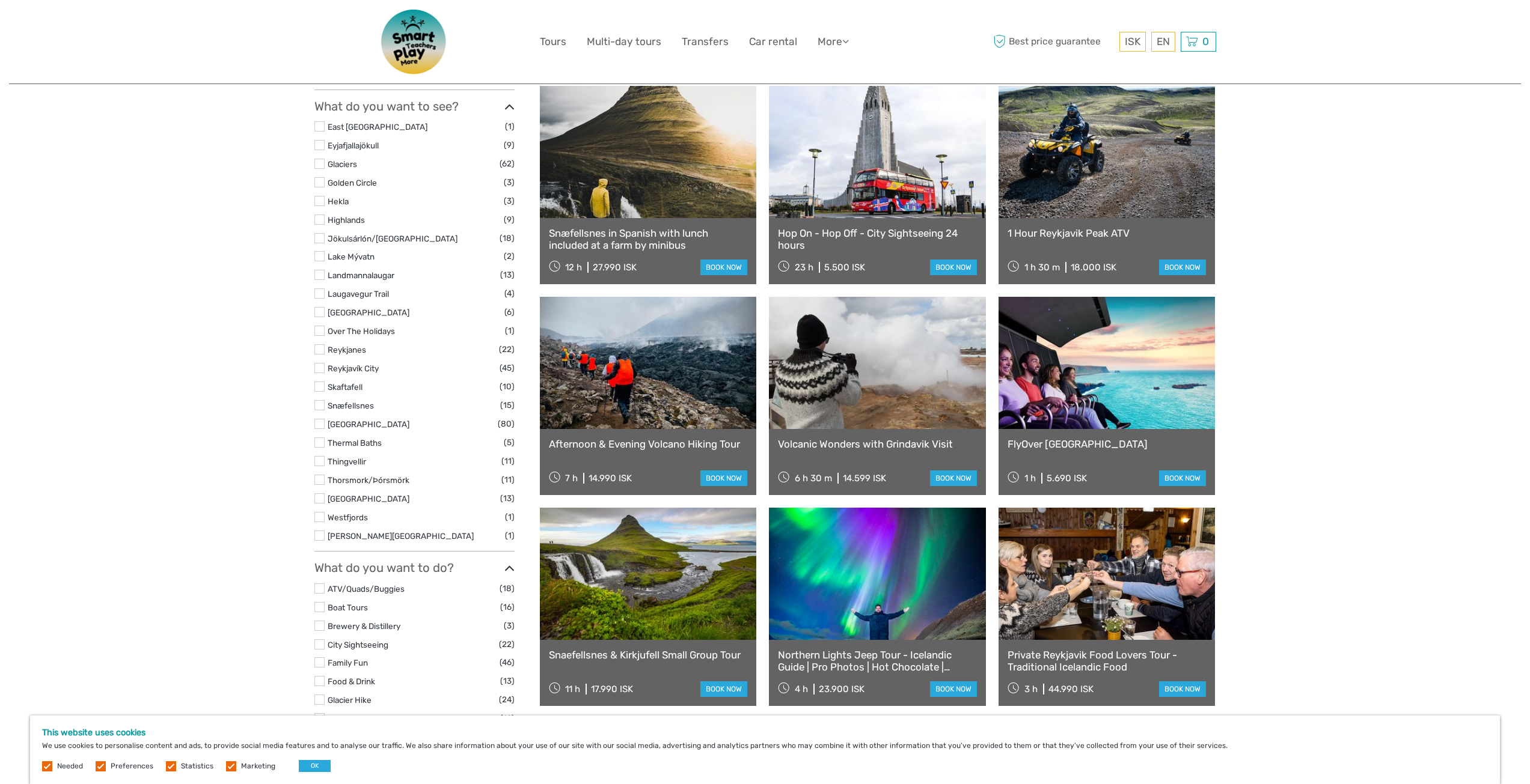
click at [712, 385] on link at bounding box center [648, 363] width 217 height 132
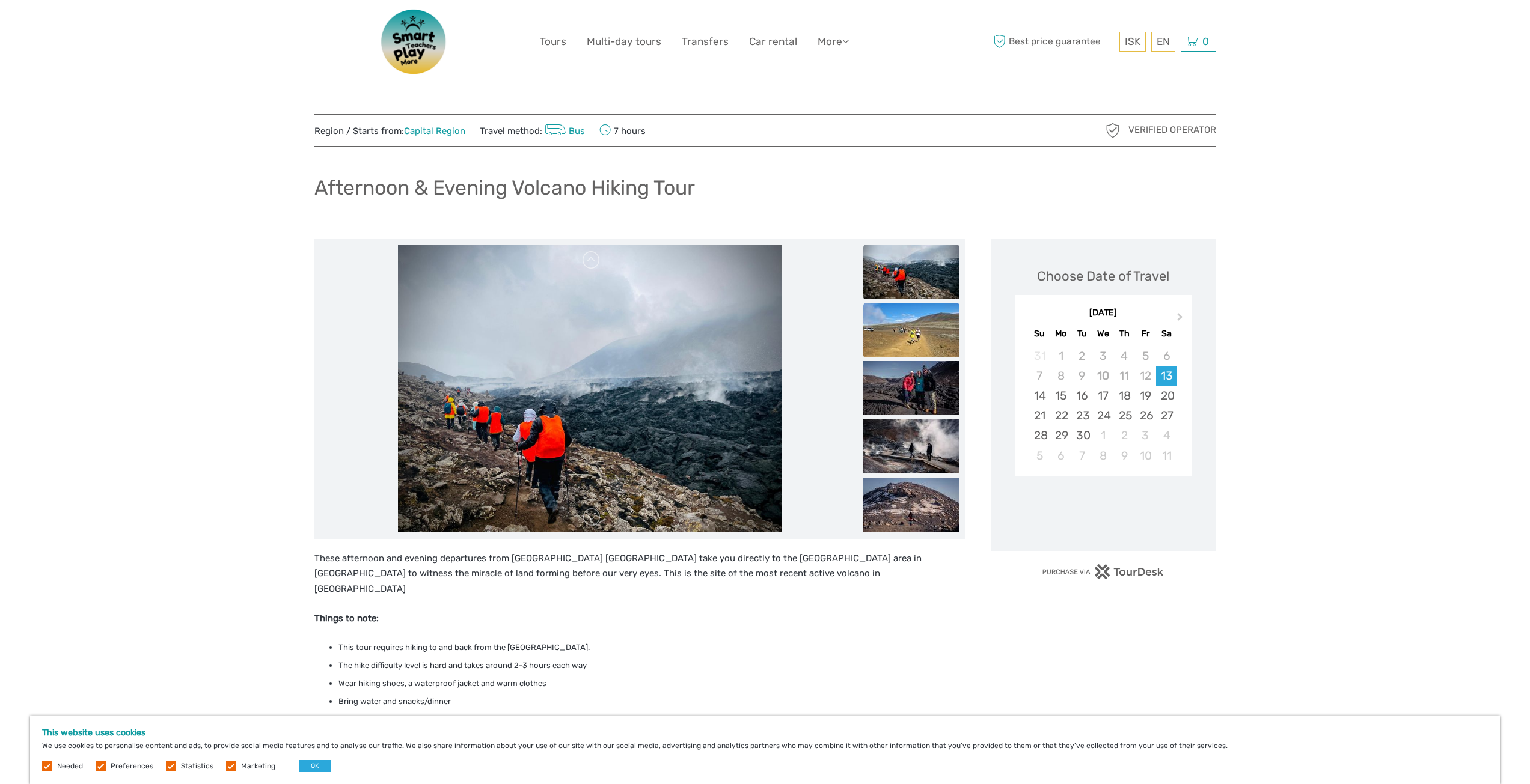
click at [896, 330] on img at bounding box center [911, 330] width 96 height 54
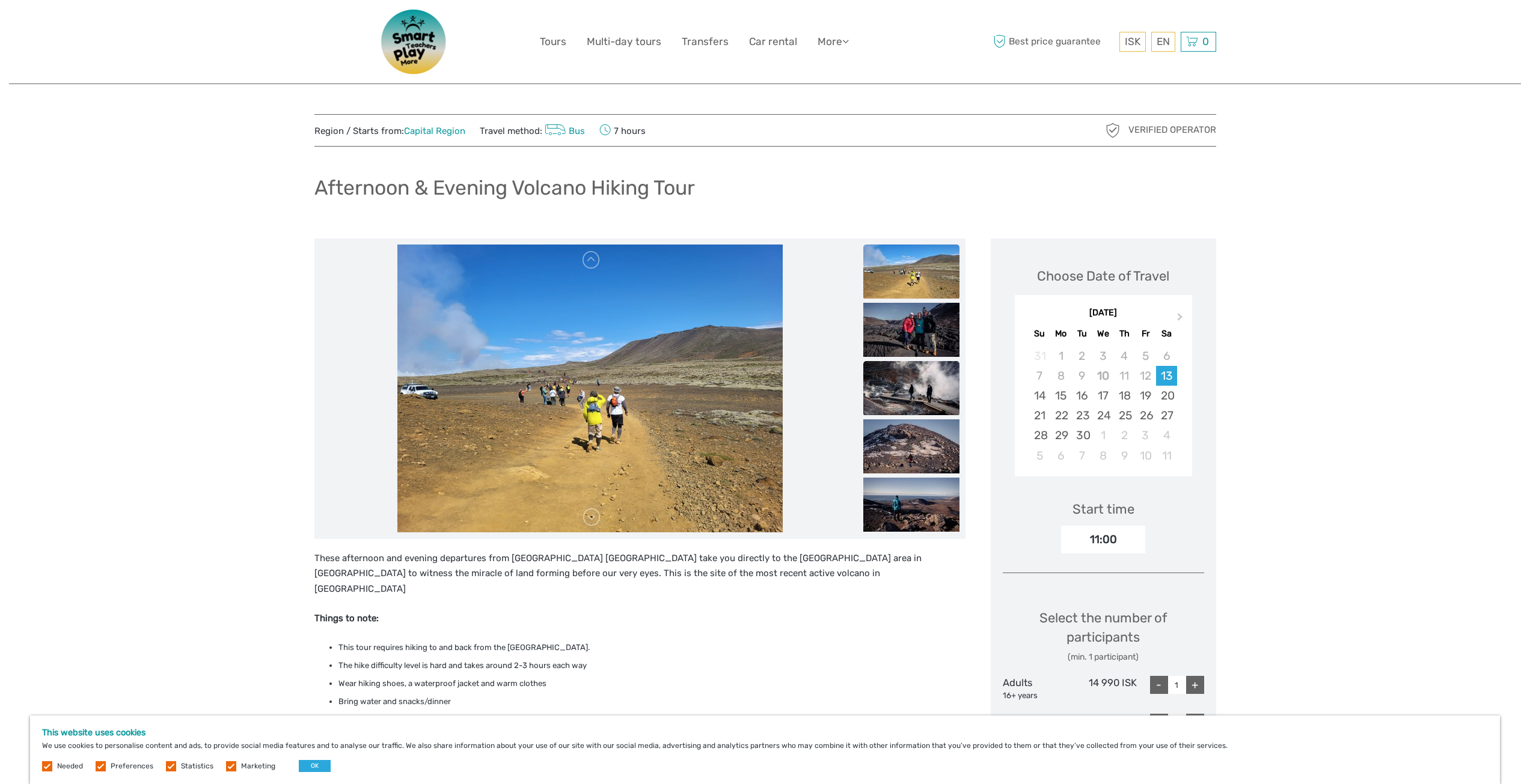
click at [900, 380] on img at bounding box center [911, 388] width 96 height 54
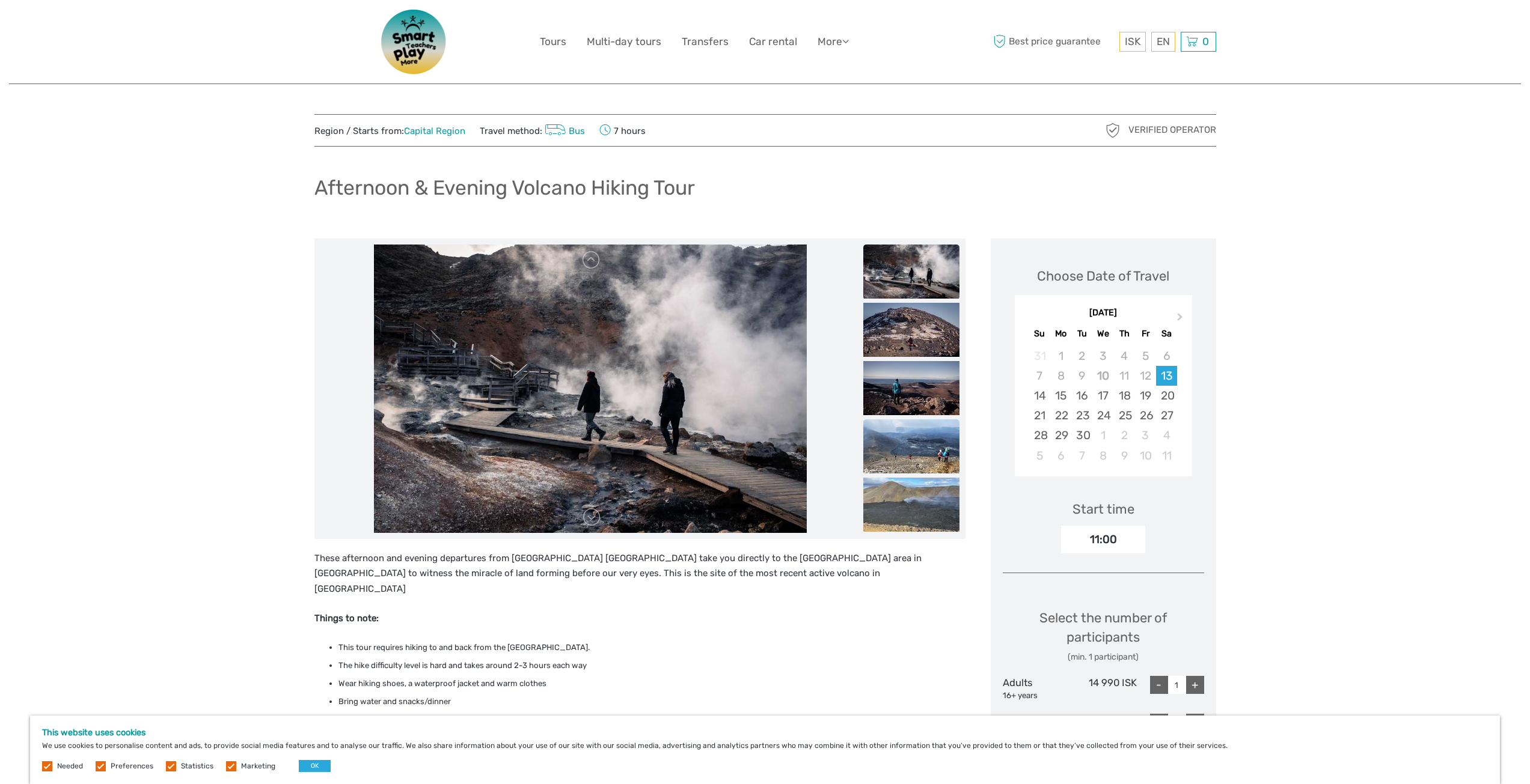
click at [901, 429] on img at bounding box center [911, 446] width 96 height 54
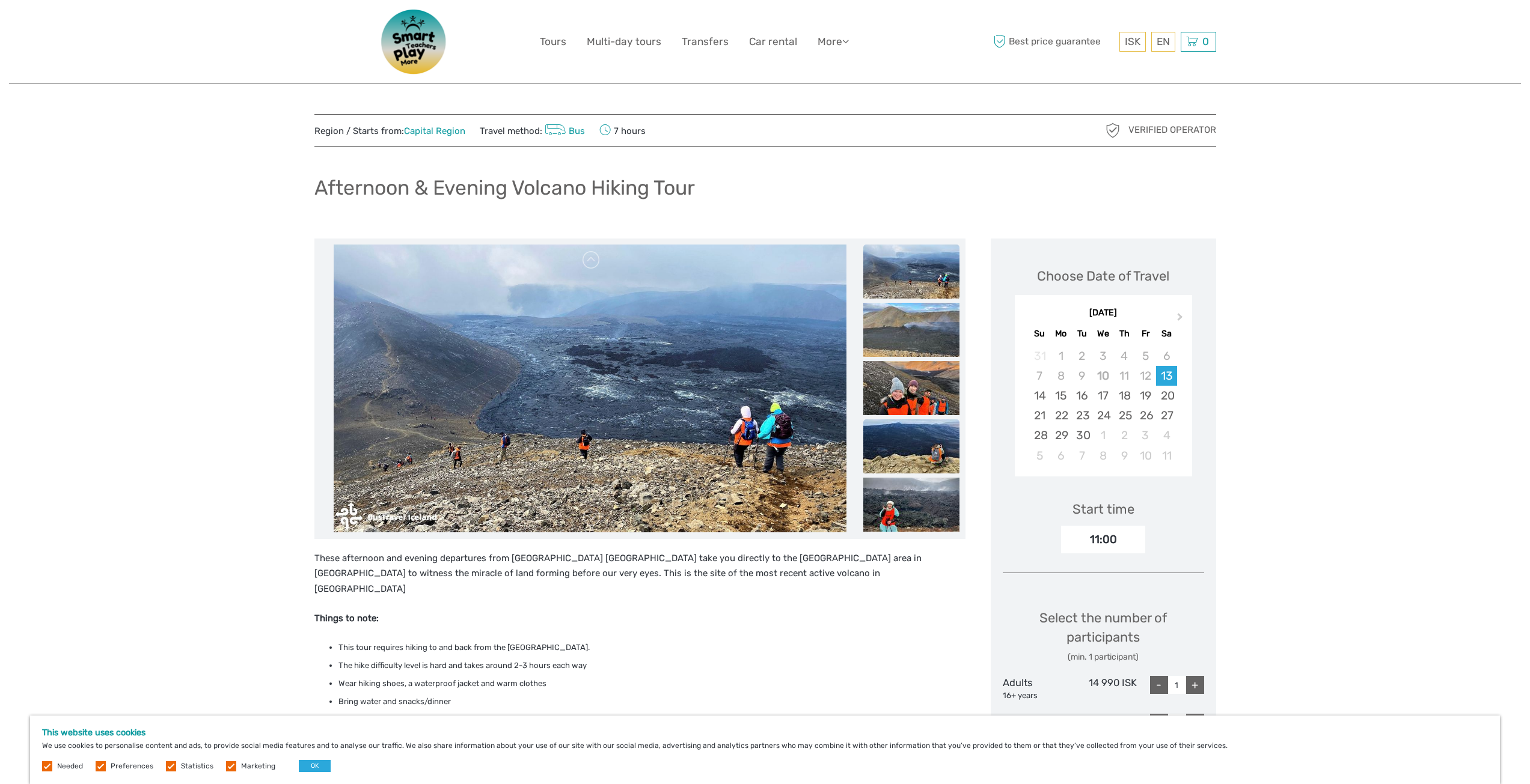
click at [906, 455] on img at bounding box center [911, 446] width 96 height 54
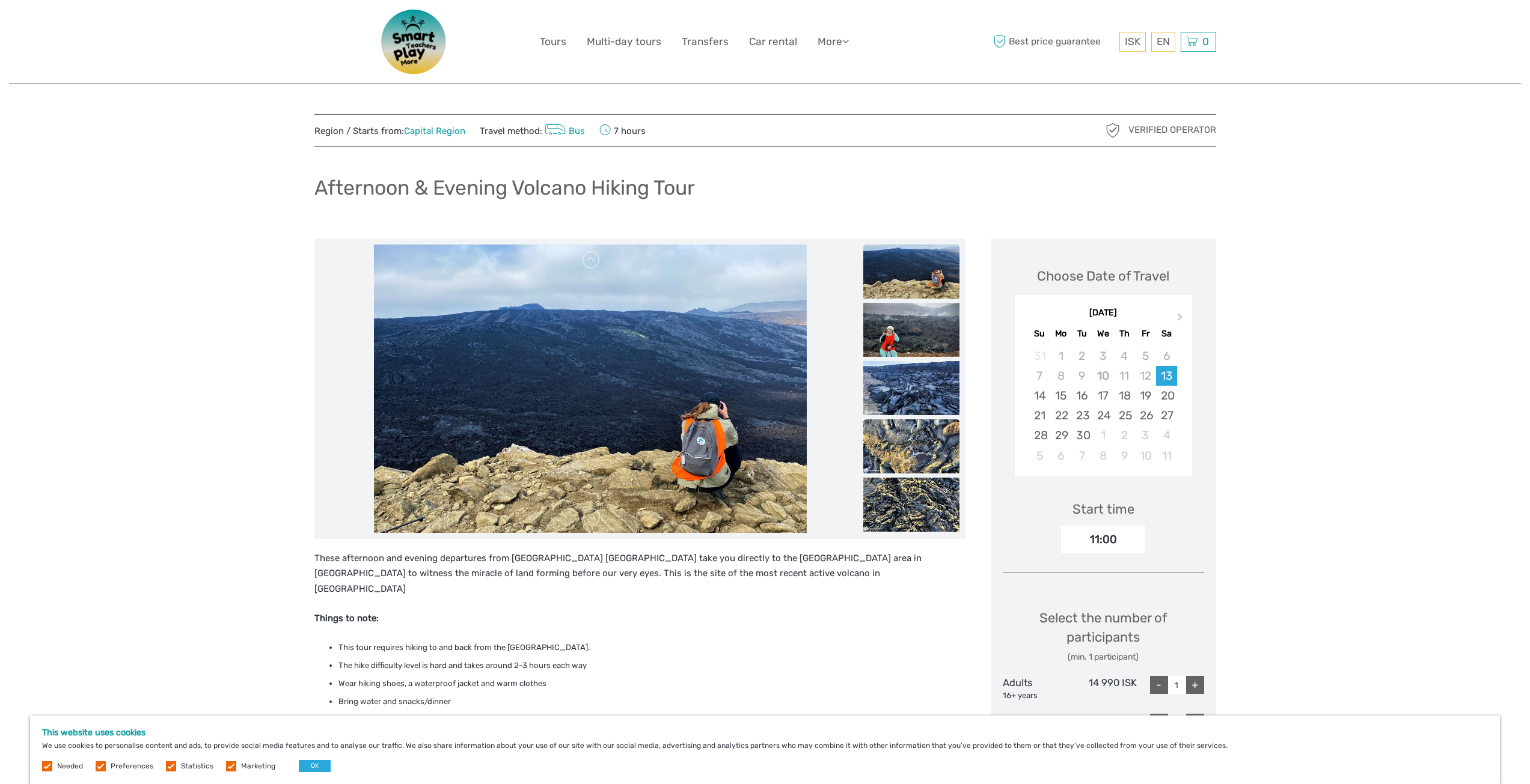
click at [915, 439] on img at bounding box center [911, 446] width 96 height 54
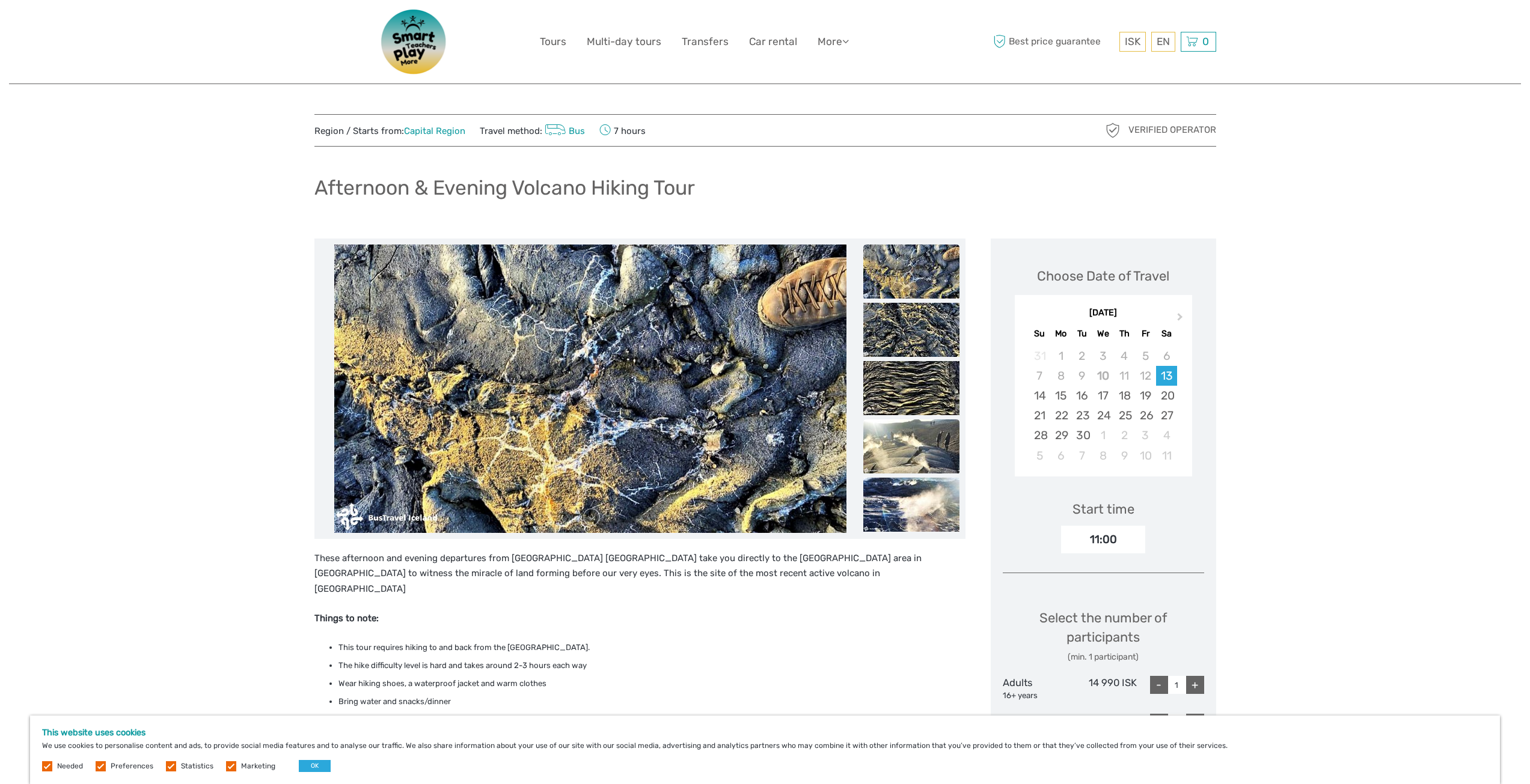
click at [915, 437] on img at bounding box center [911, 446] width 96 height 54
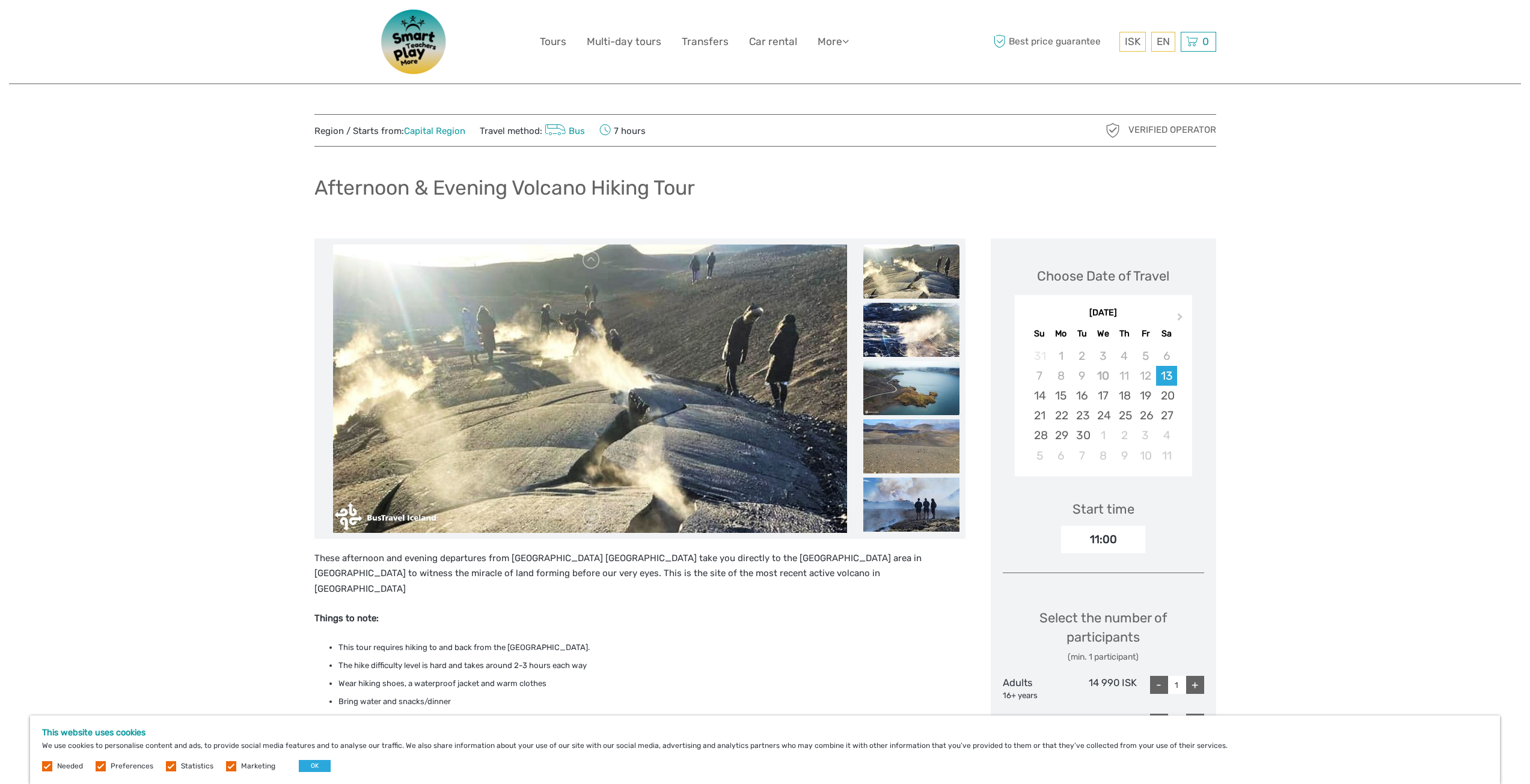
click at [916, 402] on img at bounding box center [911, 388] width 96 height 54
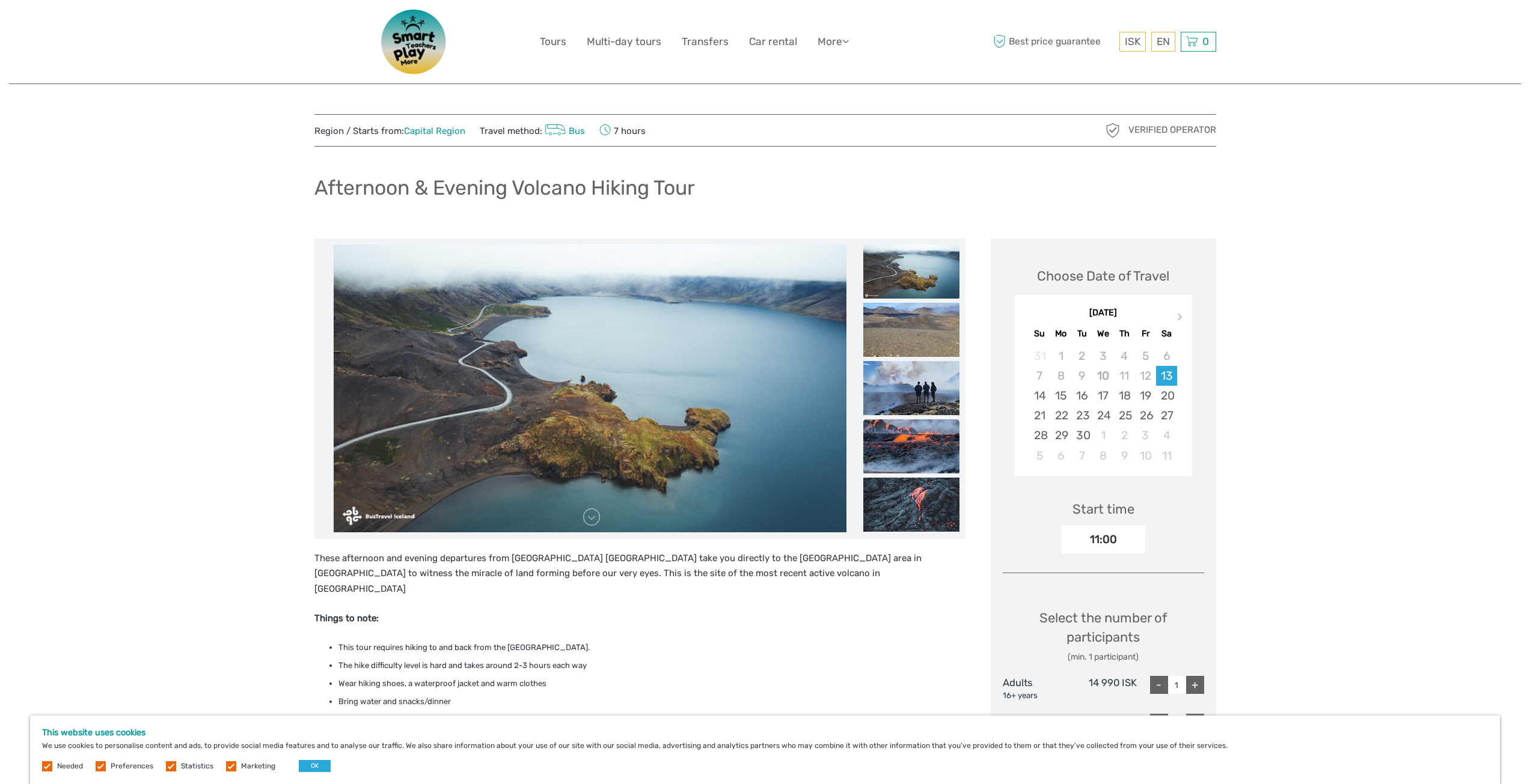
click at [918, 440] on img at bounding box center [911, 446] width 96 height 54
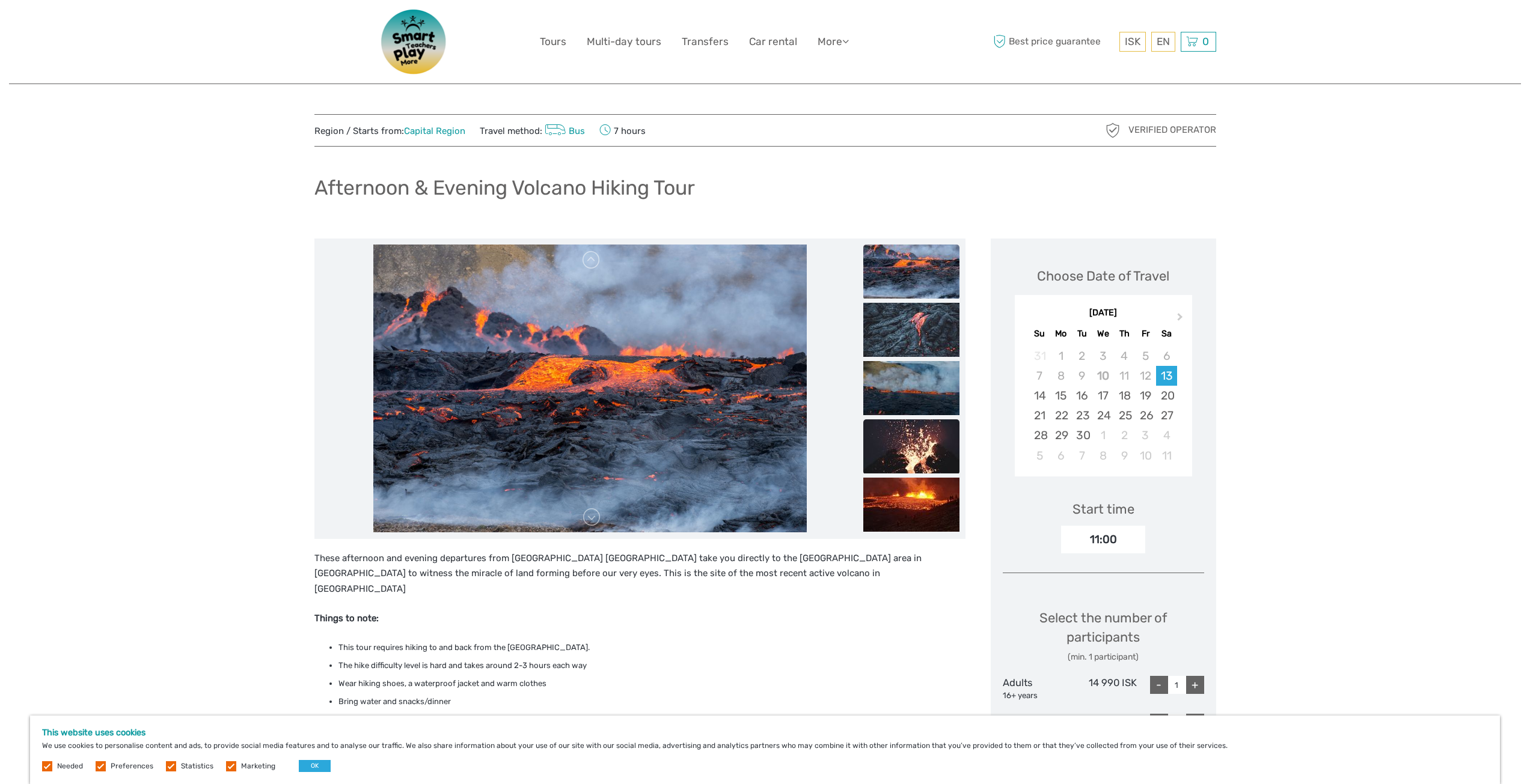
click at [918, 437] on img at bounding box center [911, 446] width 96 height 54
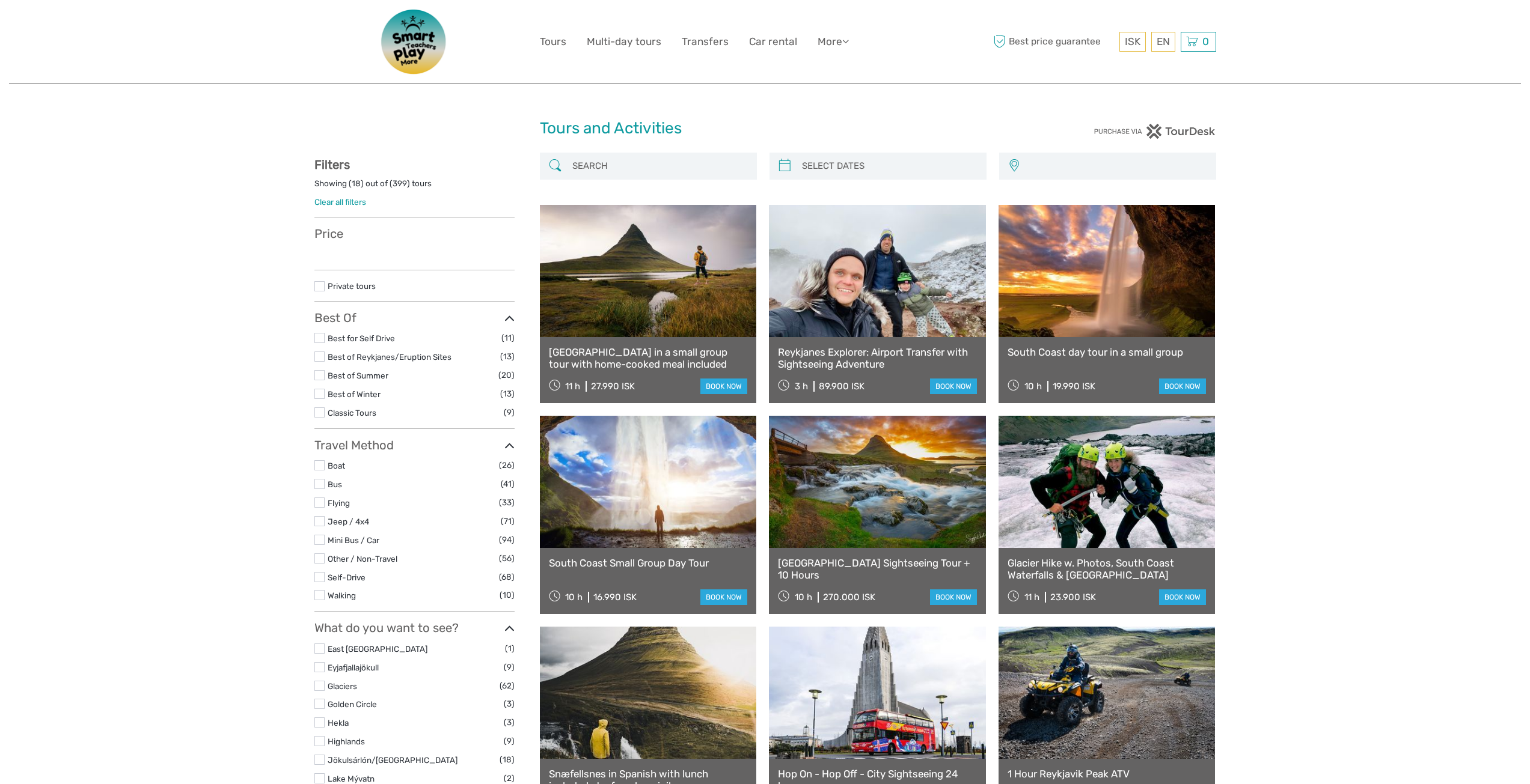
select select
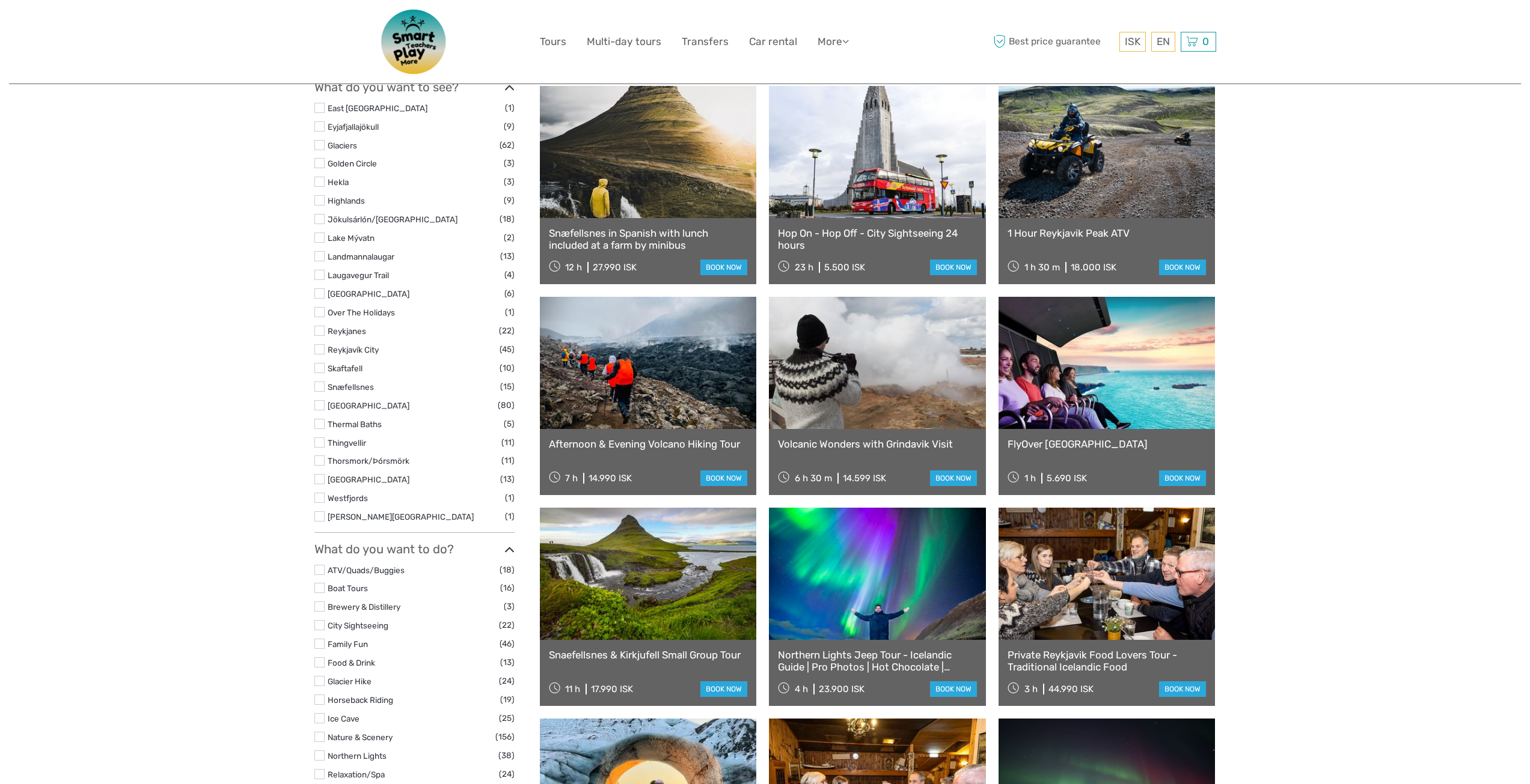
select select
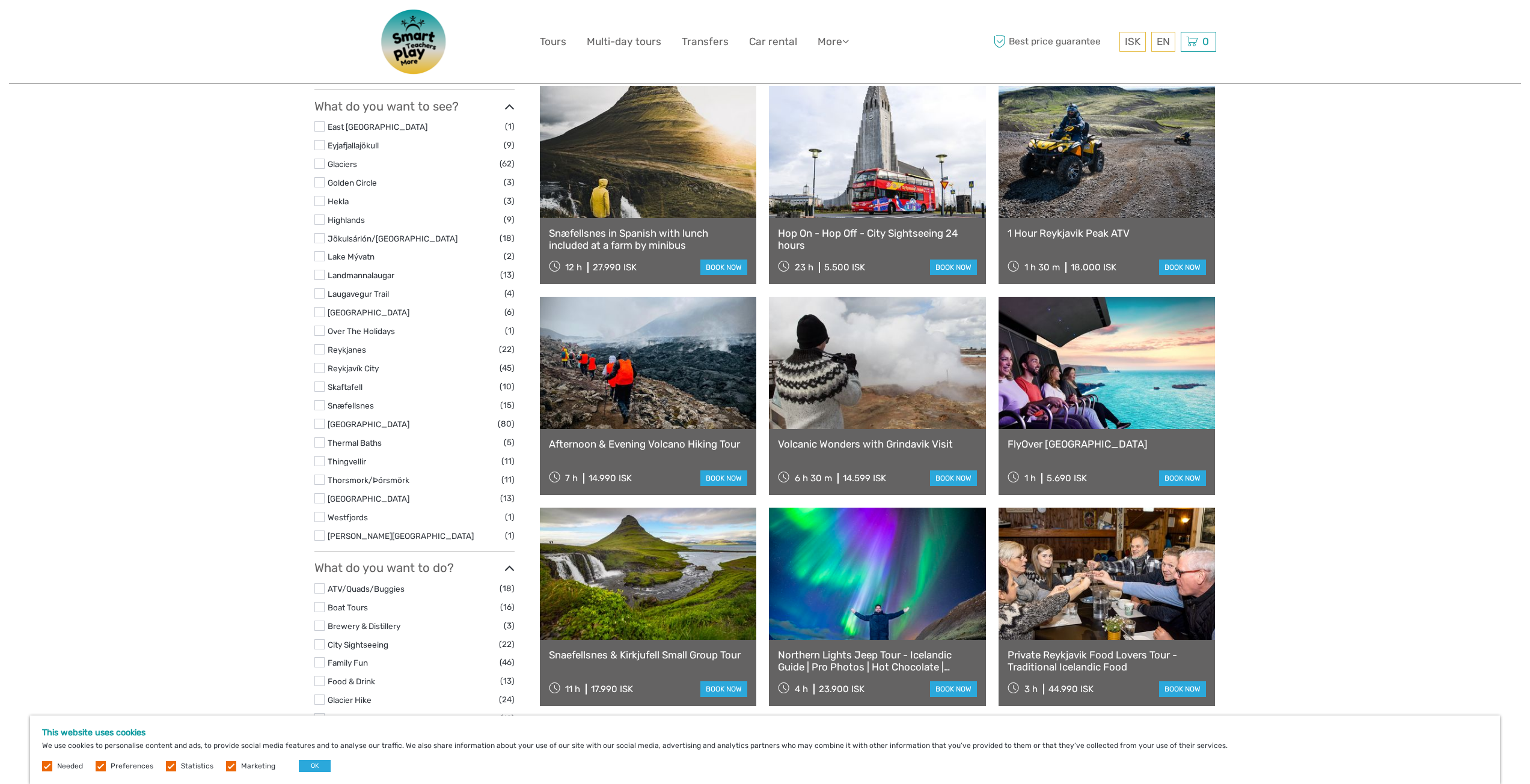
scroll to position [661, 0]
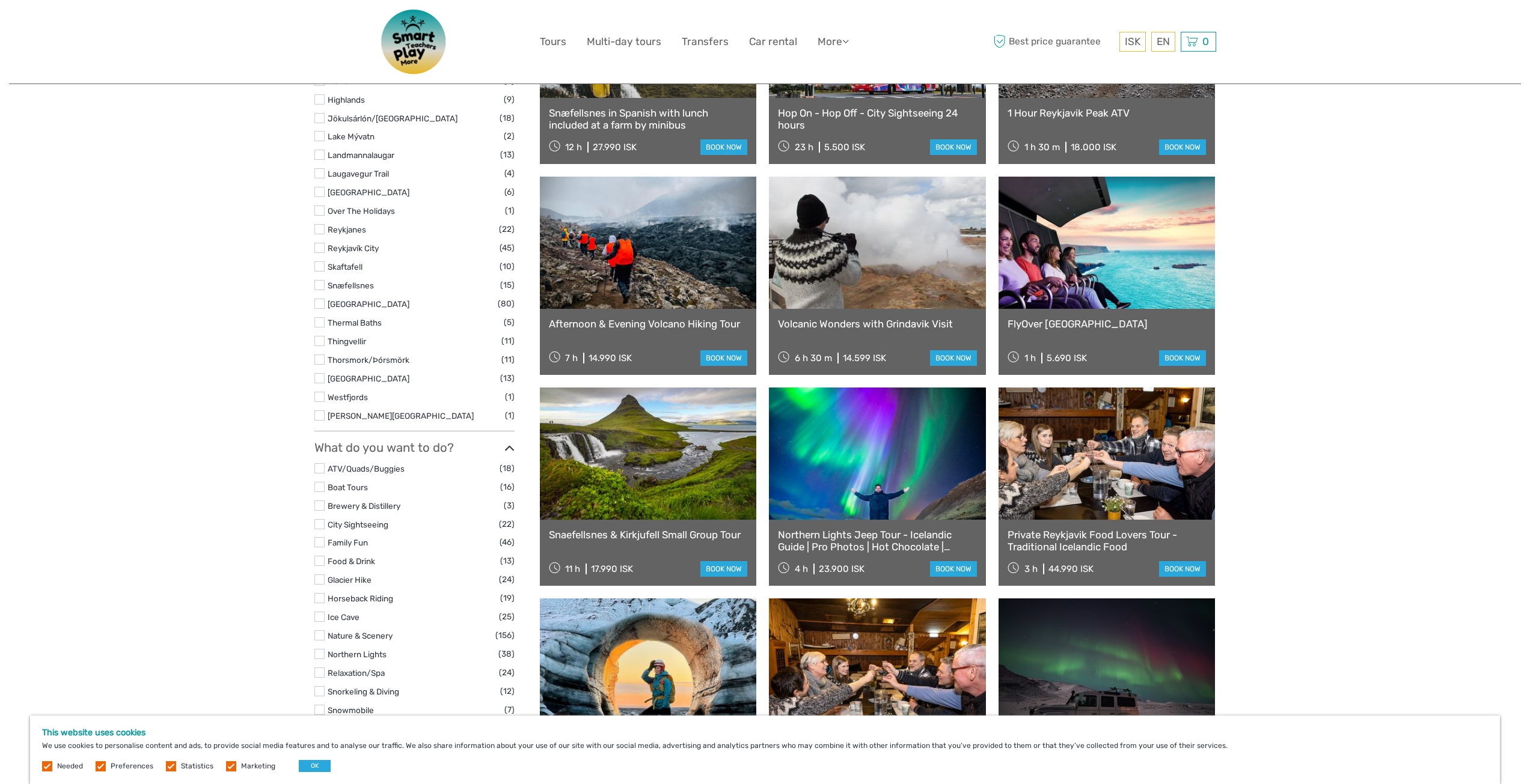
click at [873, 432] on link at bounding box center [877, 454] width 217 height 132
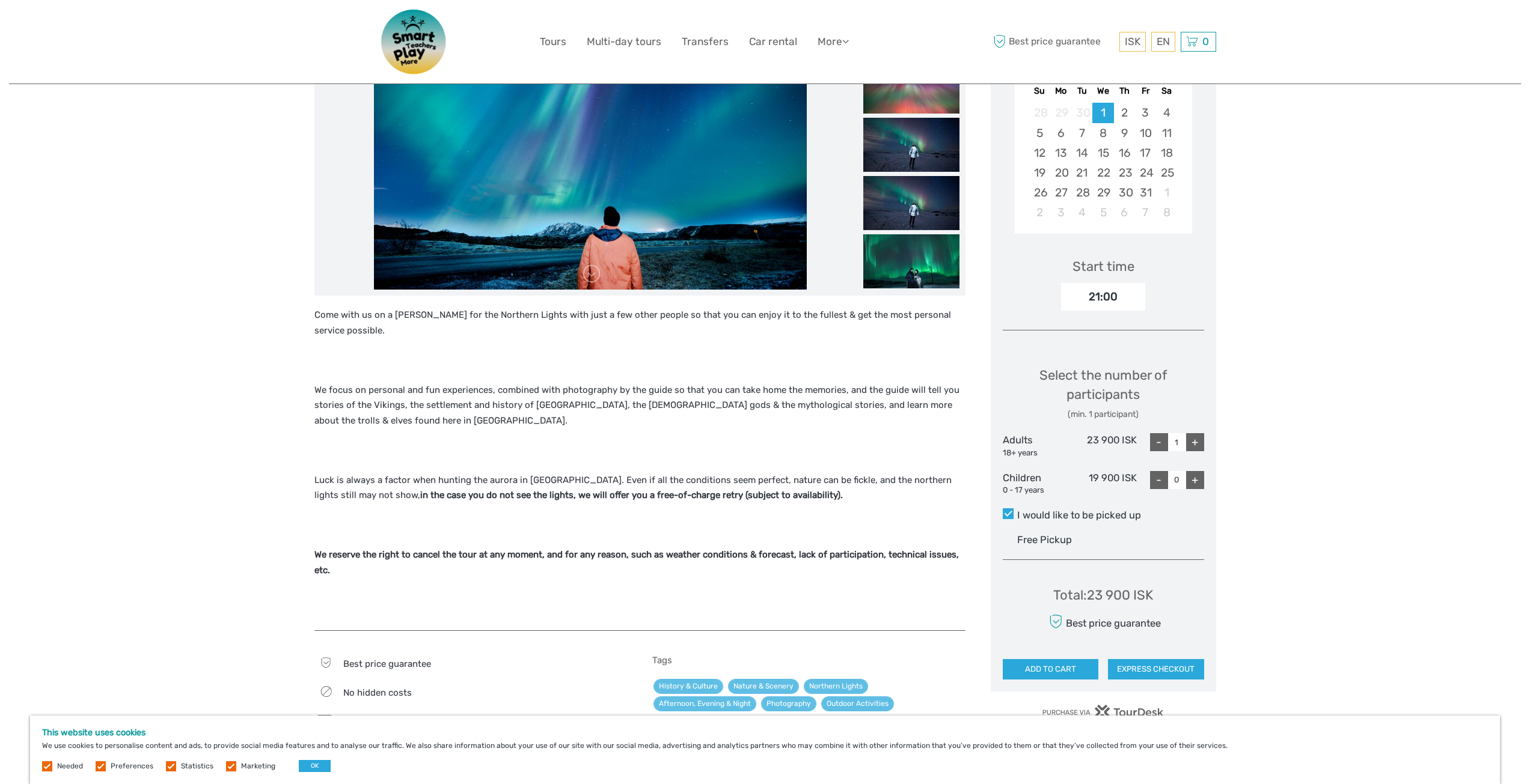
scroll to position [120, 0]
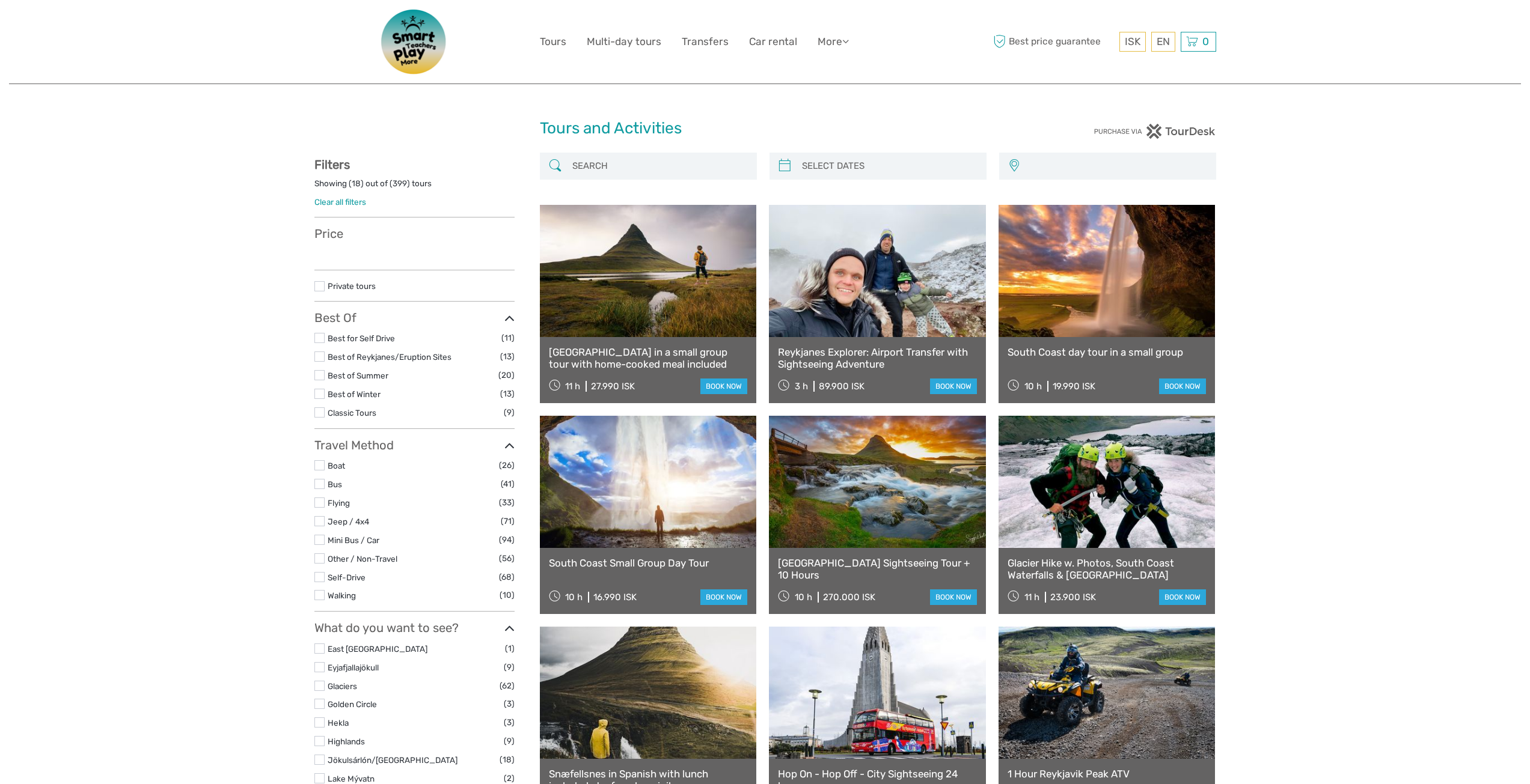
select select
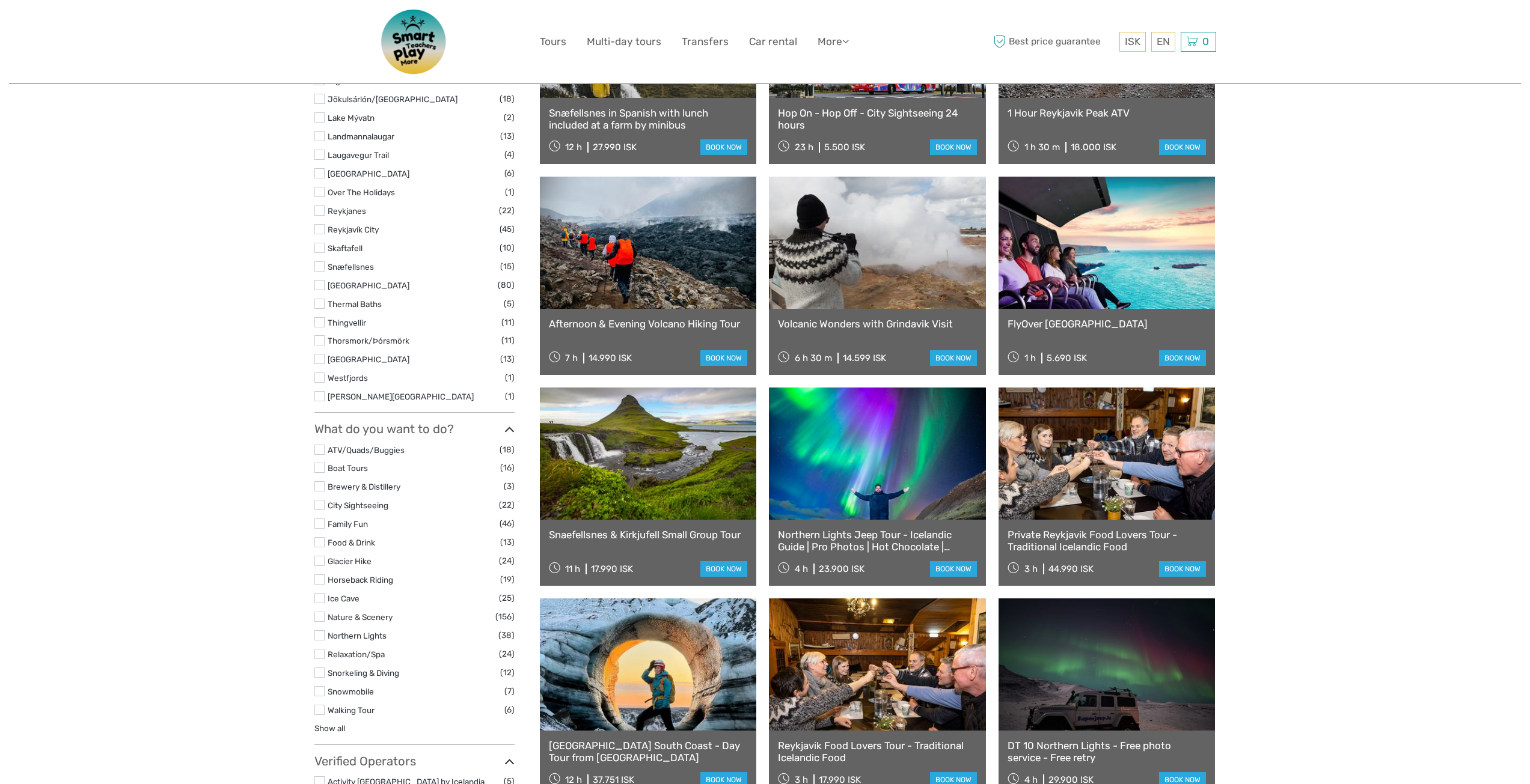
select select
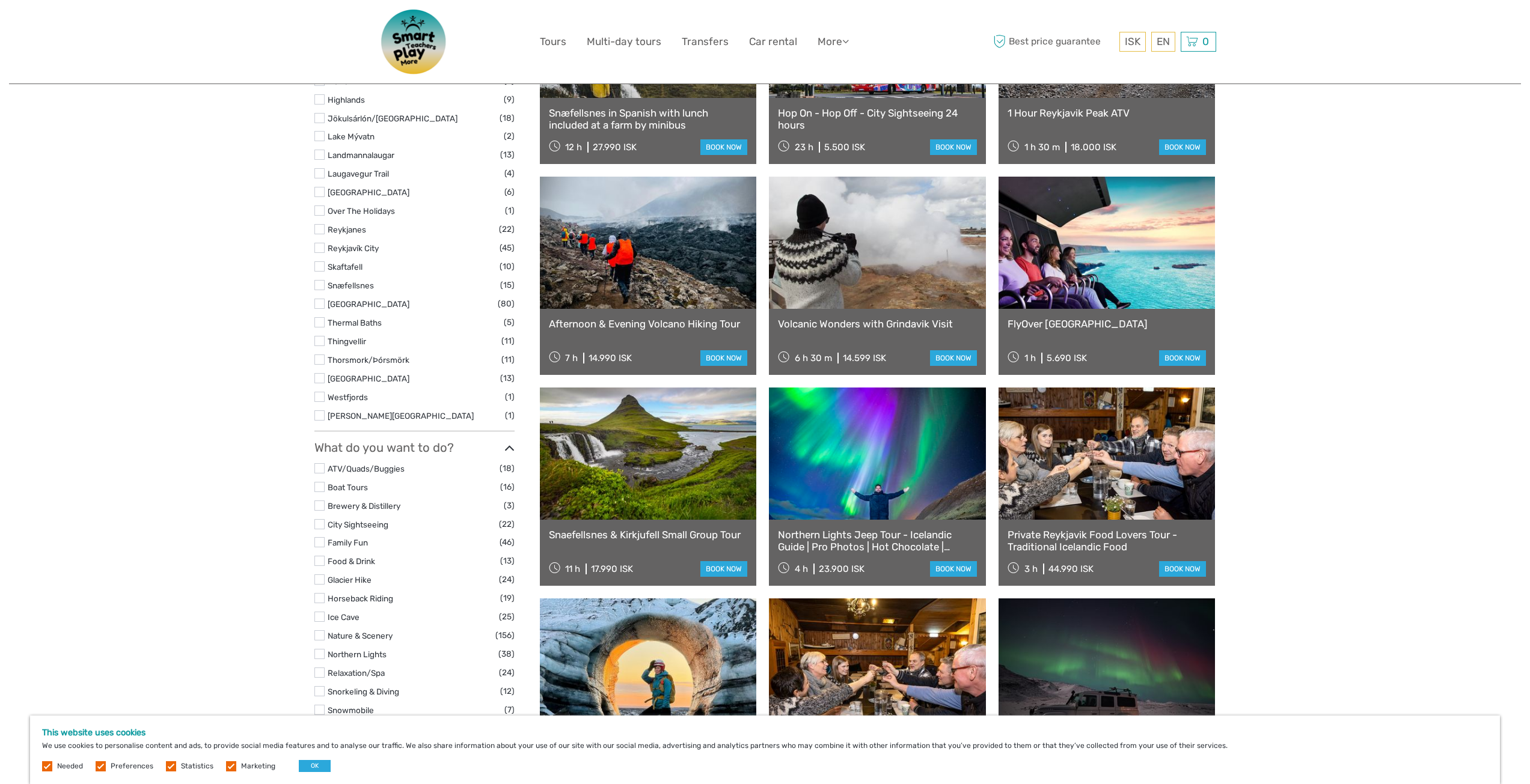
scroll to position [0, 0]
click at [1076, 268] on link at bounding box center [1107, 243] width 217 height 132
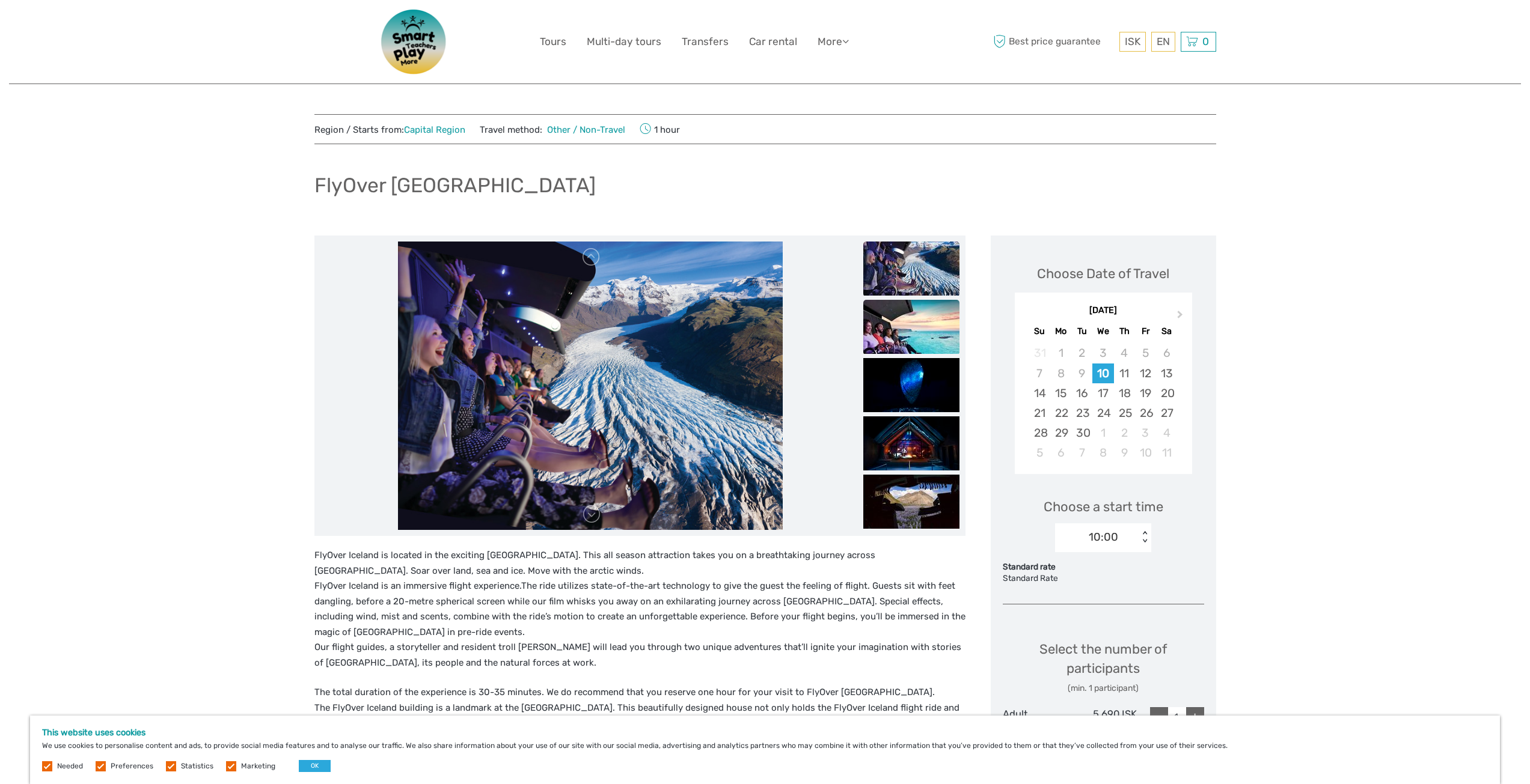
click at [913, 313] on img at bounding box center [911, 327] width 96 height 54
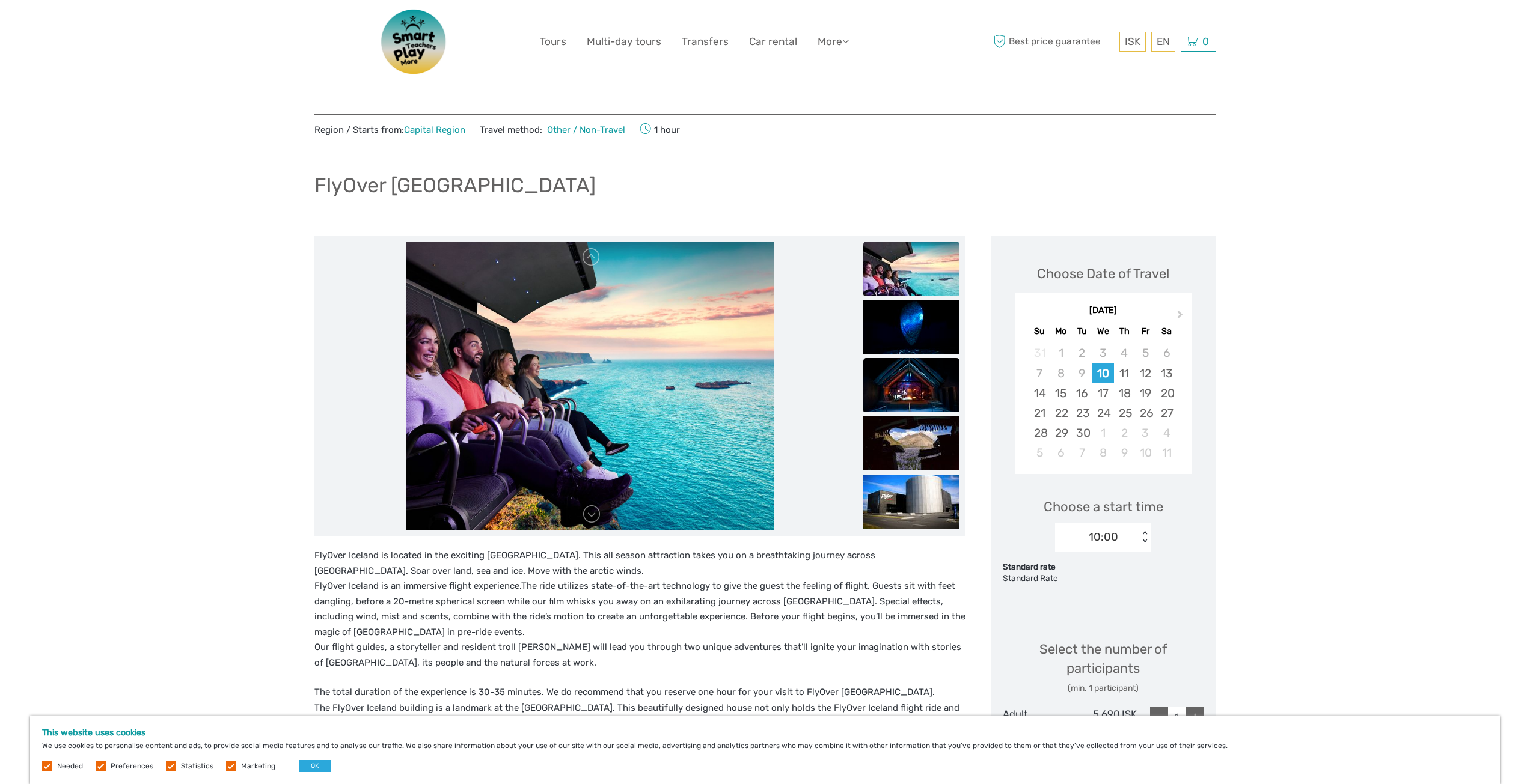
click at [914, 374] on img at bounding box center [911, 385] width 96 height 54
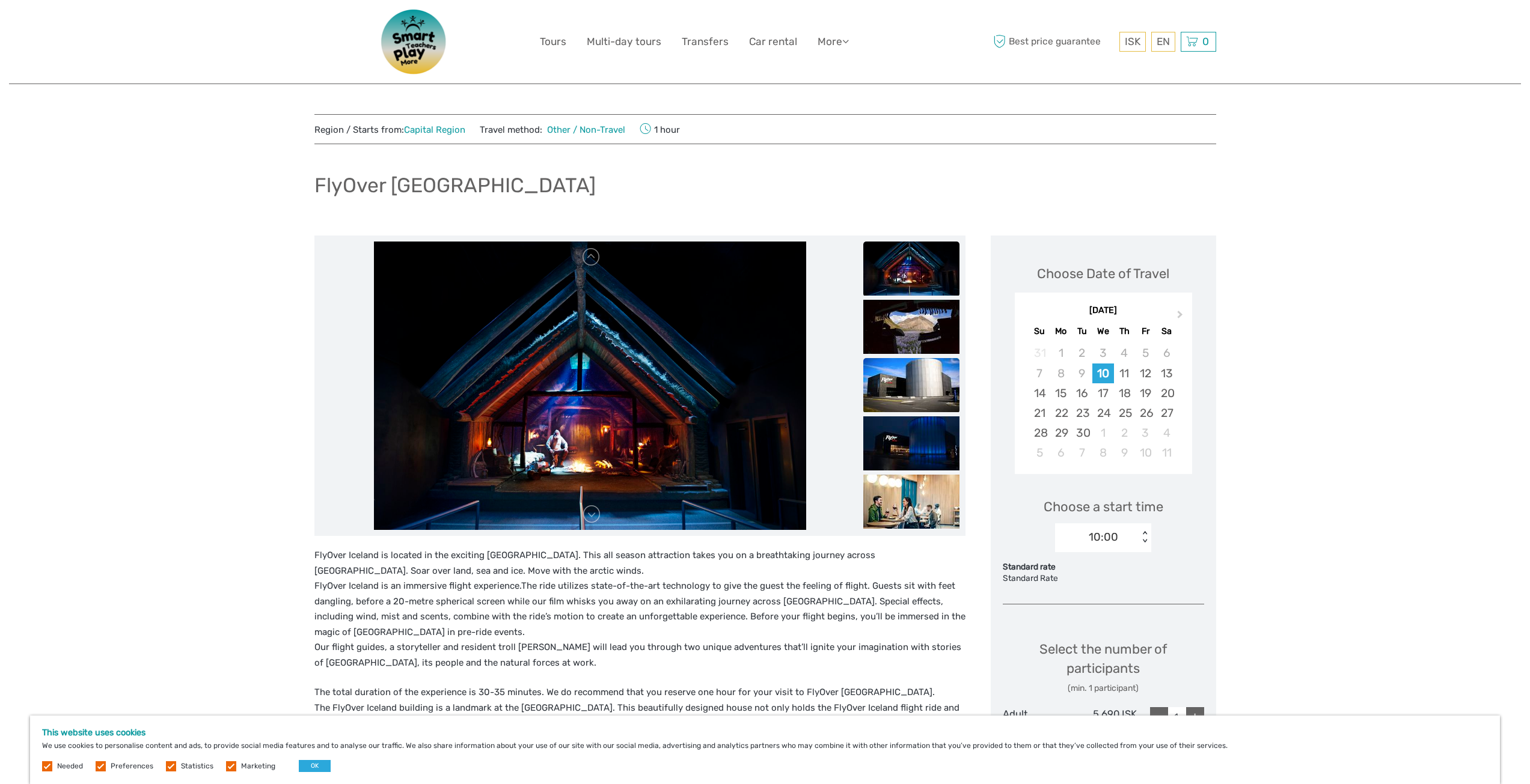
click at [916, 360] on img at bounding box center [911, 385] width 96 height 54
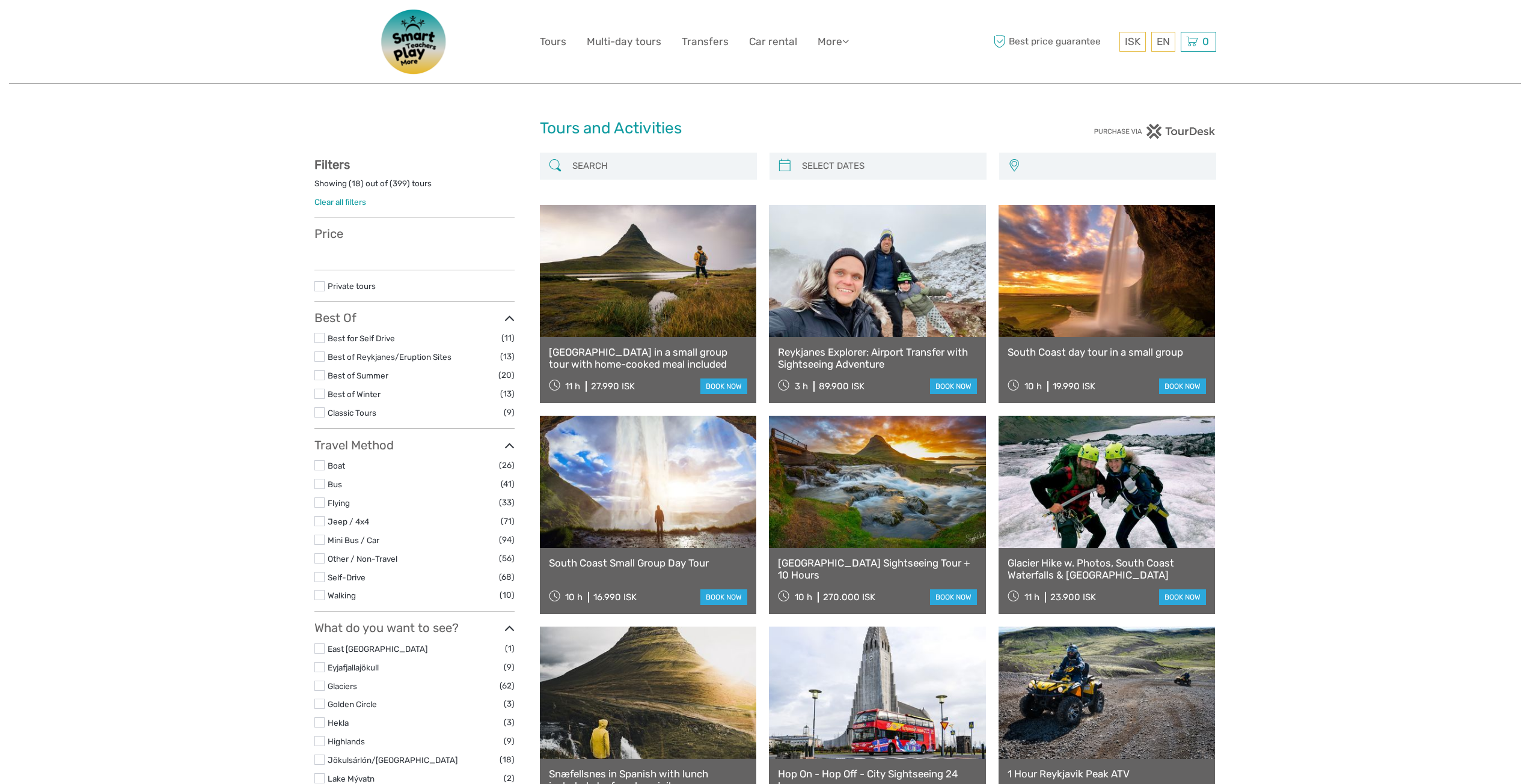
select select
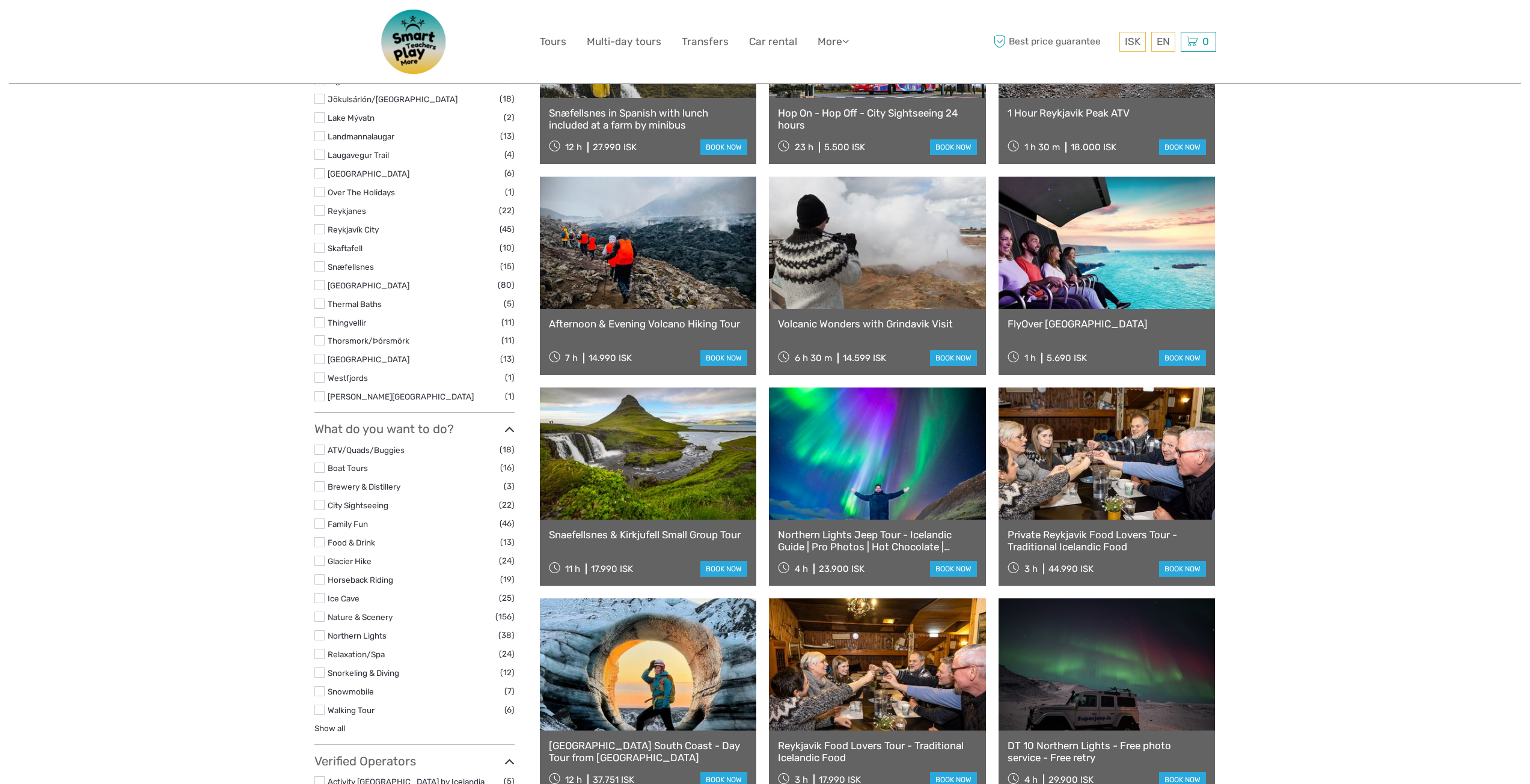
select select
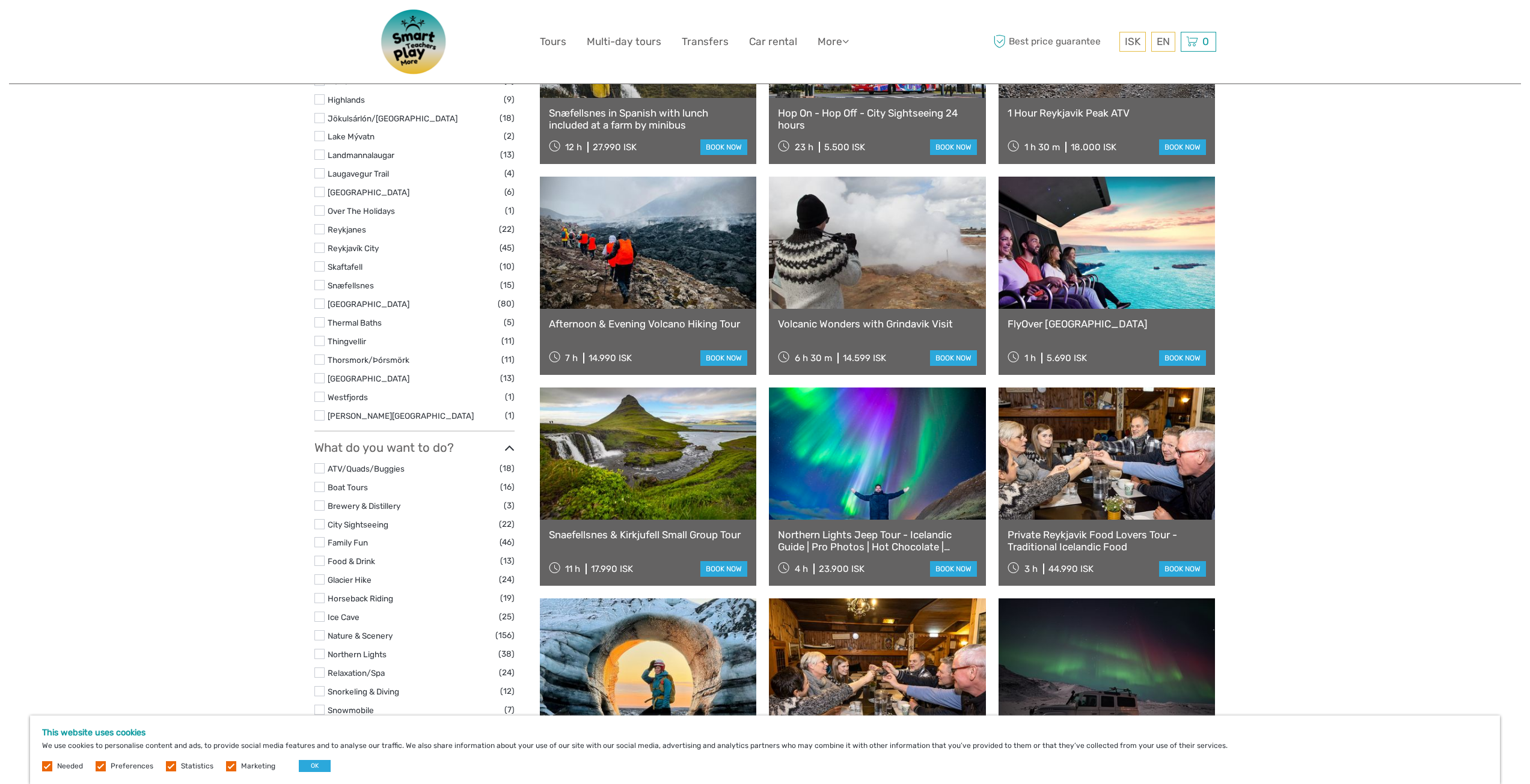
scroll to position [0, 0]
click at [1058, 457] on link at bounding box center [1107, 454] width 217 height 132
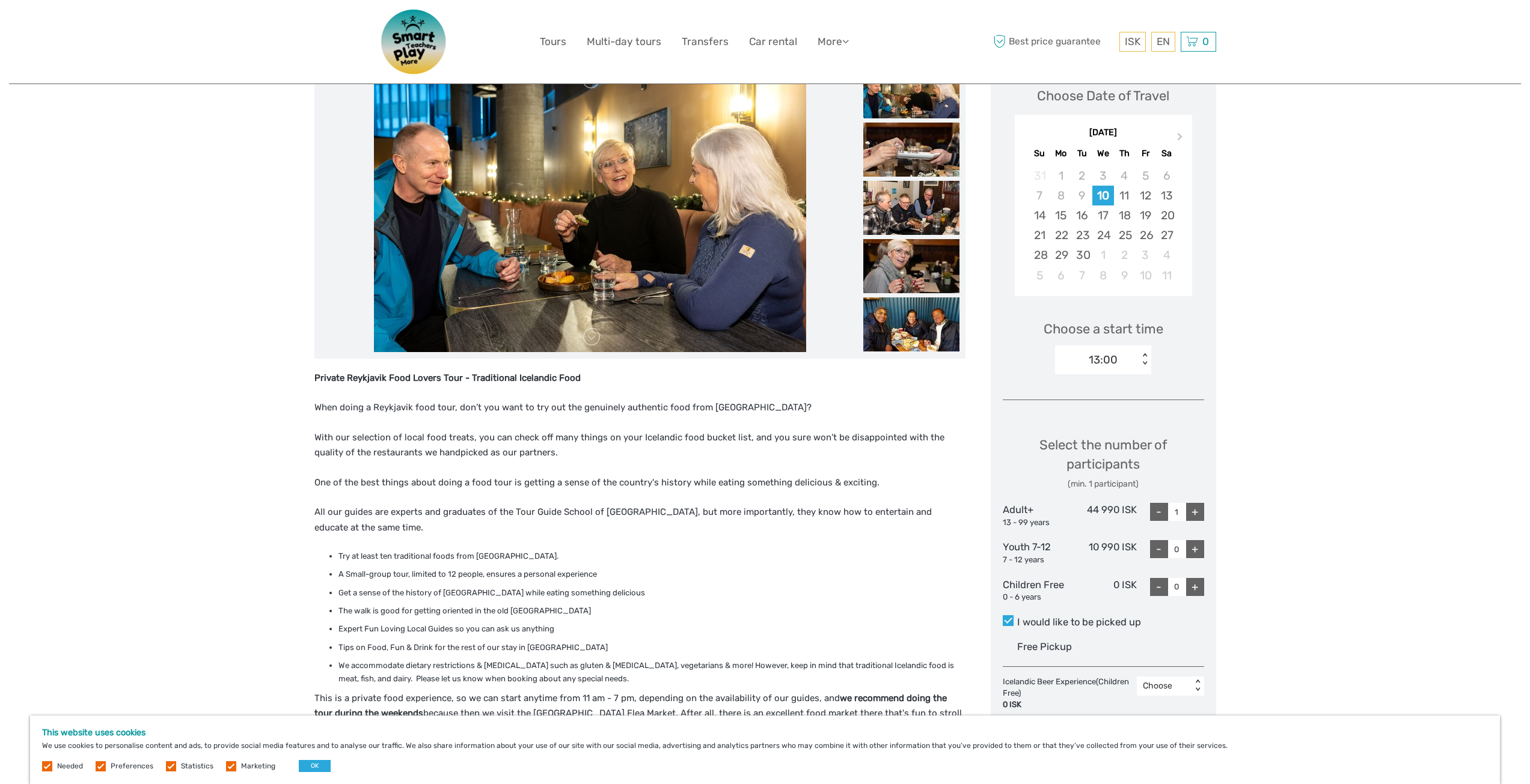
scroll to position [120, 0]
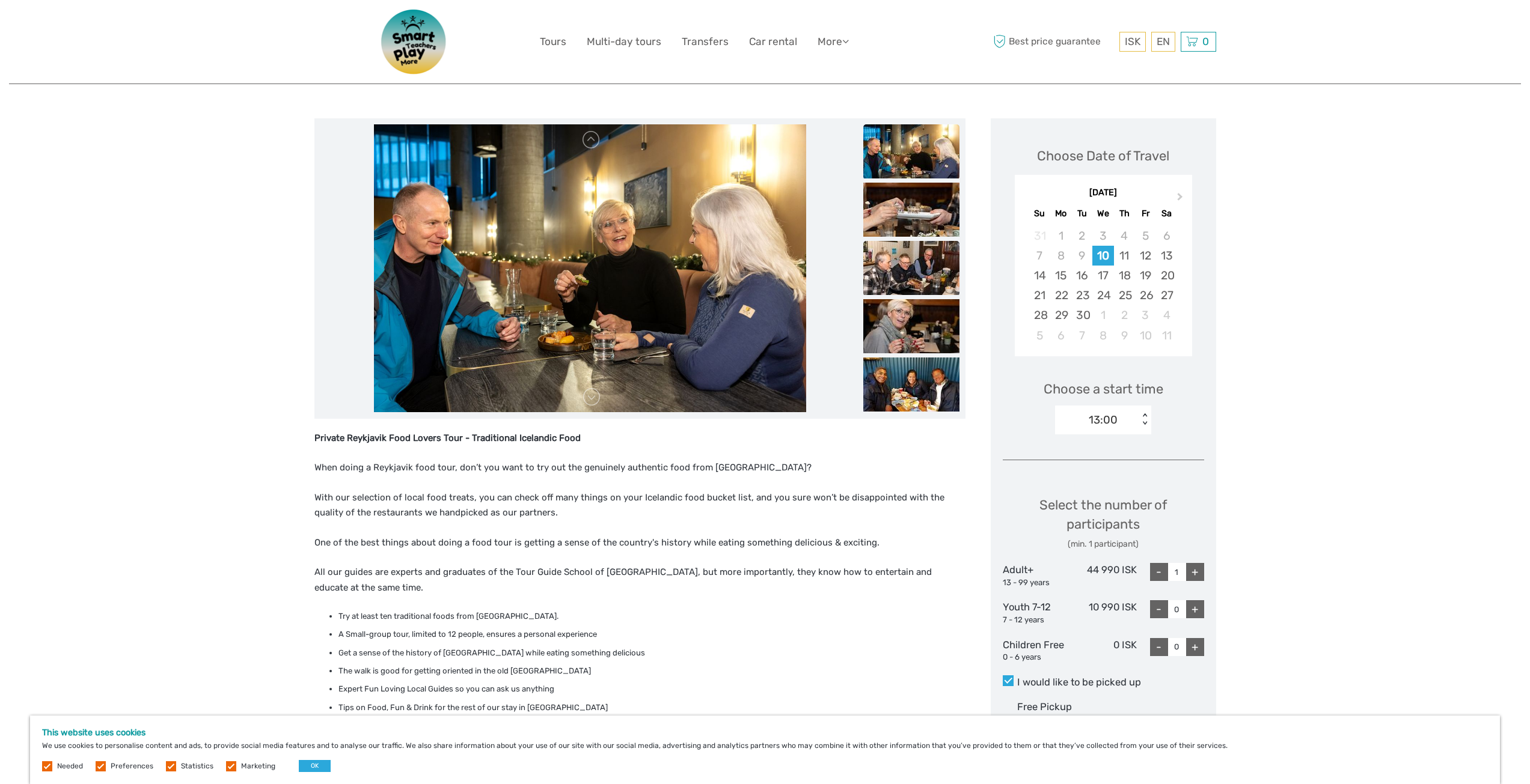
click at [896, 274] on img at bounding box center [911, 268] width 96 height 54
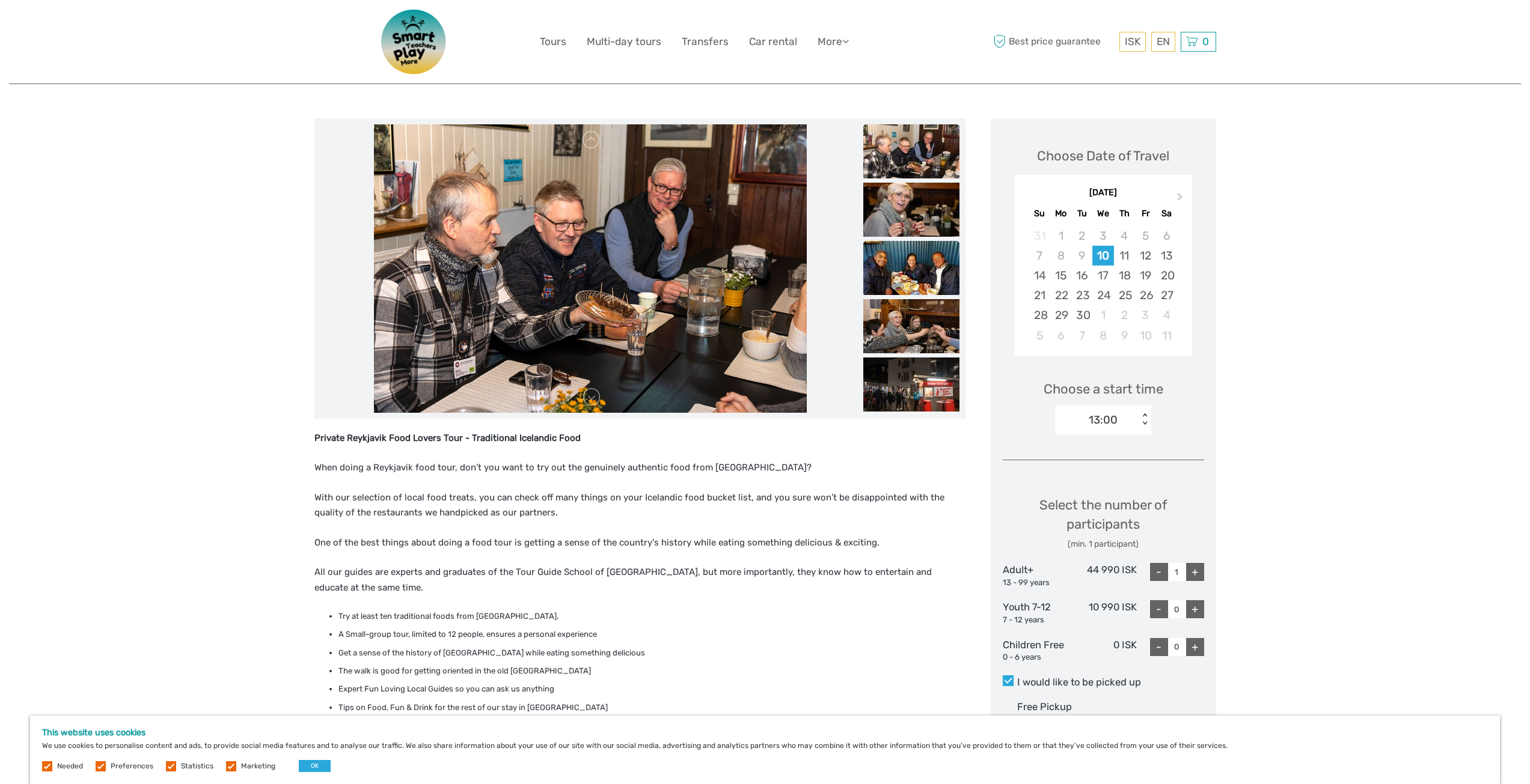
click at [906, 276] on img at bounding box center [911, 268] width 96 height 54
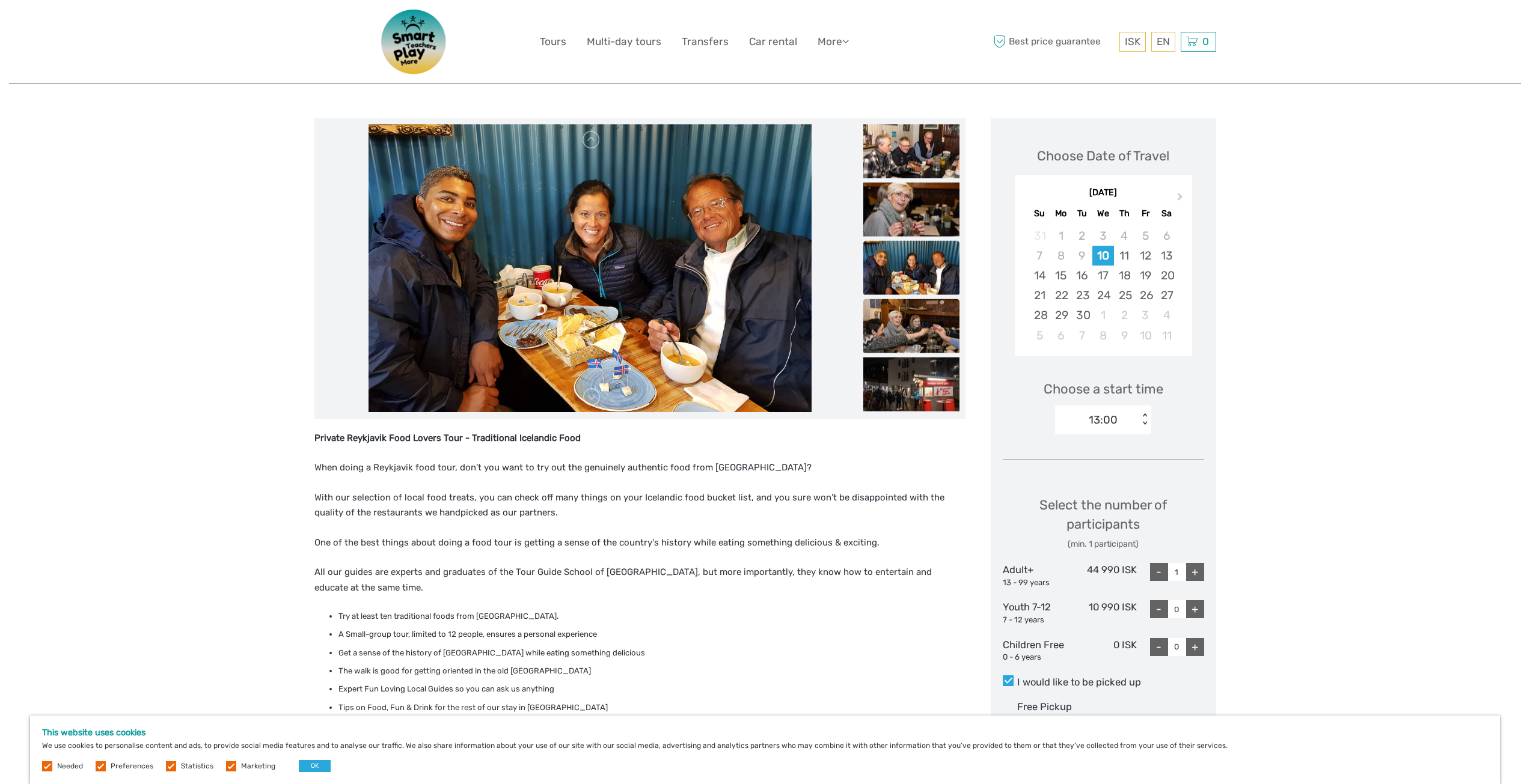
click at [911, 324] on img at bounding box center [911, 325] width 96 height 54
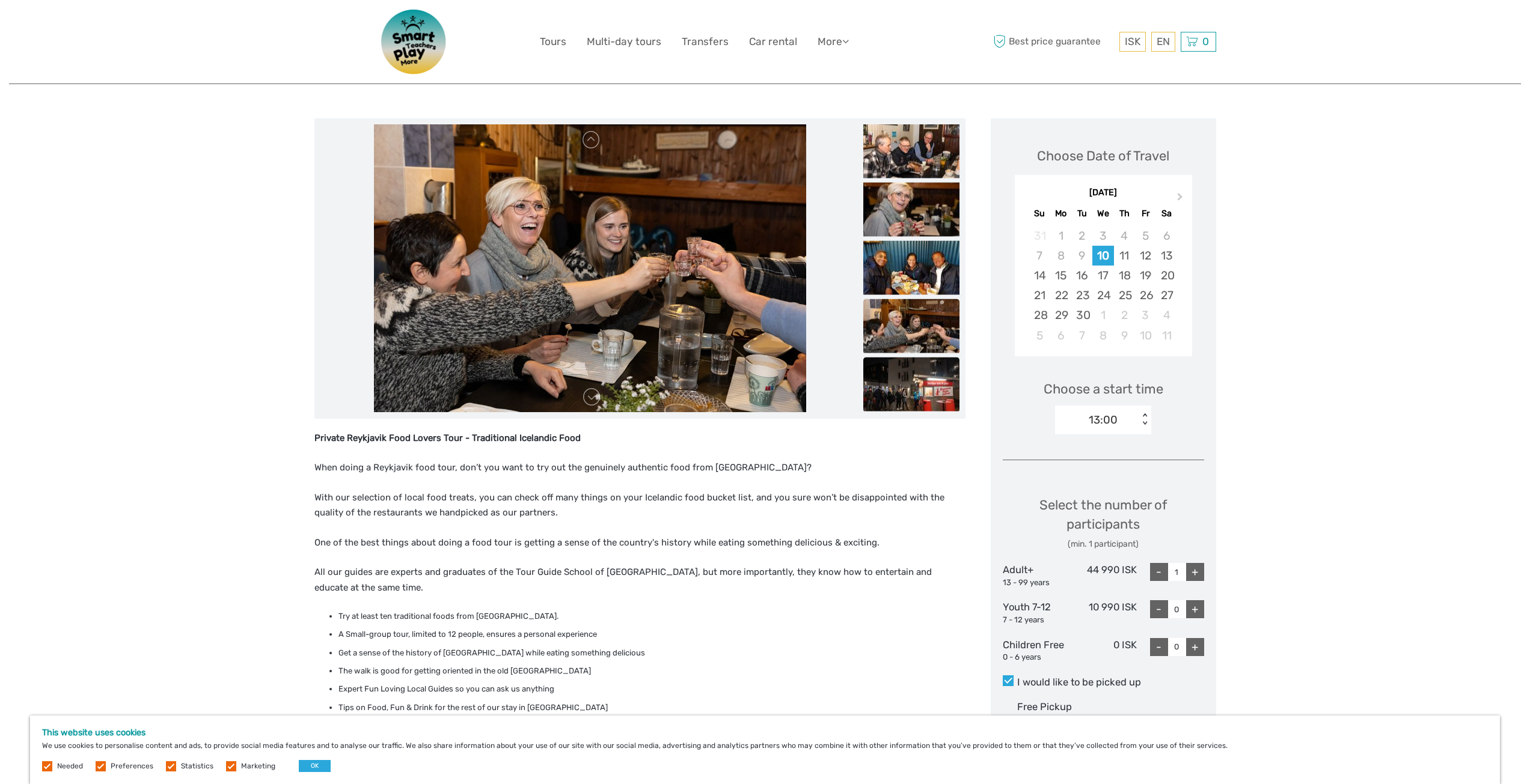
click at [911, 366] on img at bounding box center [911, 384] width 96 height 54
